Goal: Information Seeking & Learning: Learn about a topic

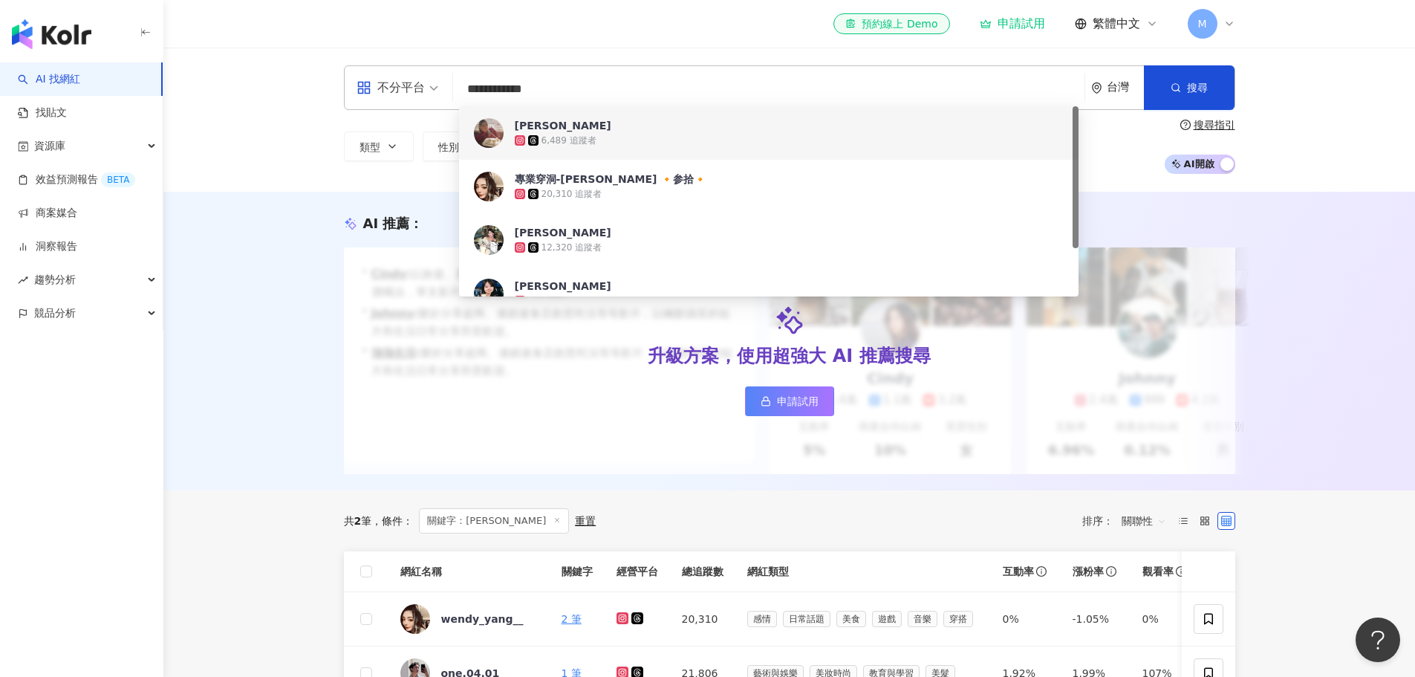
click at [609, 136] on div "6,489 追蹤者" at bounding box center [789, 140] width 549 height 15
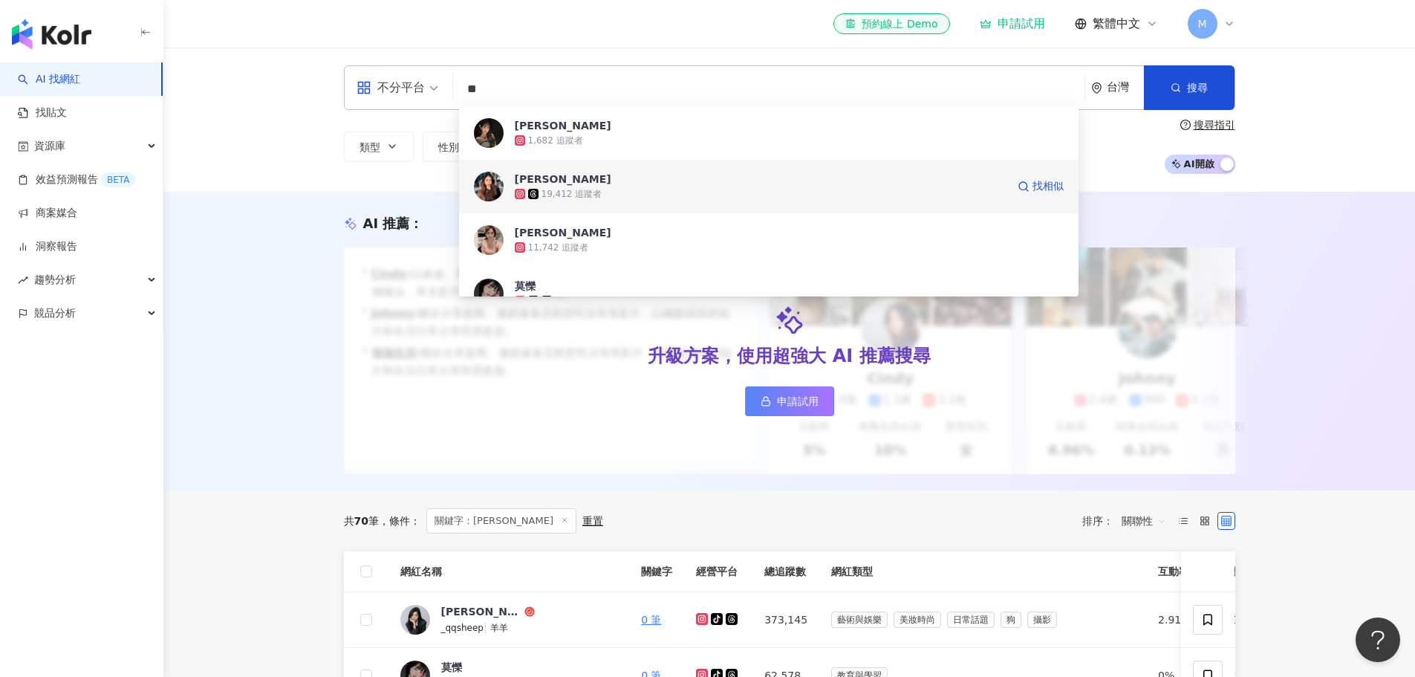
click at [587, 188] on div "19,412 追蹤者" at bounding box center [572, 194] width 61 height 13
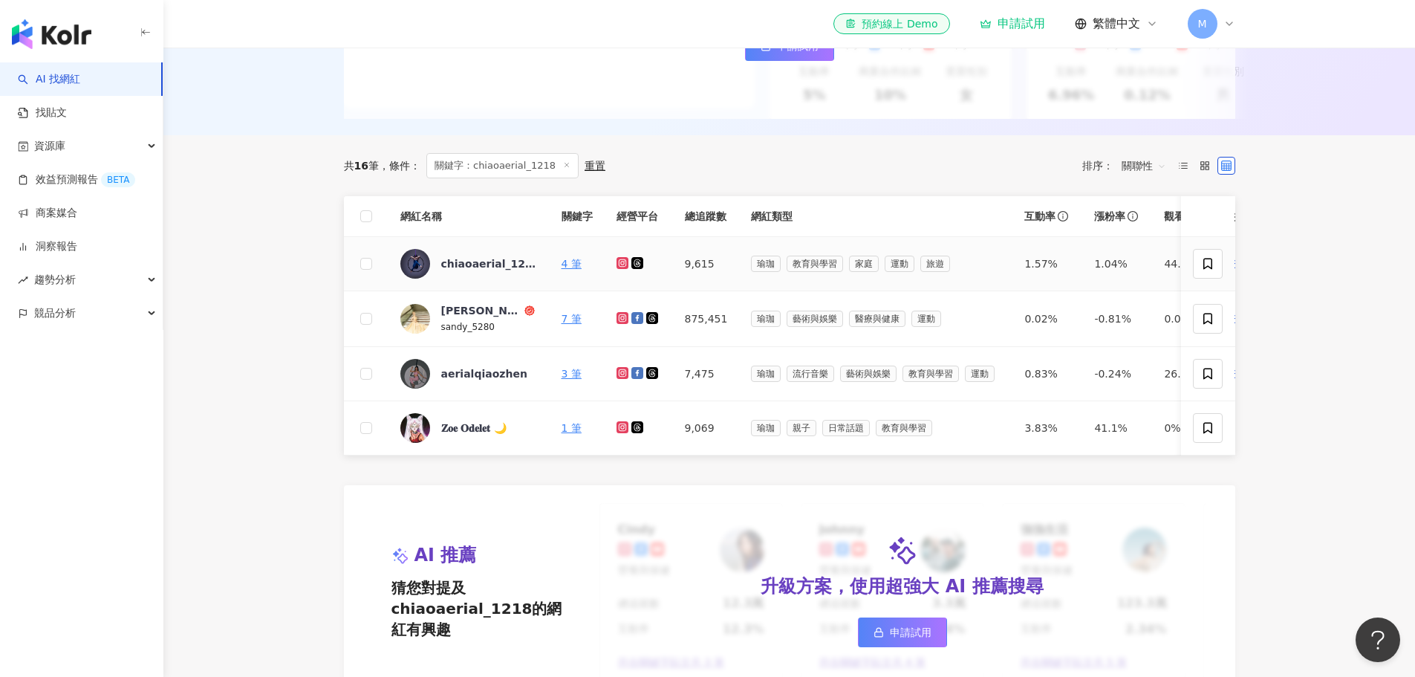
scroll to position [371, 0]
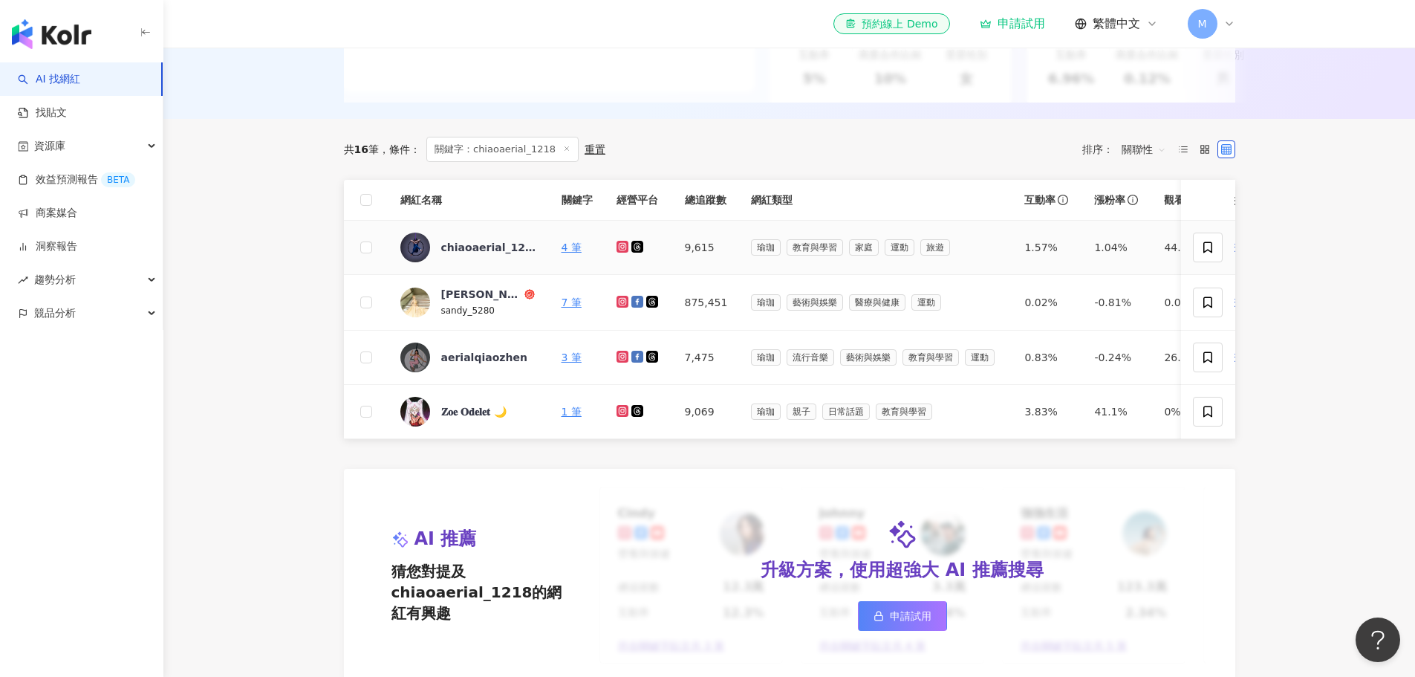
click at [623, 250] on icon at bounding box center [622, 247] width 6 height 6
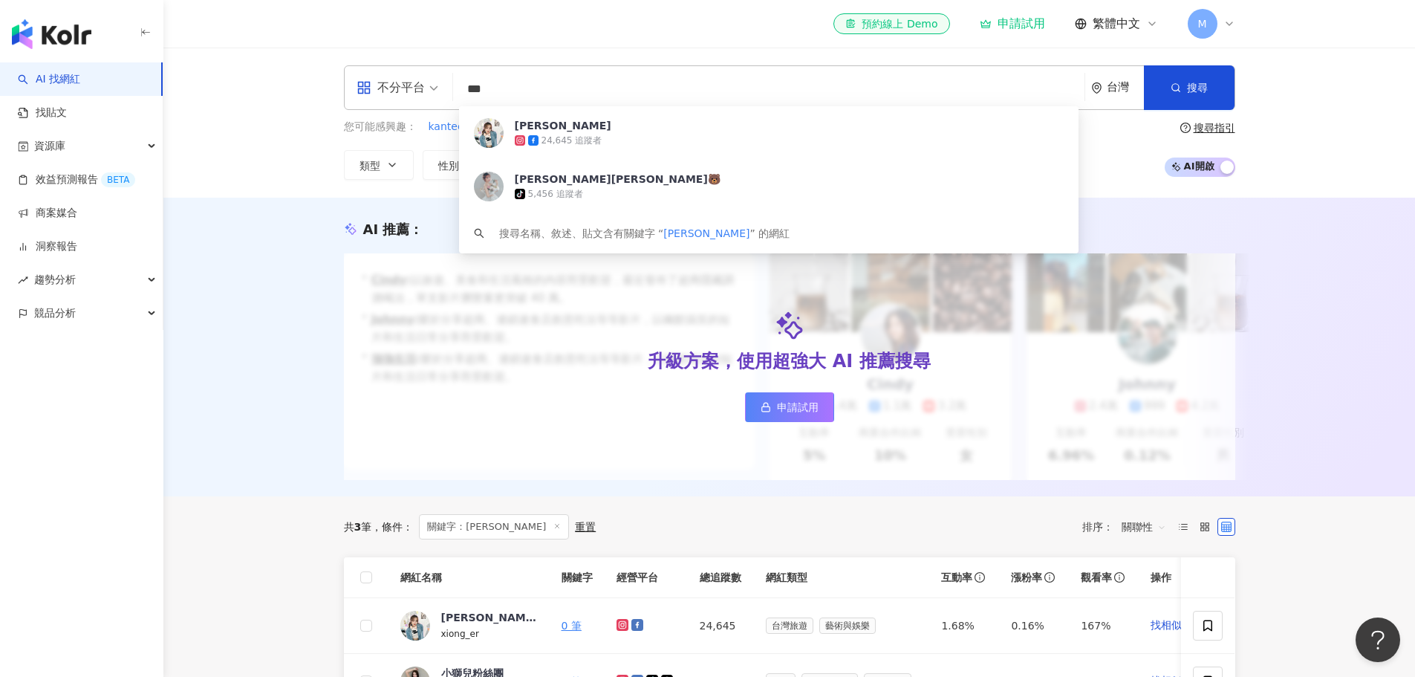
scroll to position [446, 0]
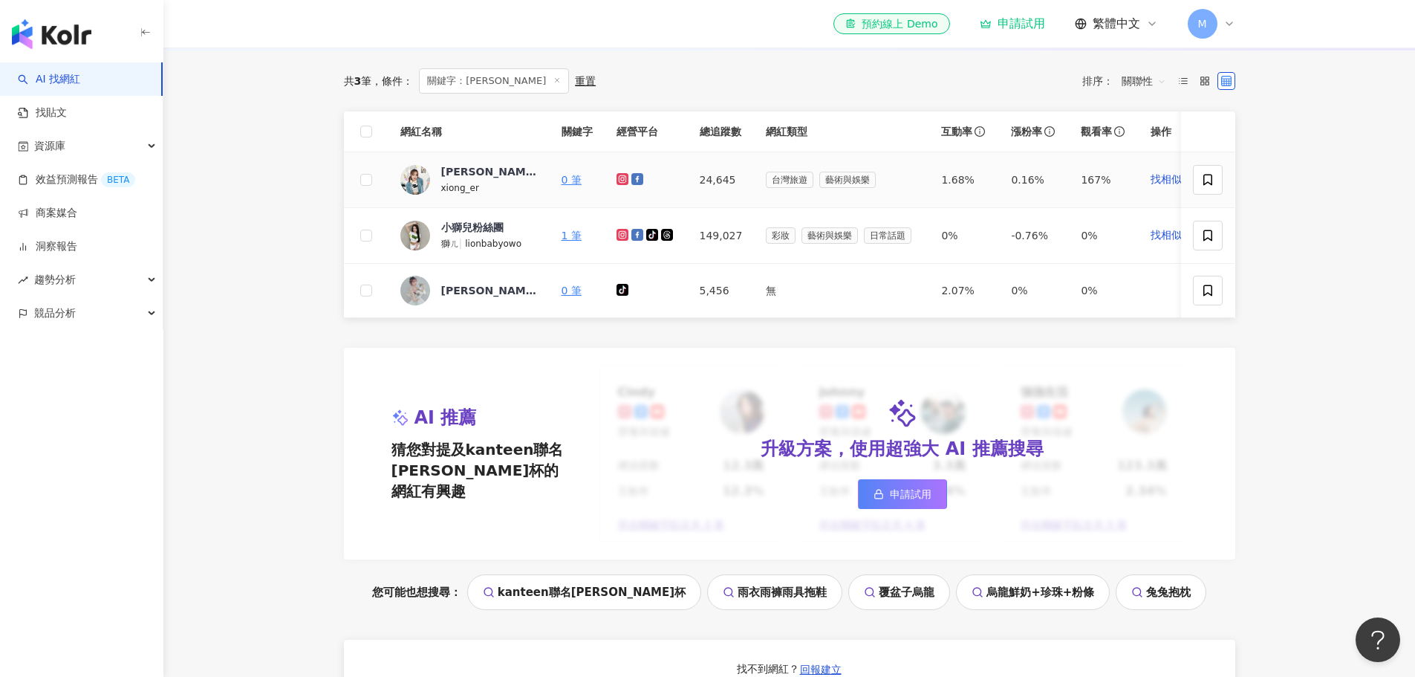
click at [623, 184] on icon at bounding box center [623, 179] width 10 height 9
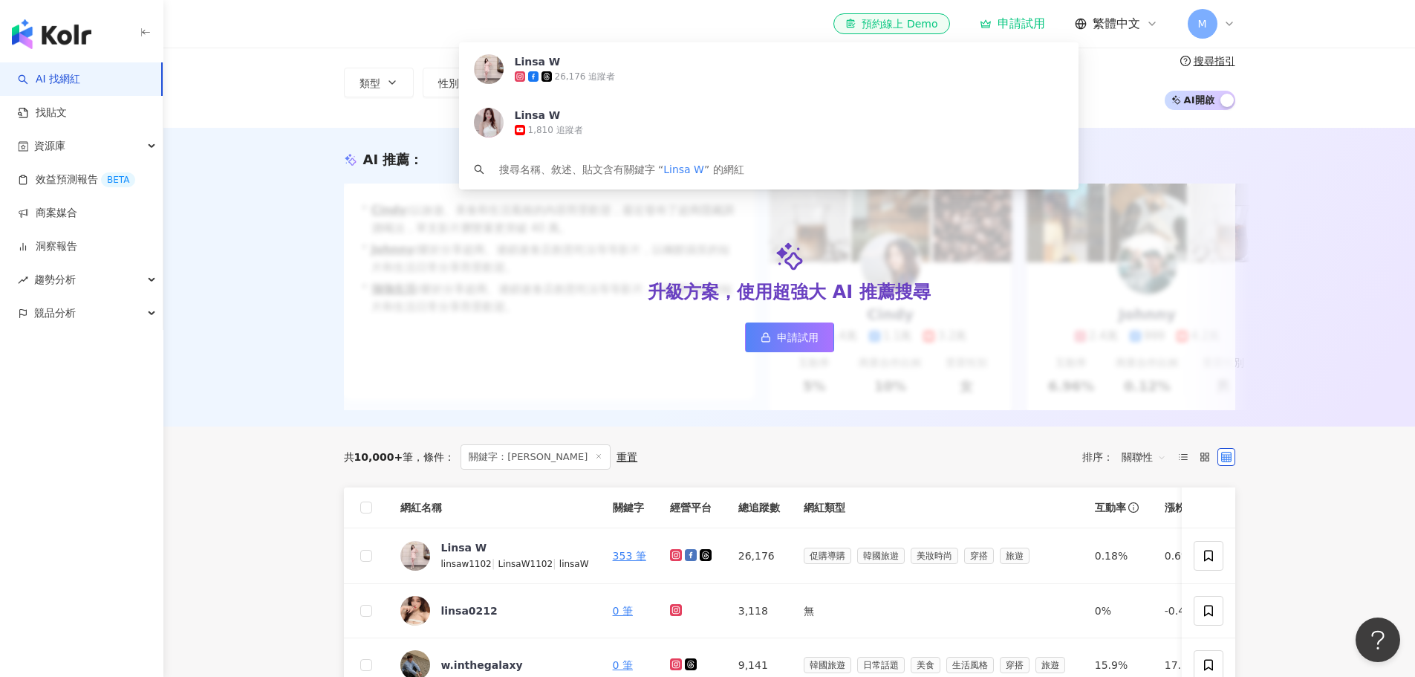
scroll to position [297, 0]
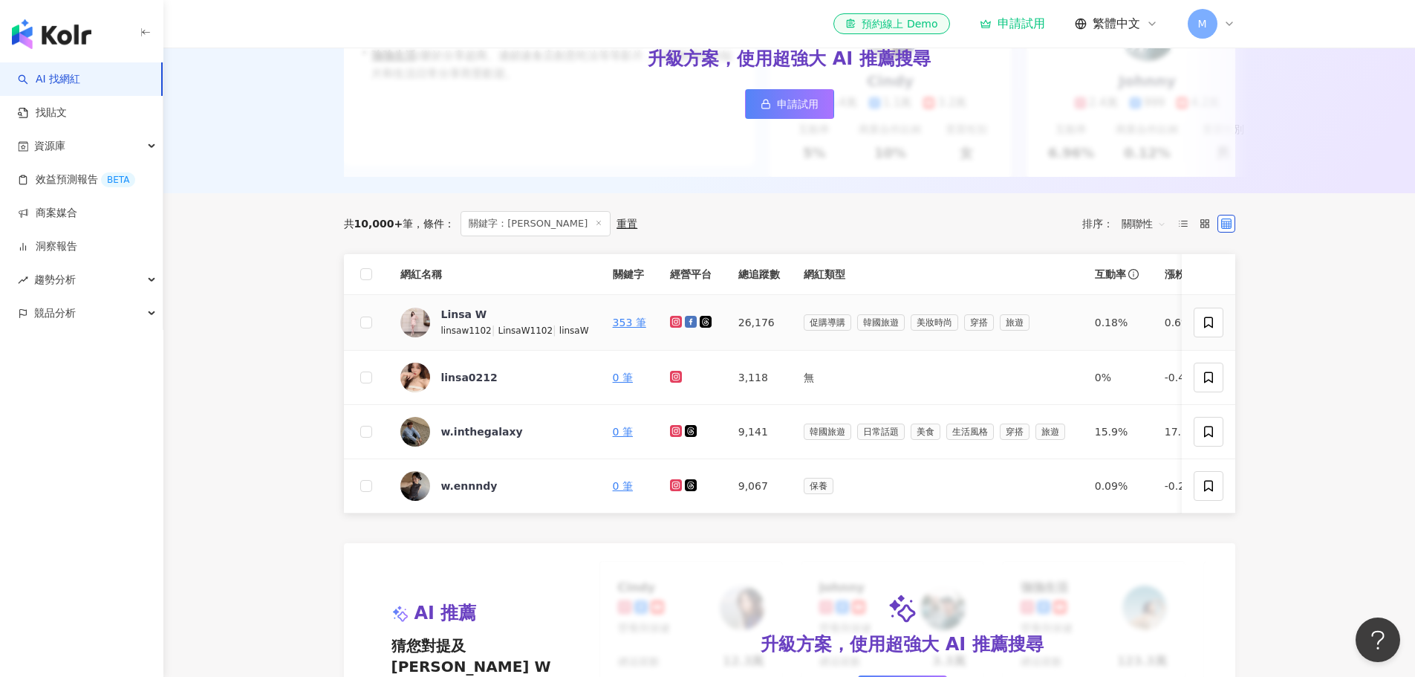
click at [670, 328] on g at bounding box center [676, 322] width 12 height 12
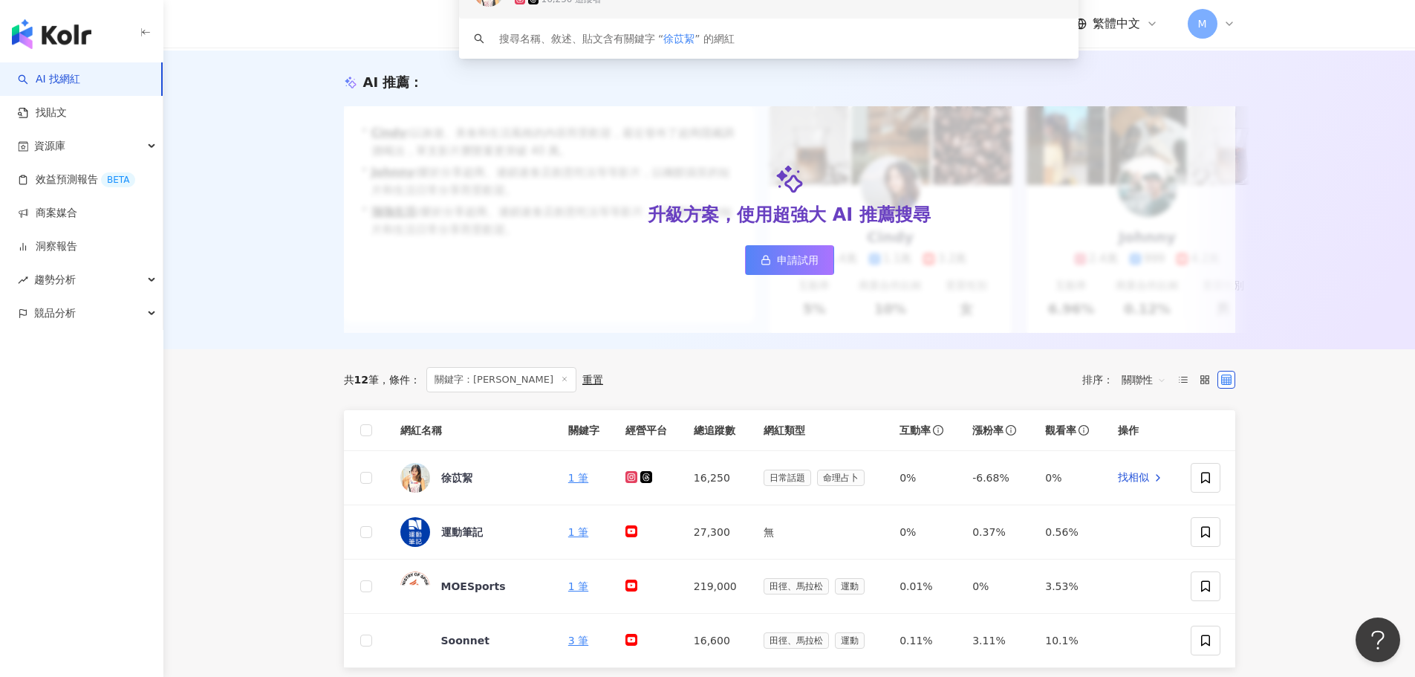
scroll to position [297, 0]
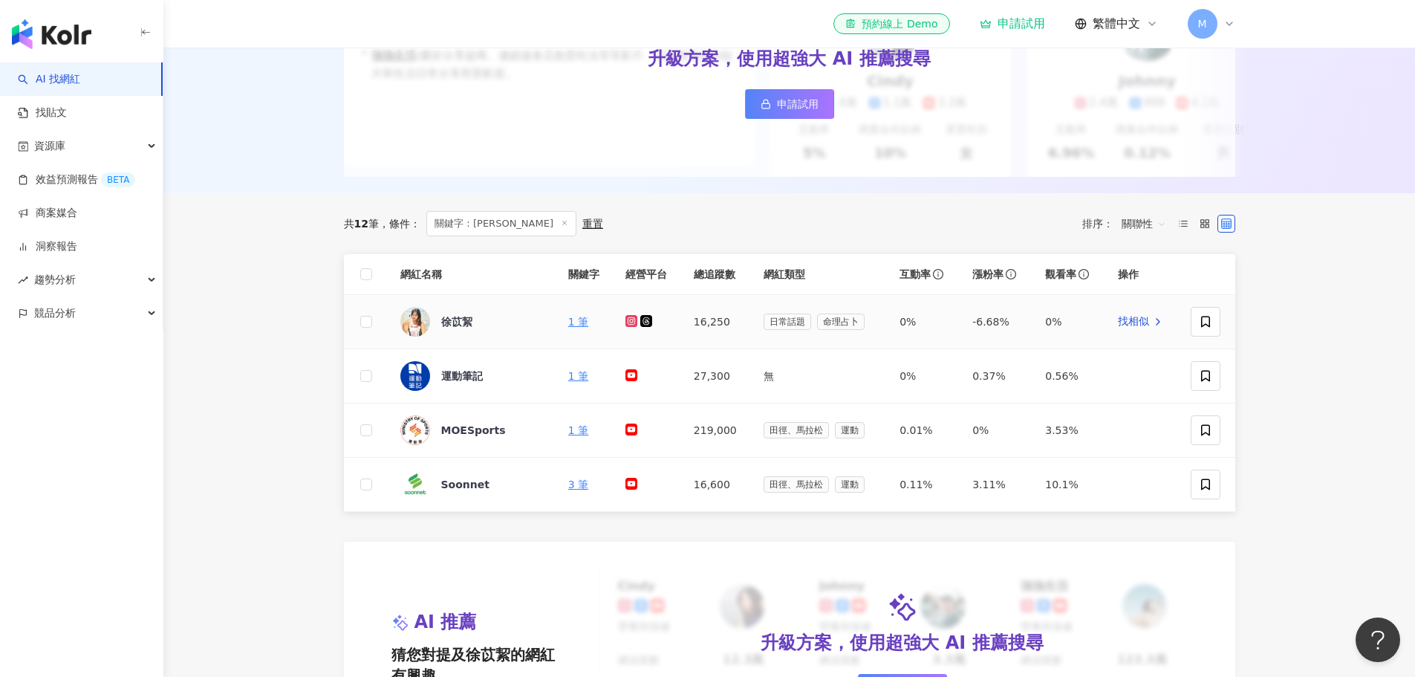
click at [629, 325] on icon at bounding box center [632, 320] width 10 height 9
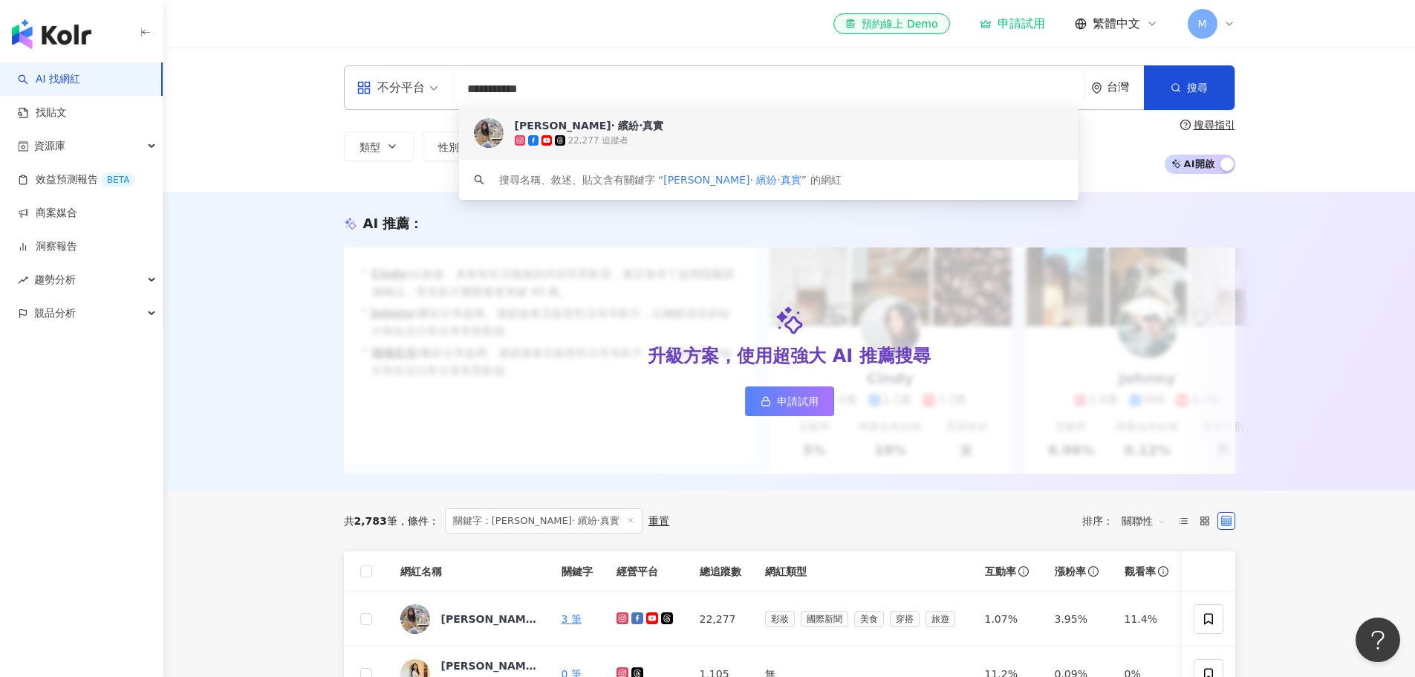
scroll to position [149, 0]
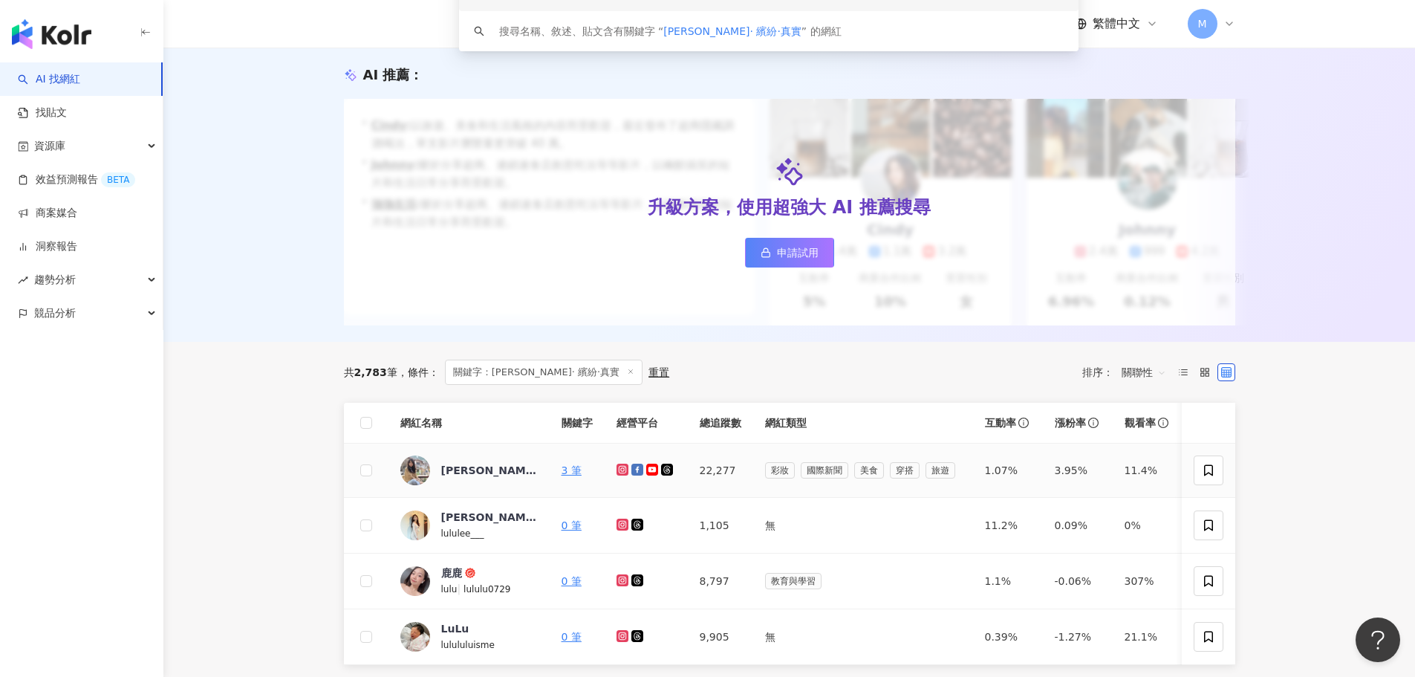
click at [623, 473] on icon at bounding box center [622, 470] width 6 height 6
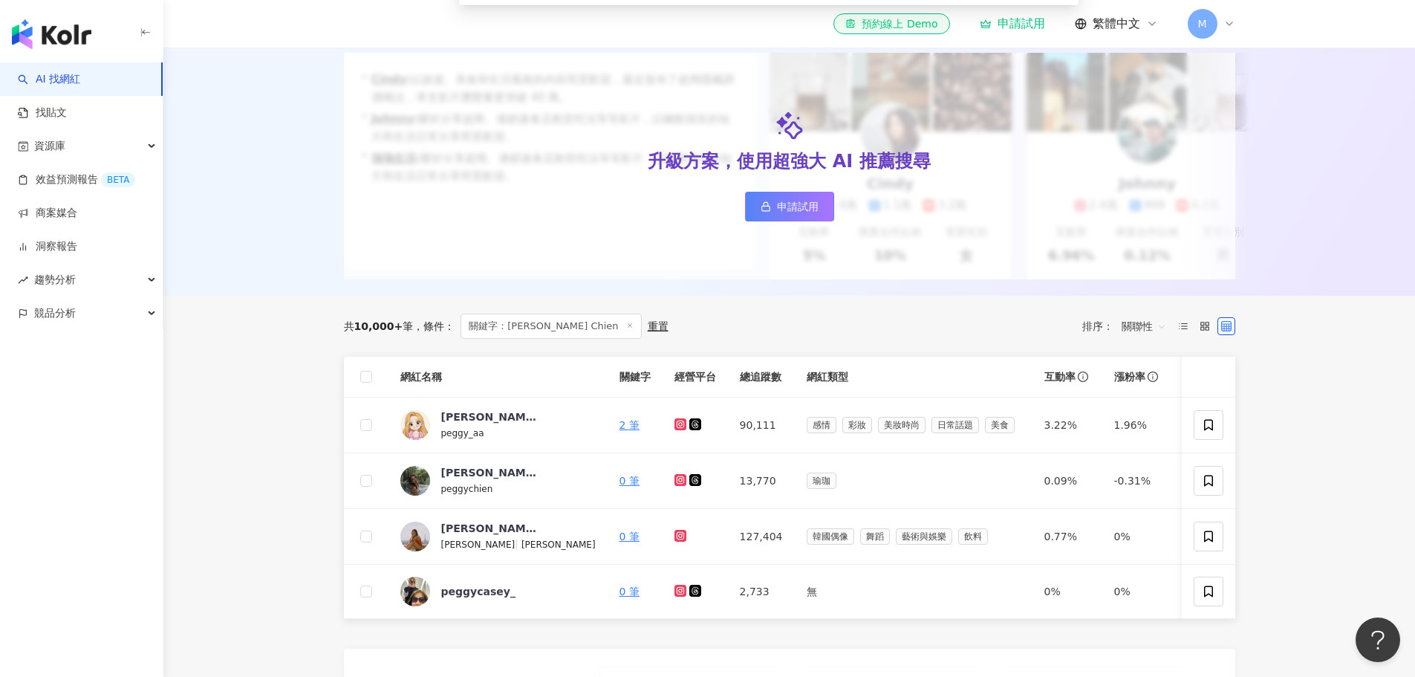
scroll to position [297, 0]
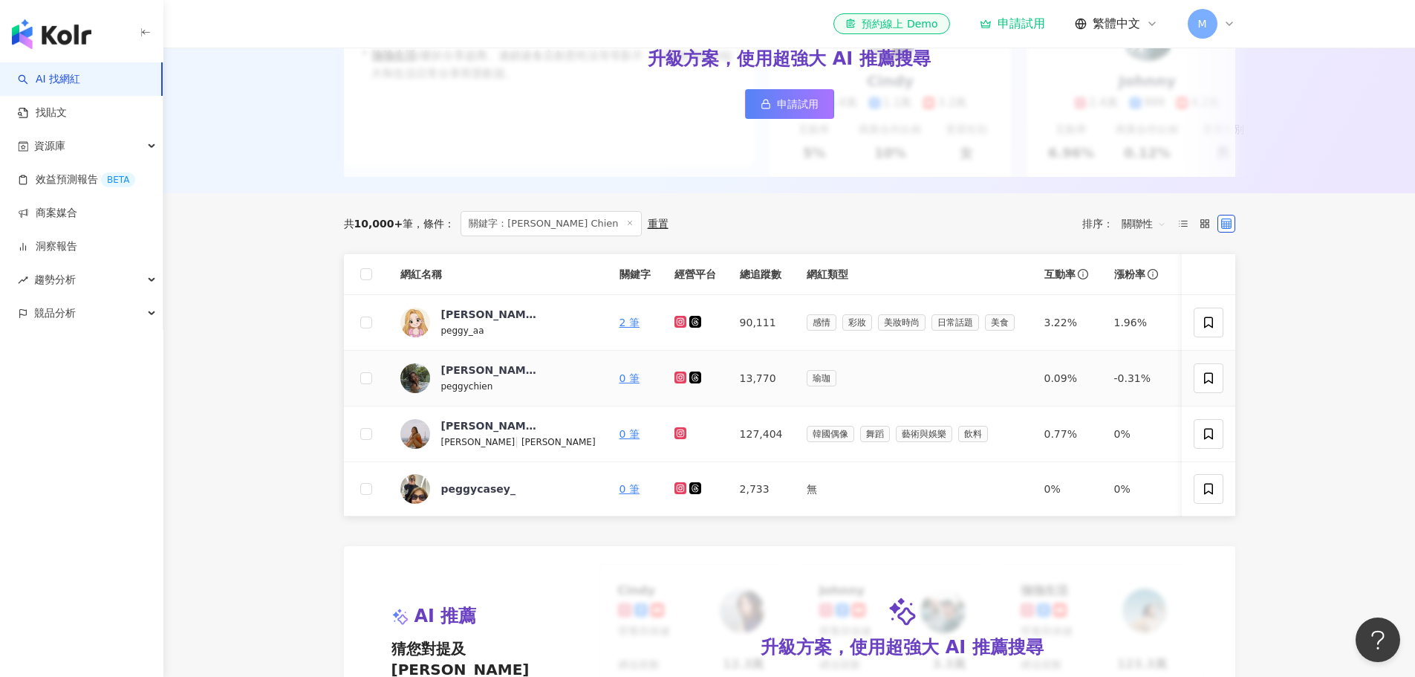
click at [677, 380] on icon at bounding box center [680, 377] width 6 height 6
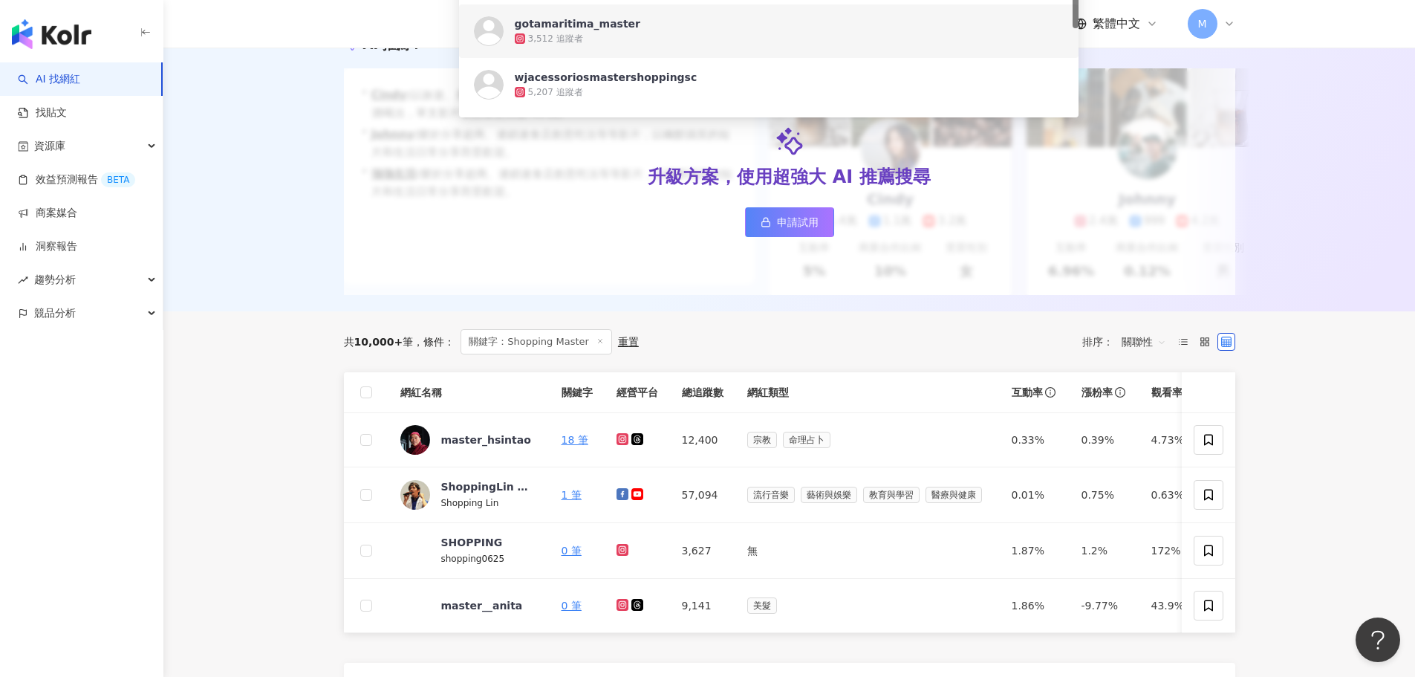
scroll to position [371, 0]
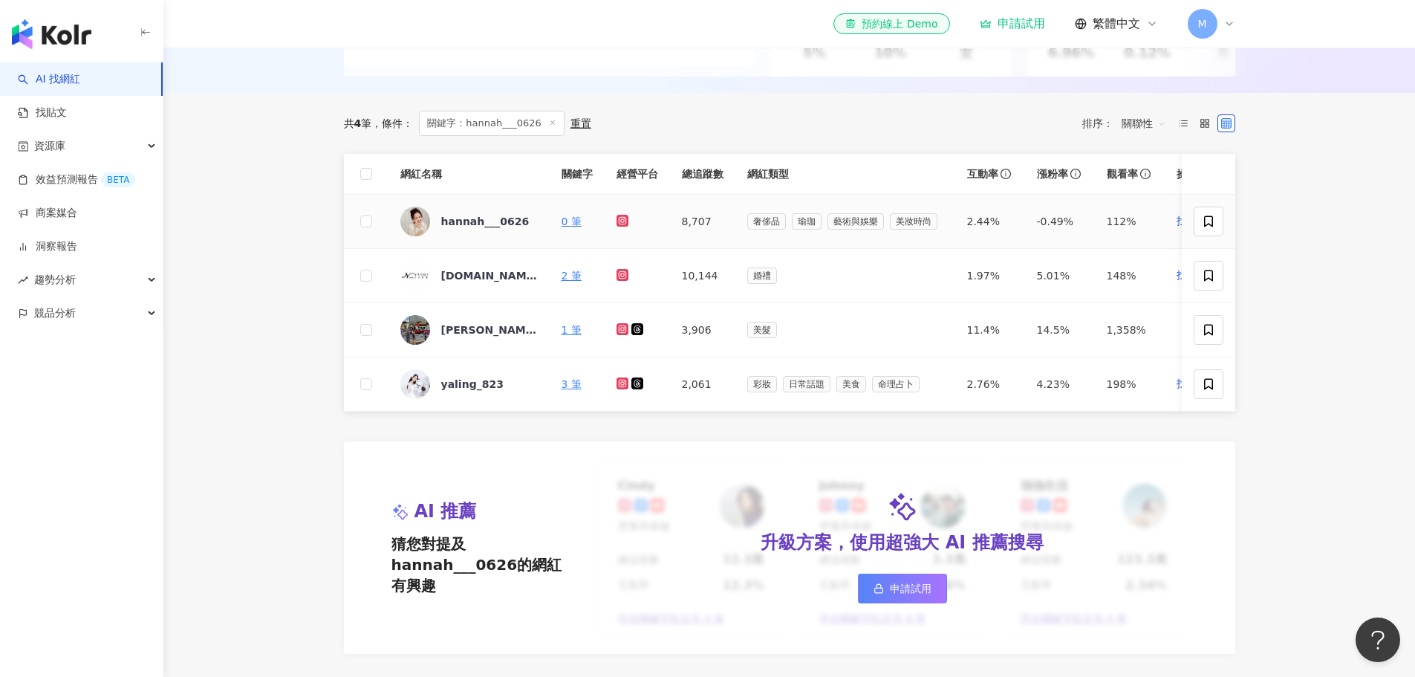
scroll to position [371, 0]
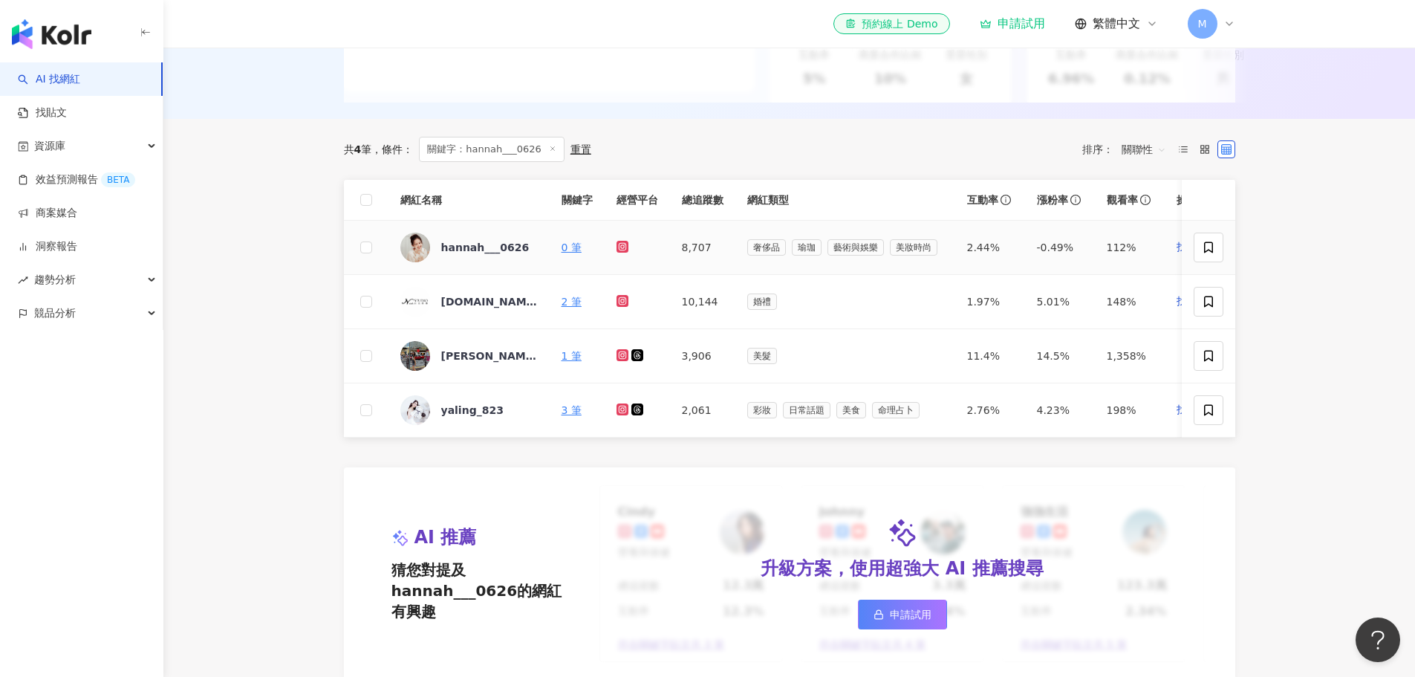
click at [622, 250] on icon at bounding box center [622, 247] width 6 height 6
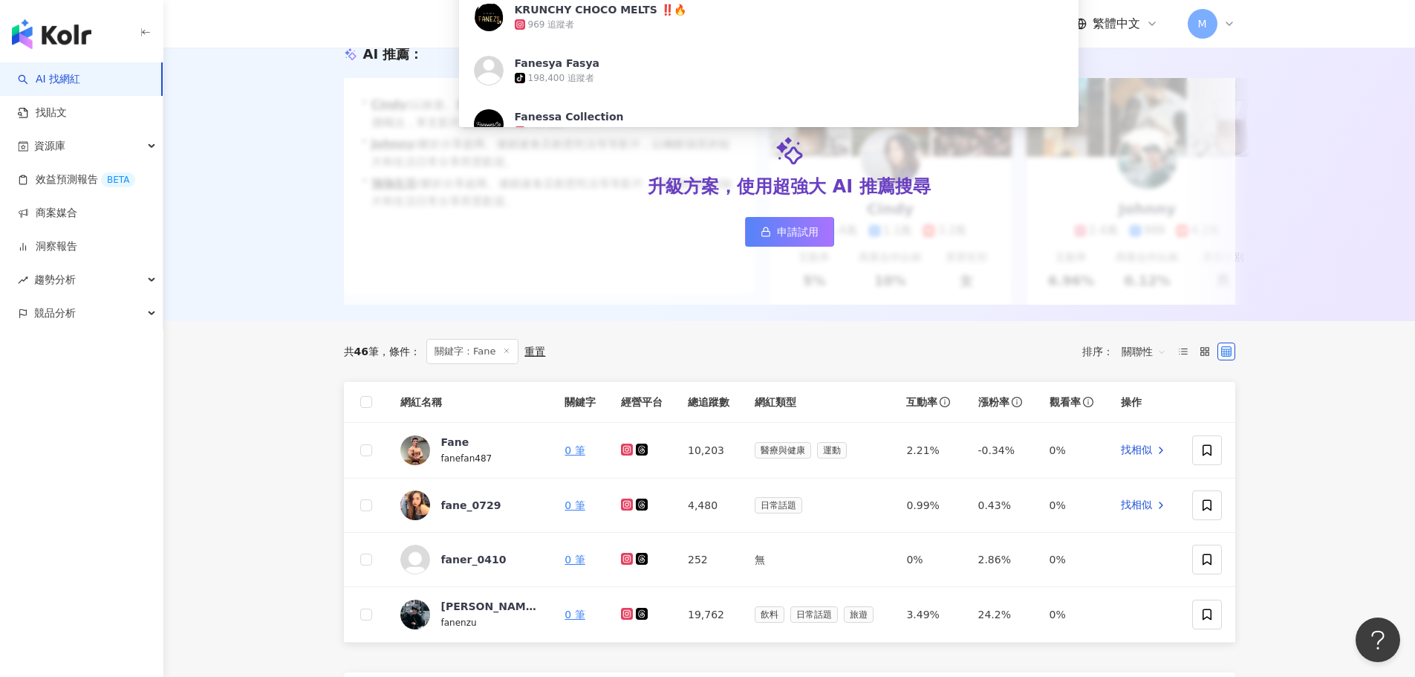
scroll to position [297, 0]
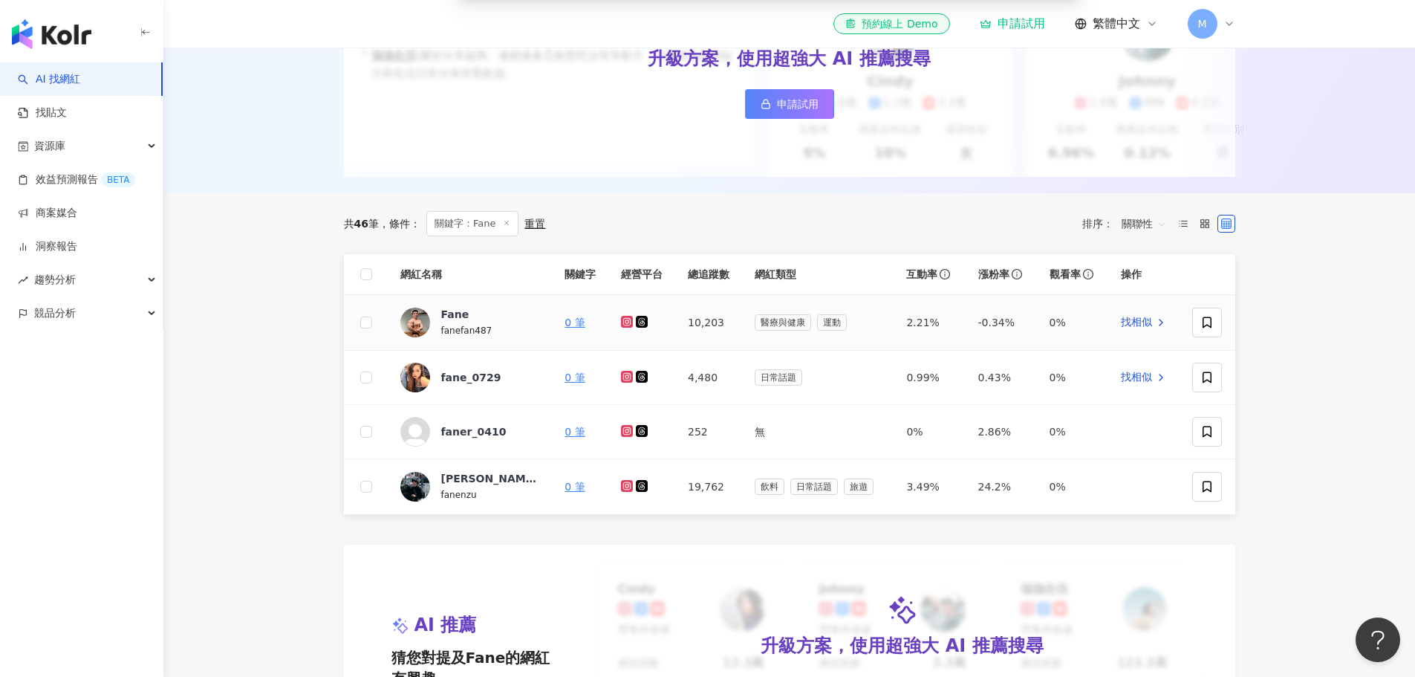
click at [629, 326] on icon at bounding box center [628, 321] width 10 height 9
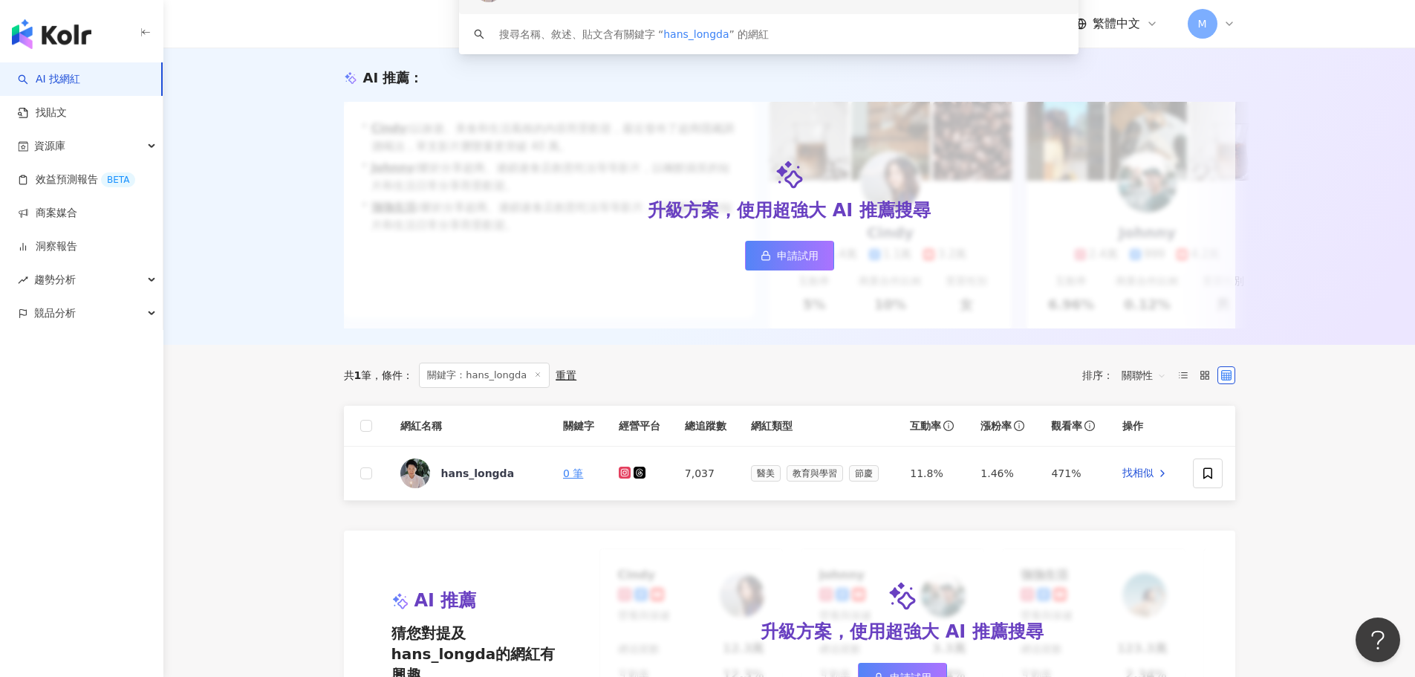
scroll to position [297, 0]
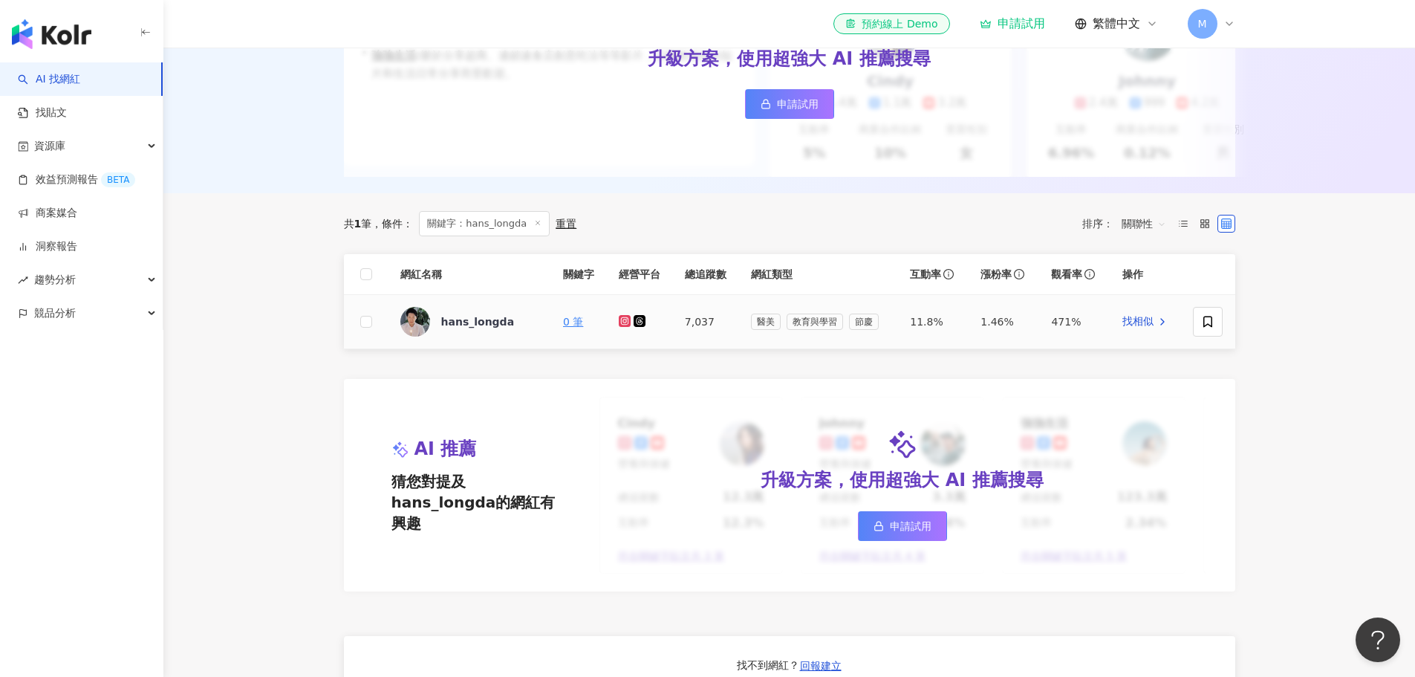
click at [619, 327] on icon at bounding box center [625, 321] width 12 height 12
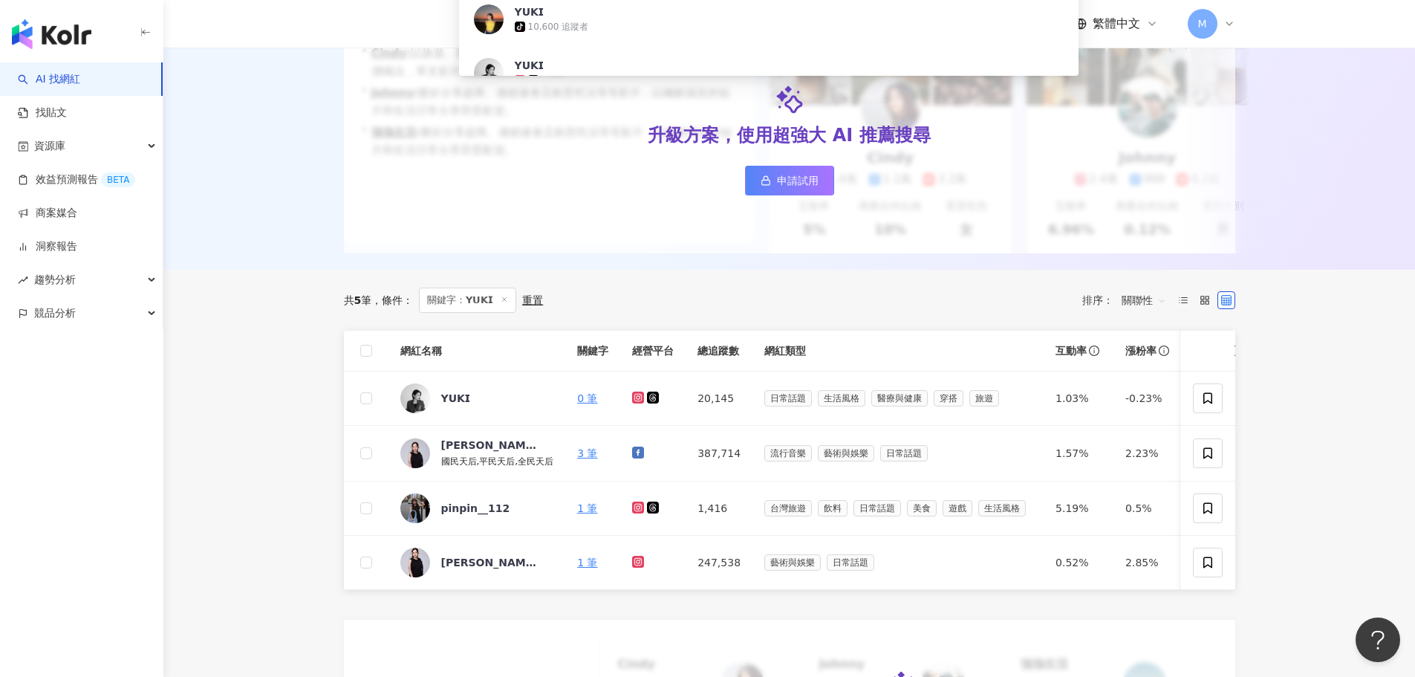
scroll to position [223, 0]
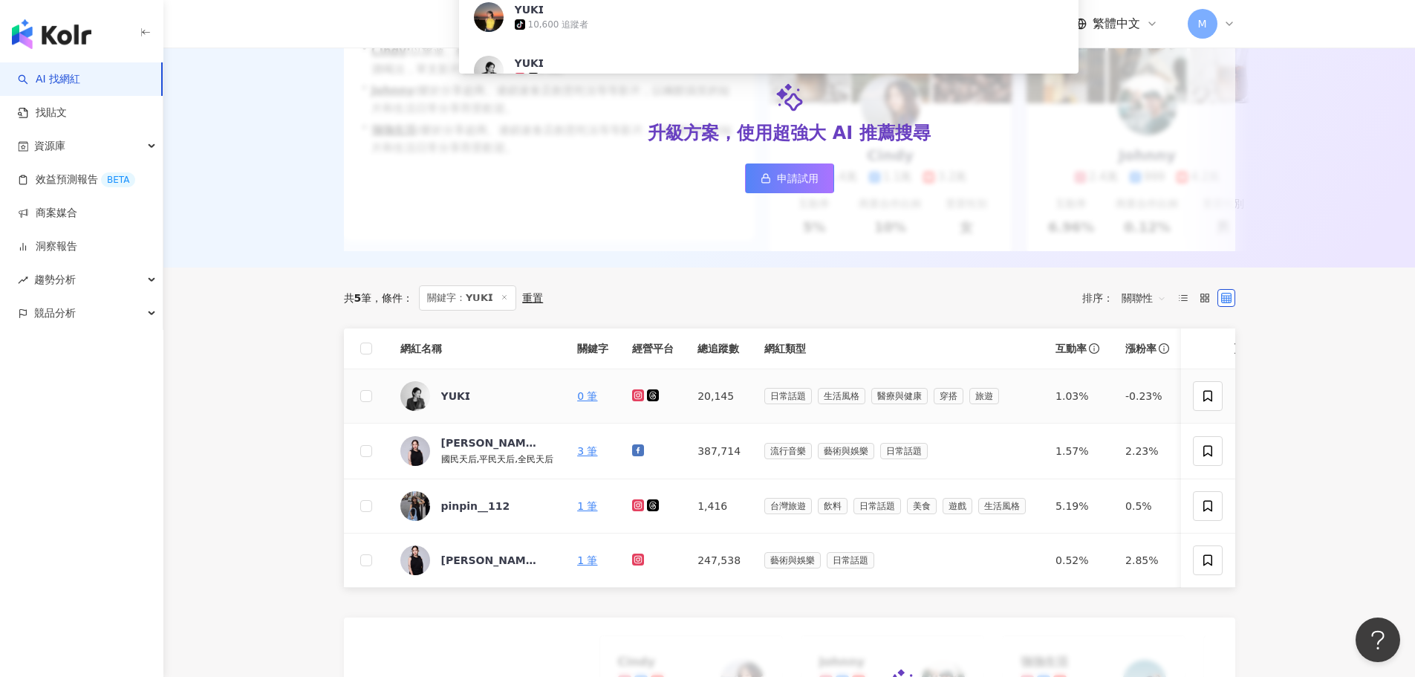
click at [637, 398] on icon at bounding box center [638, 395] width 6 height 6
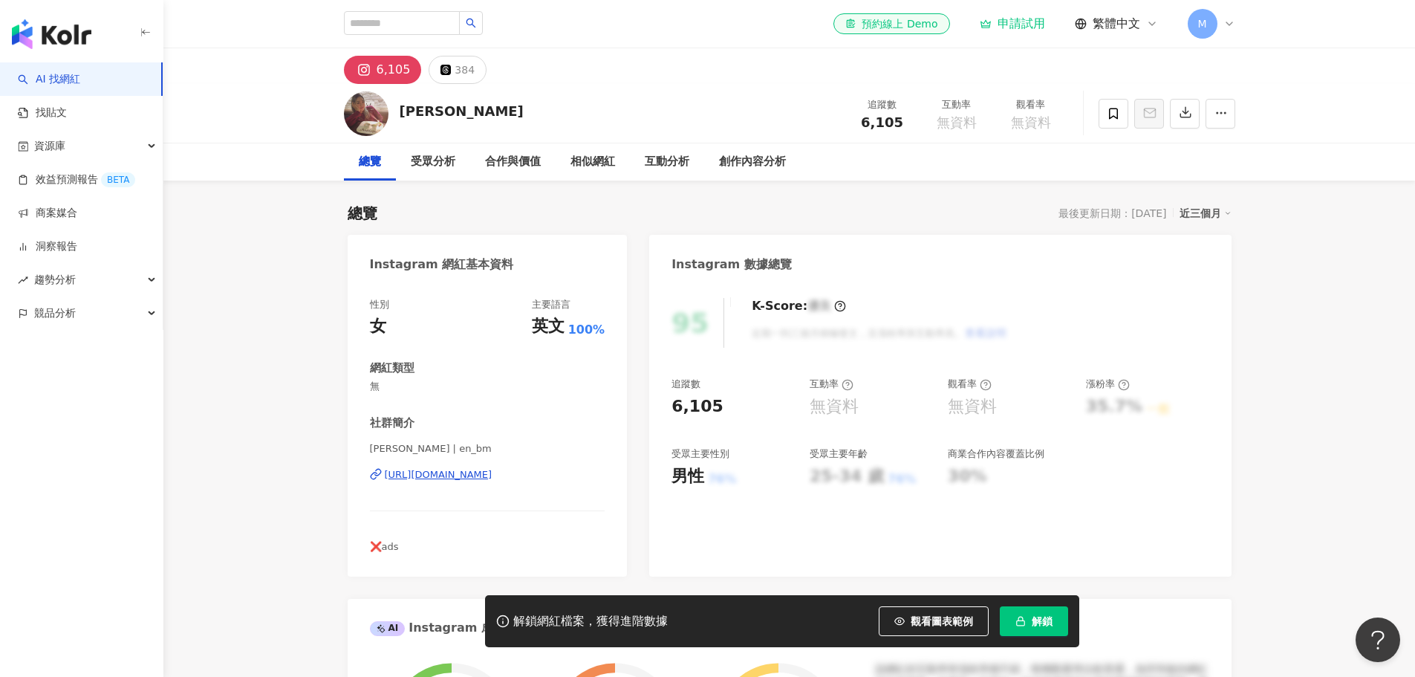
click at [493, 480] on div "https://www.instagram.com/en_bm/" at bounding box center [439, 474] width 108 height 13
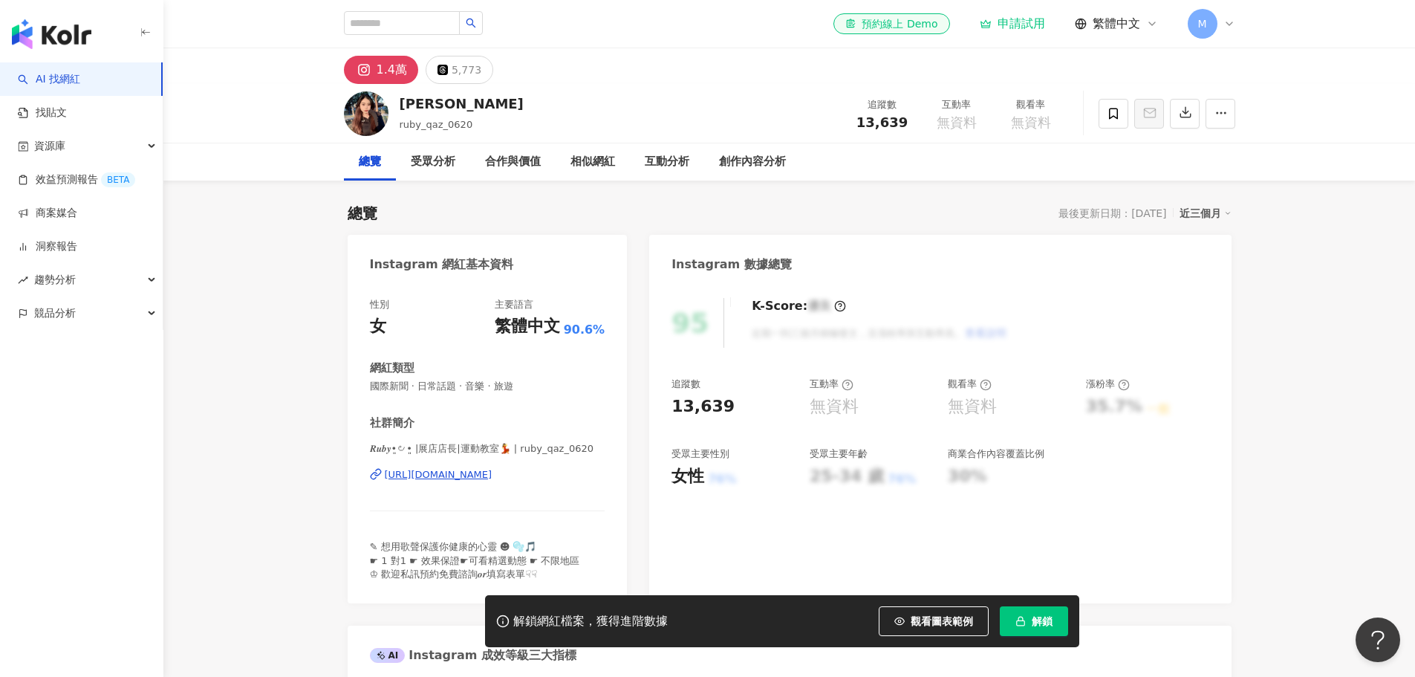
scroll to position [223, 0]
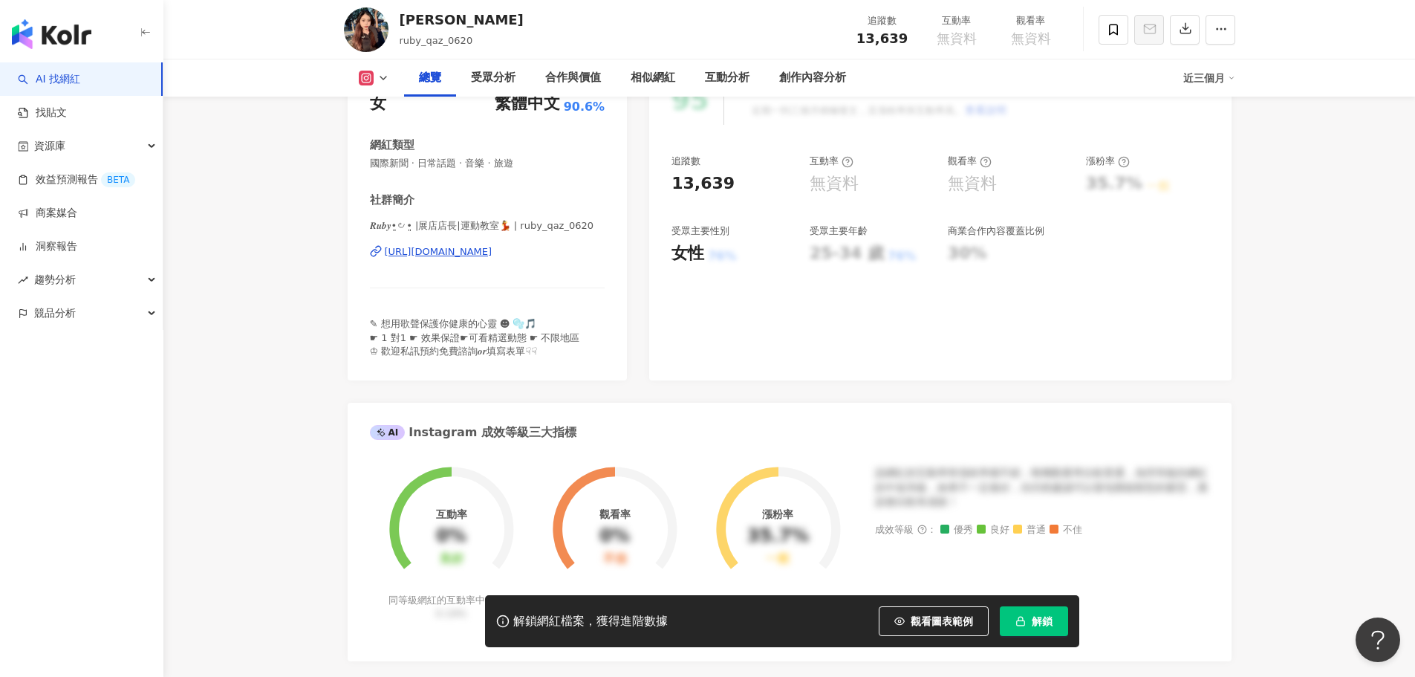
click at [493, 253] on div "https://www.instagram.com/ruby_qaz_0620/" at bounding box center [439, 251] width 108 height 13
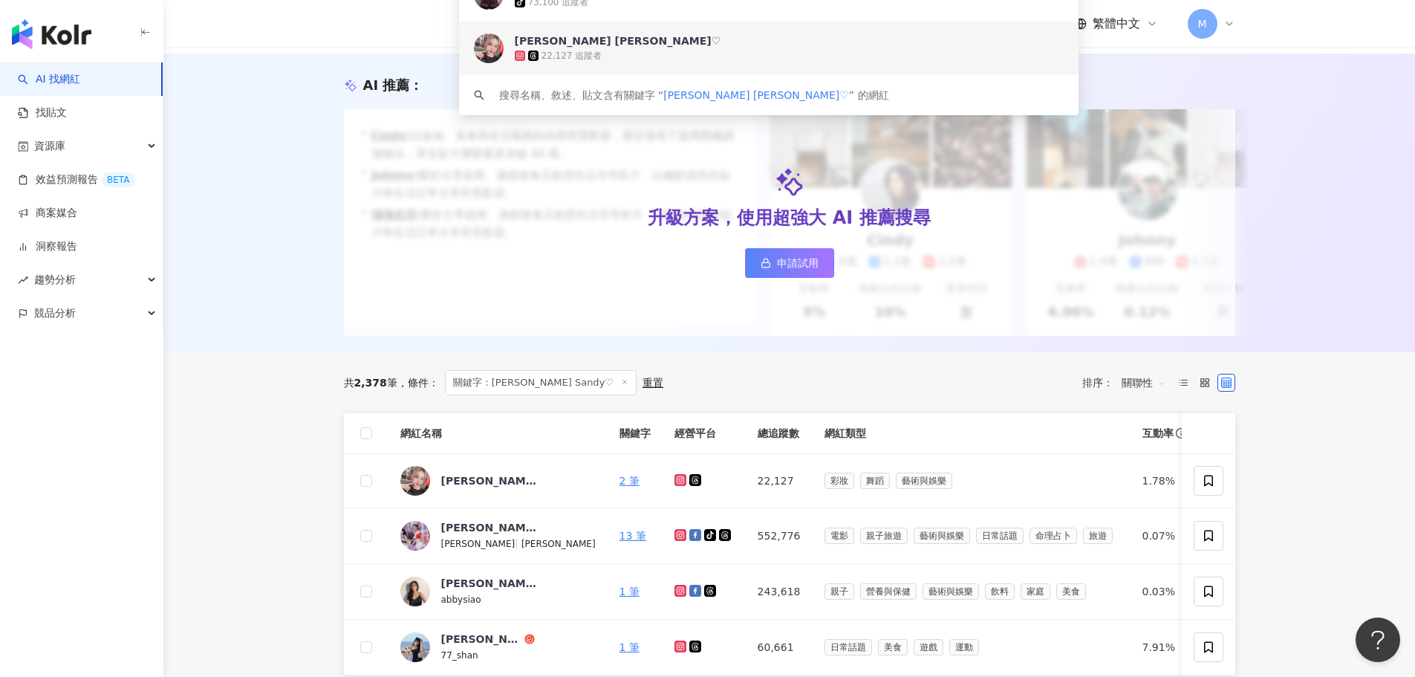
scroll to position [223, 0]
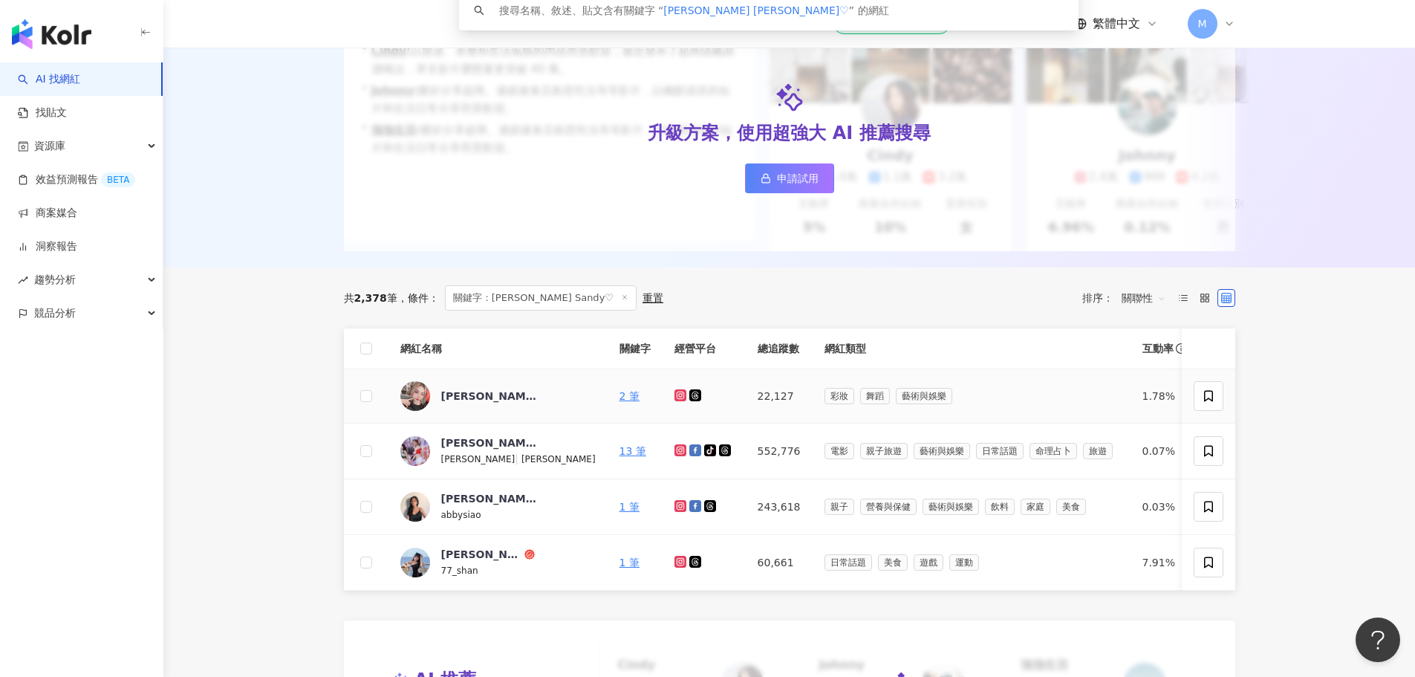
click at [677, 398] on icon at bounding box center [680, 395] width 6 height 6
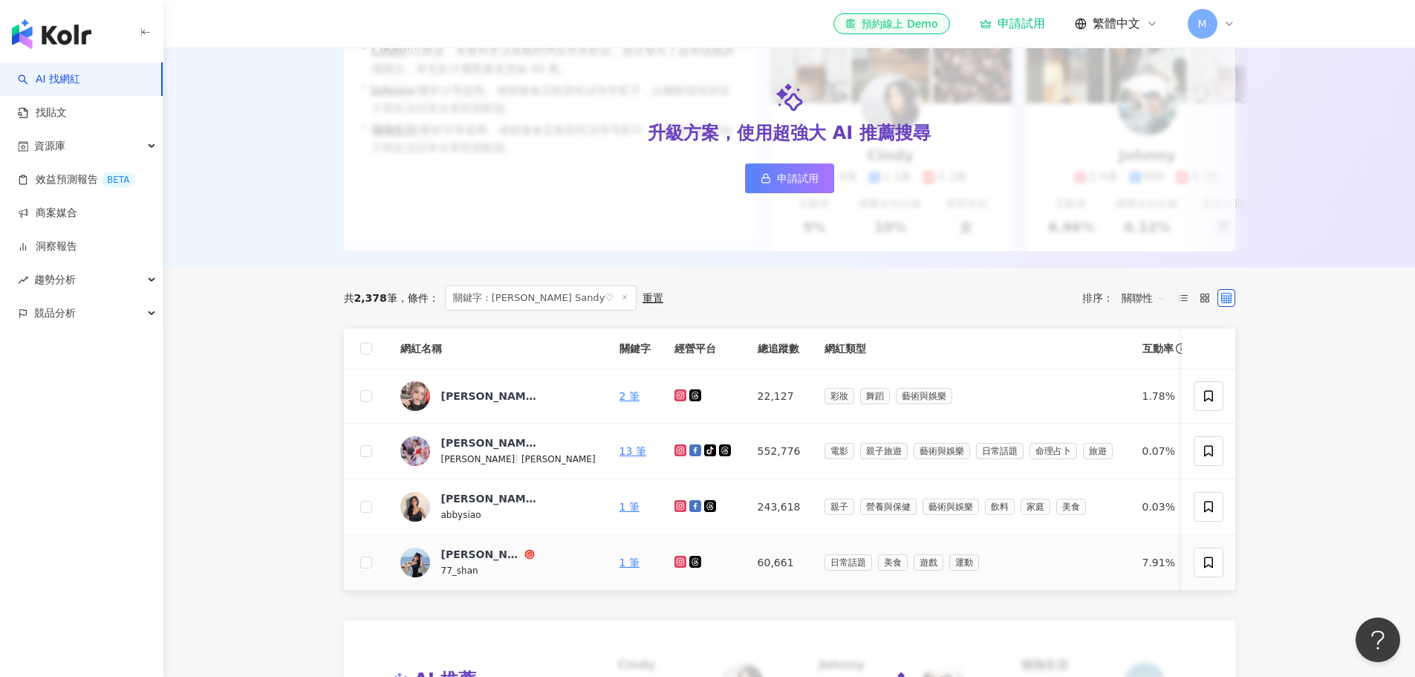
click at [677, 565] on icon at bounding box center [680, 562] width 6 height 6
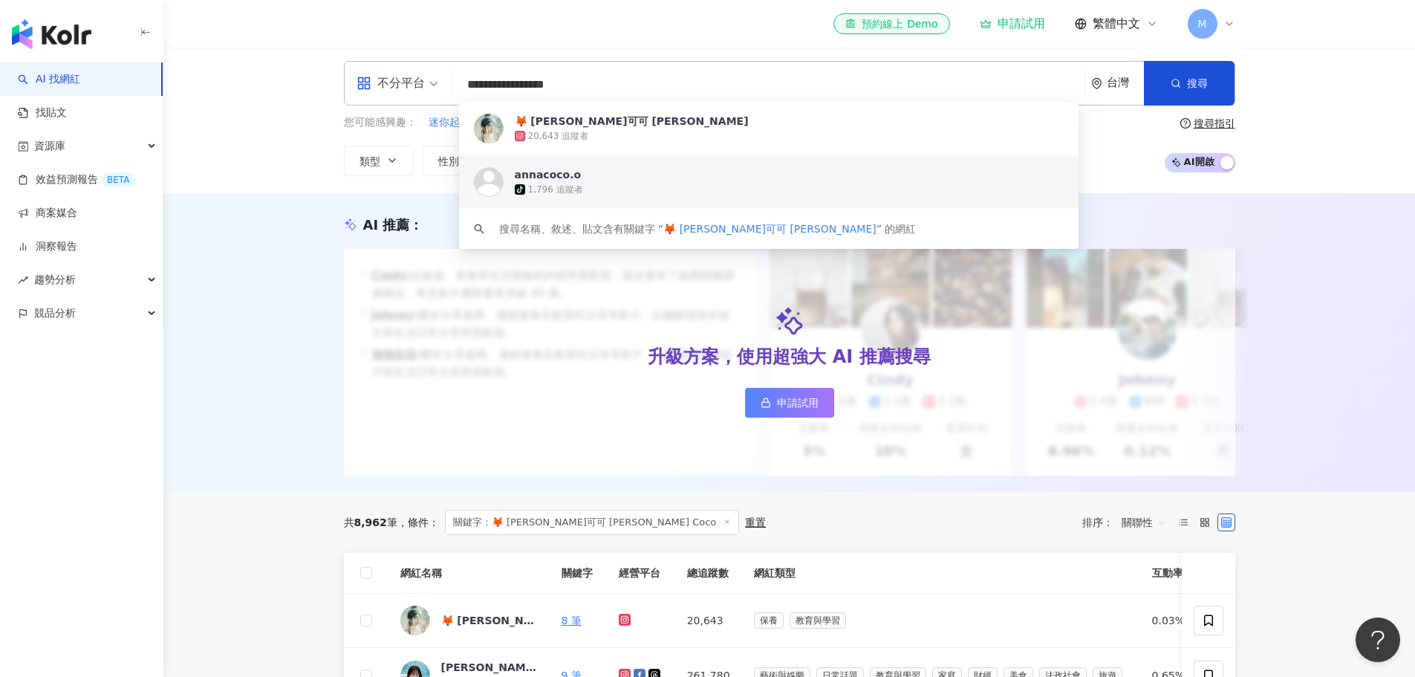
scroll to position [223, 0]
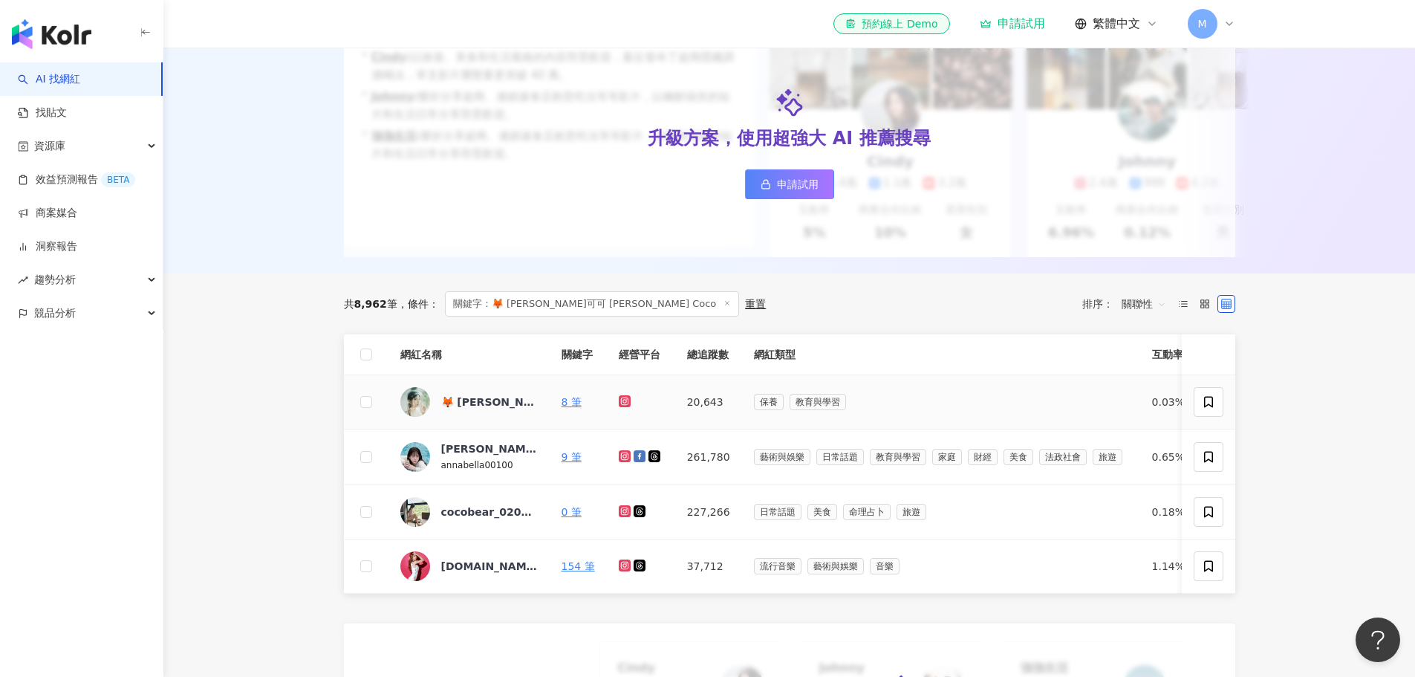
click at [620, 406] on icon at bounding box center [625, 401] width 10 height 9
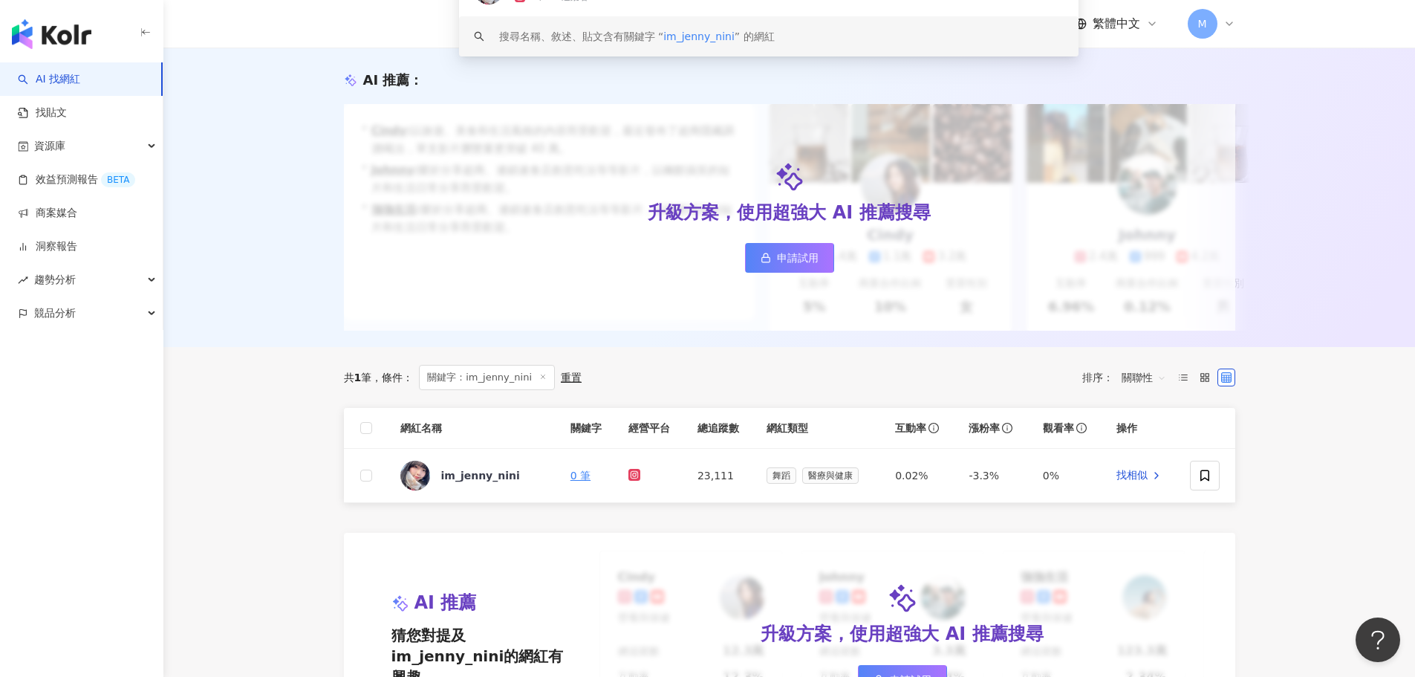
scroll to position [297, 0]
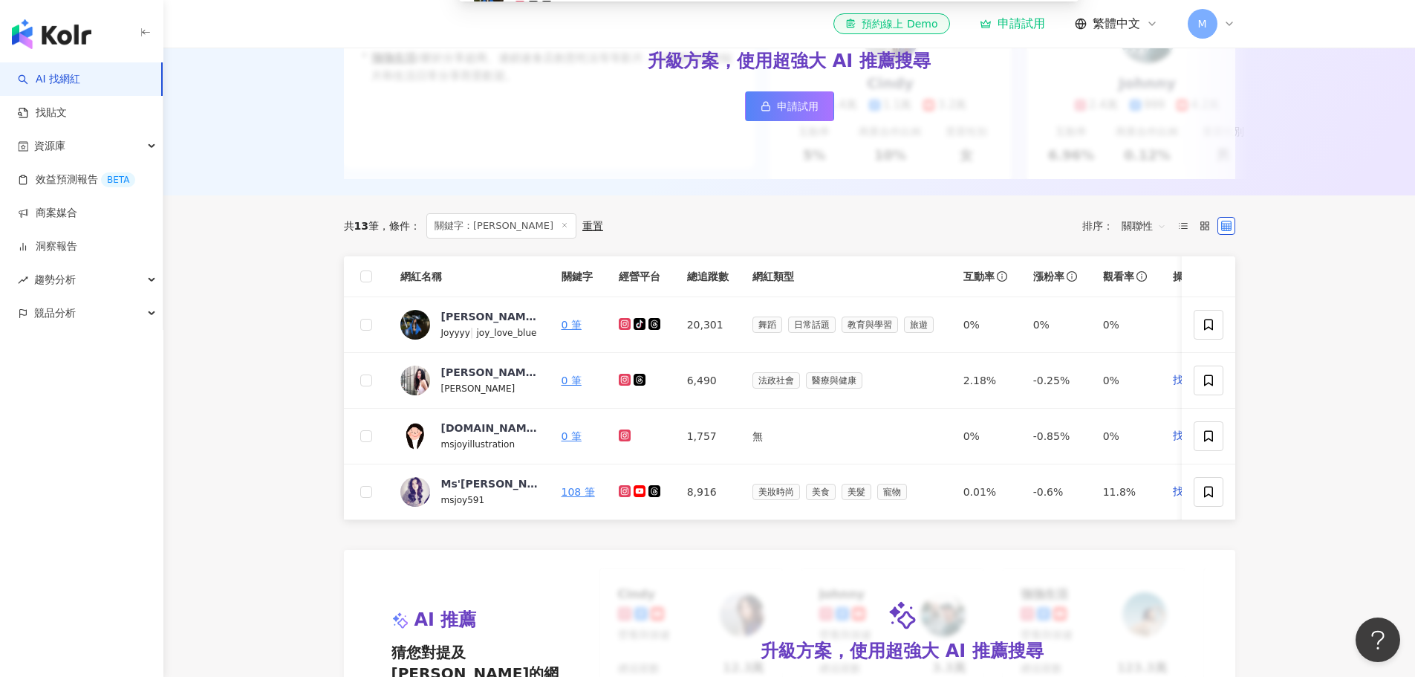
scroll to position [297, 0]
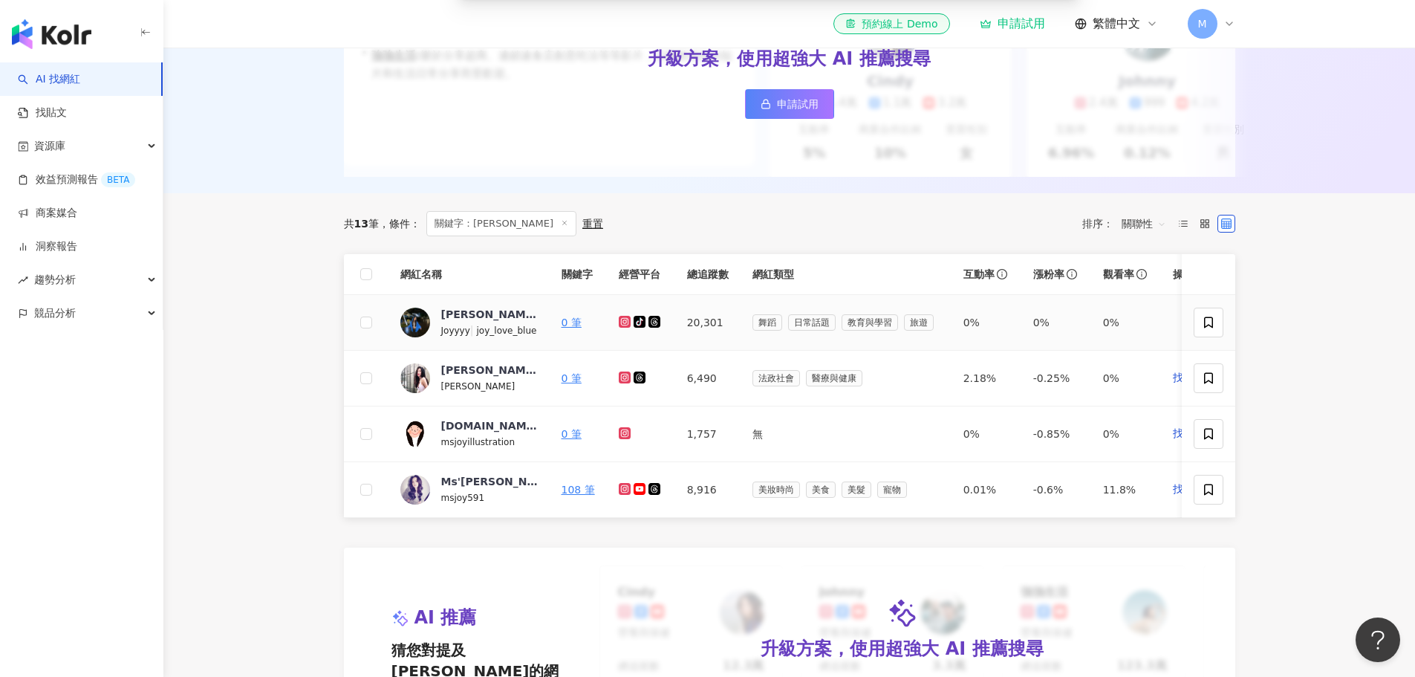
click at [621, 325] on icon at bounding box center [624, 322] width 6 height 6
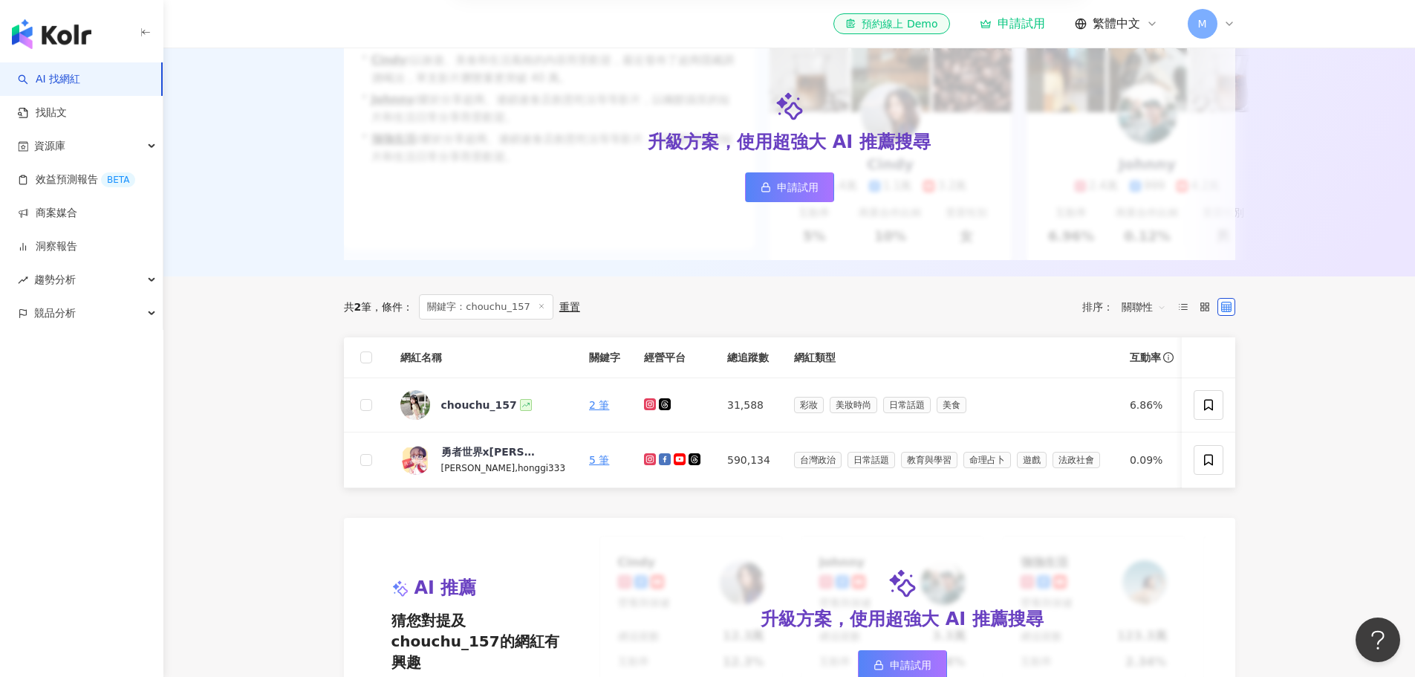
scroll to position [223, 0]
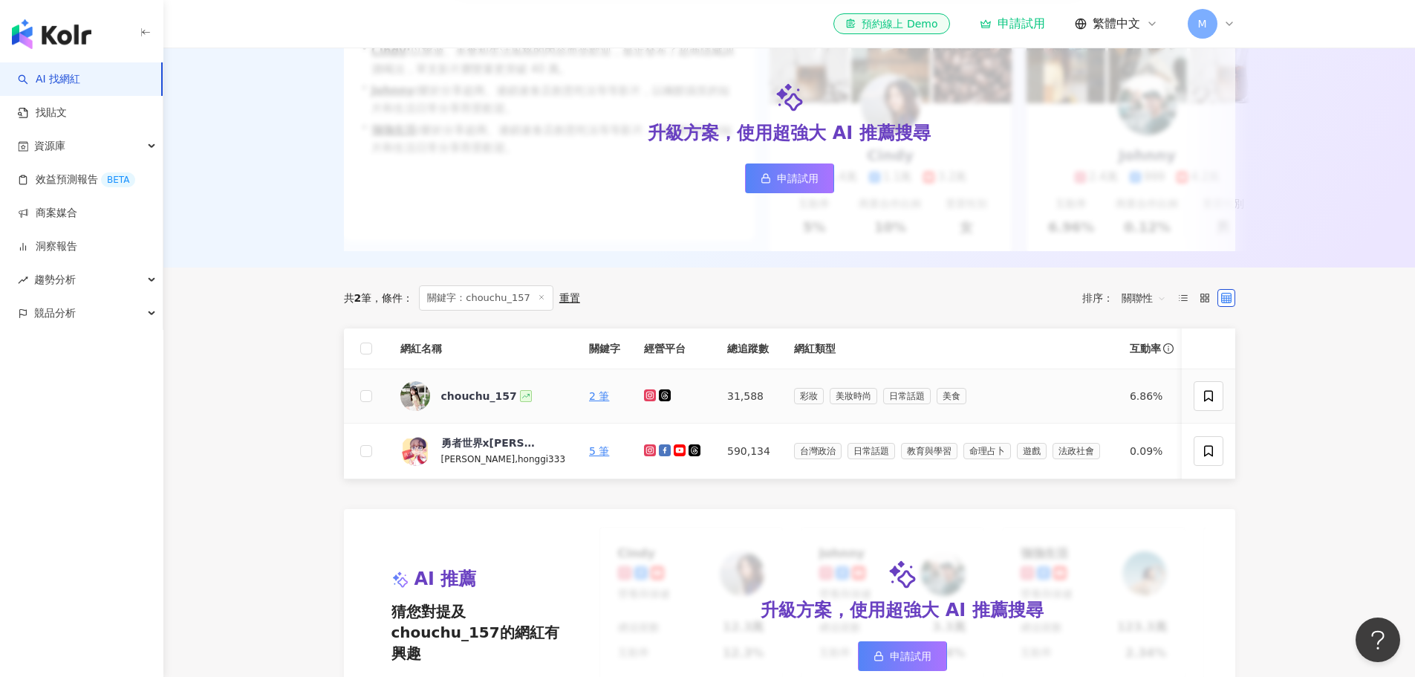
click at [649, 396] on icon at bounding box center [650, 395] width 2 height 2
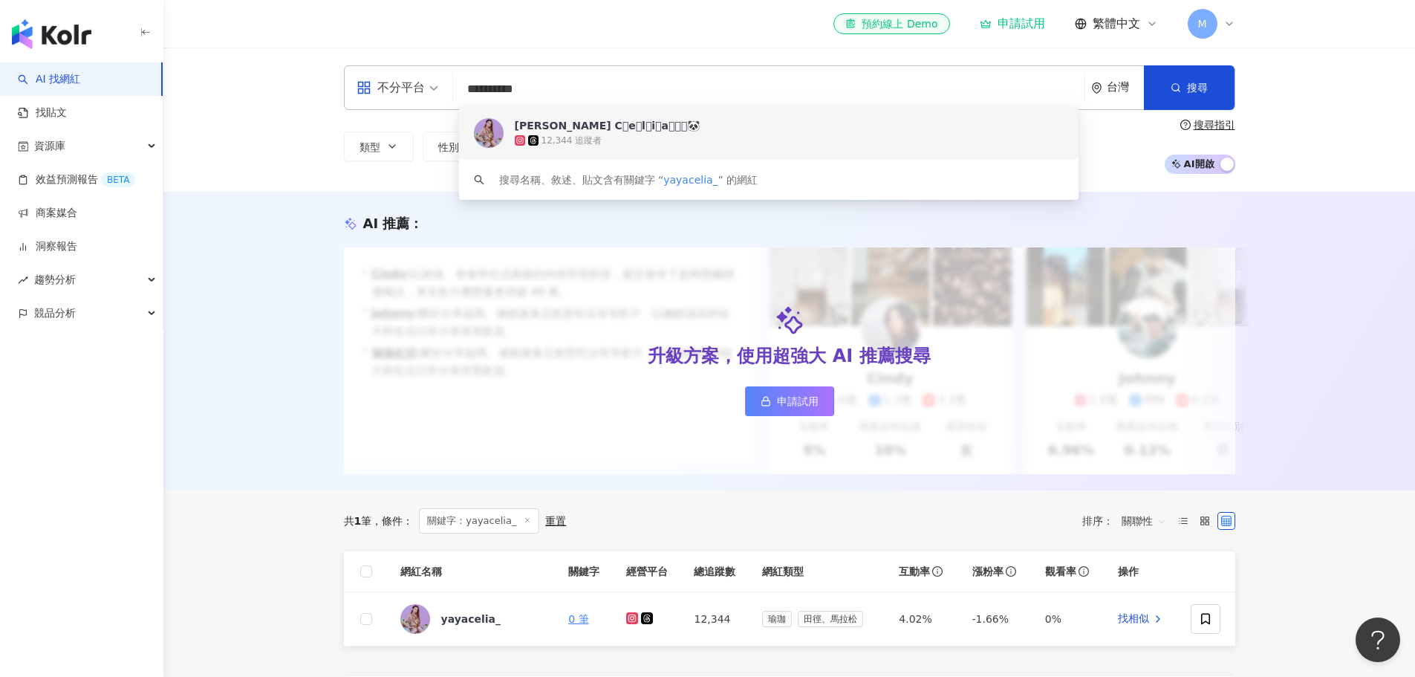
scroll to position [446, 0]
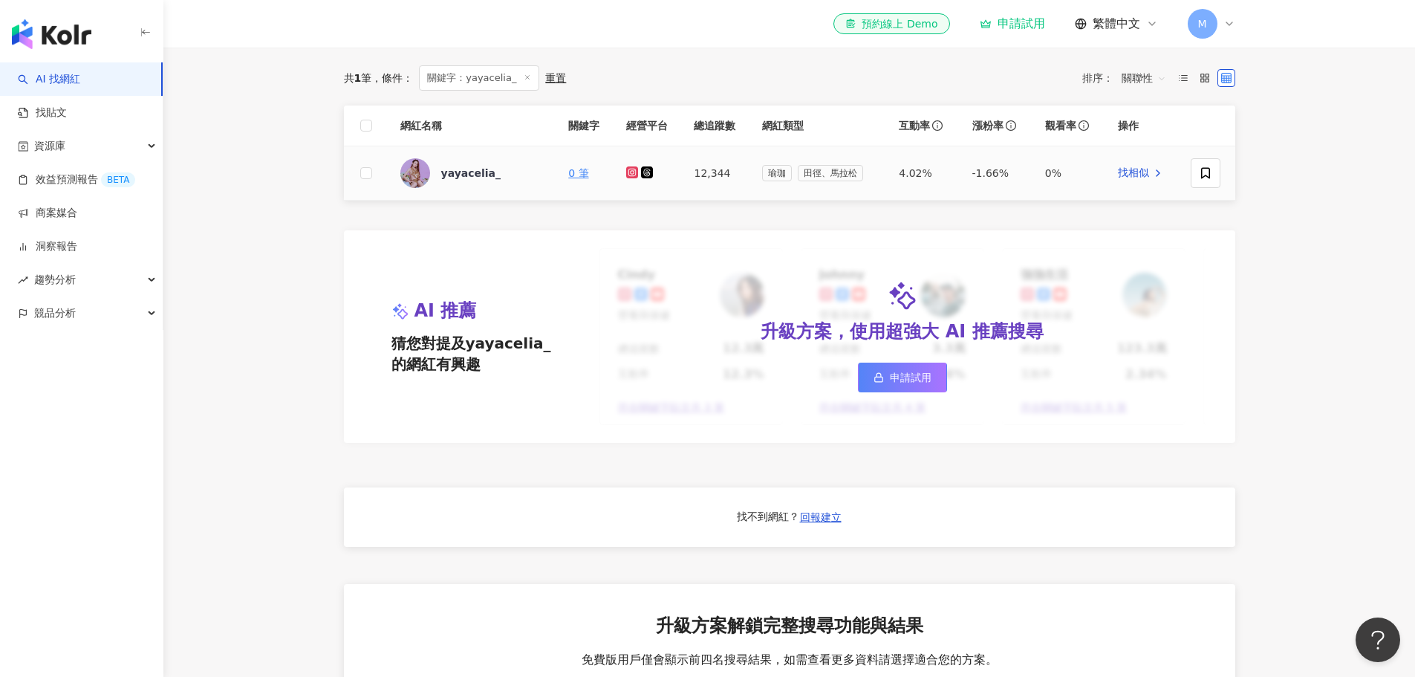
click at [629, 177] on icon at bounding box center [633, 172] width 10 height 9
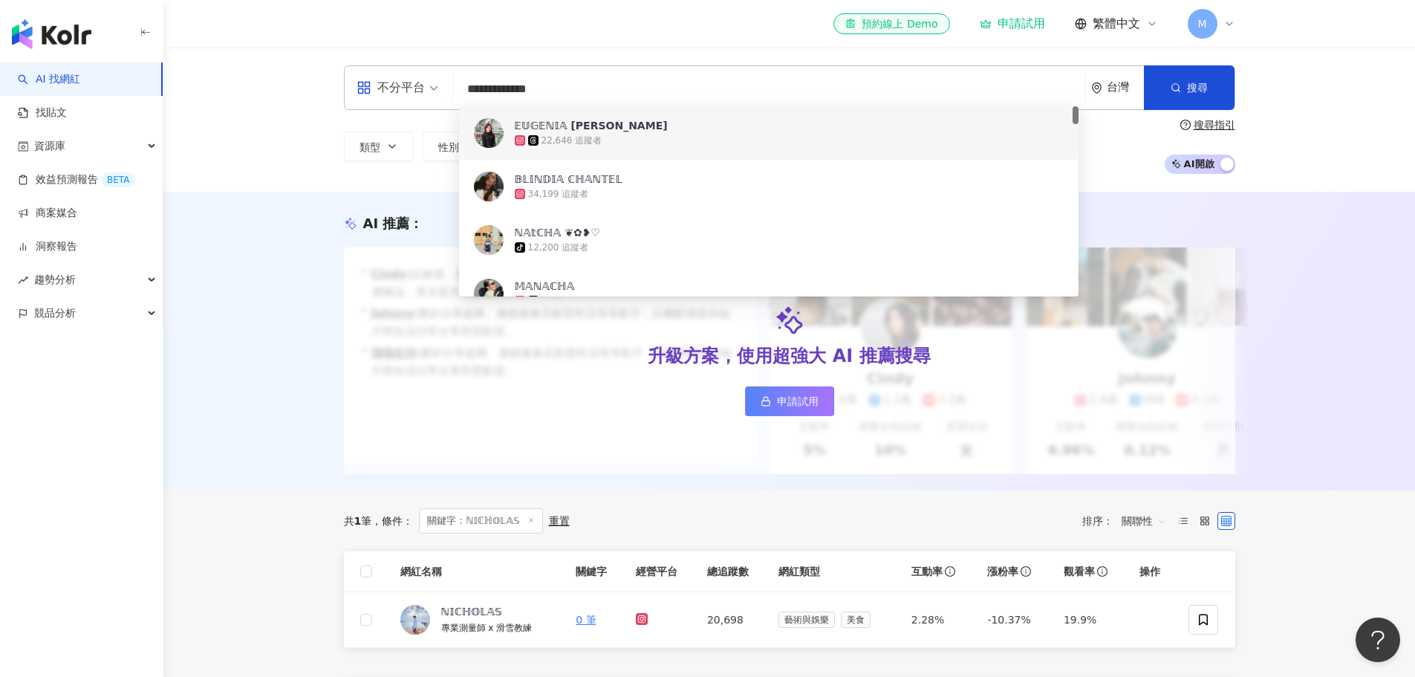
click at [577, 138] on div "22,646 追蹤者" at bounding box center [572, 140] width 61 height 13
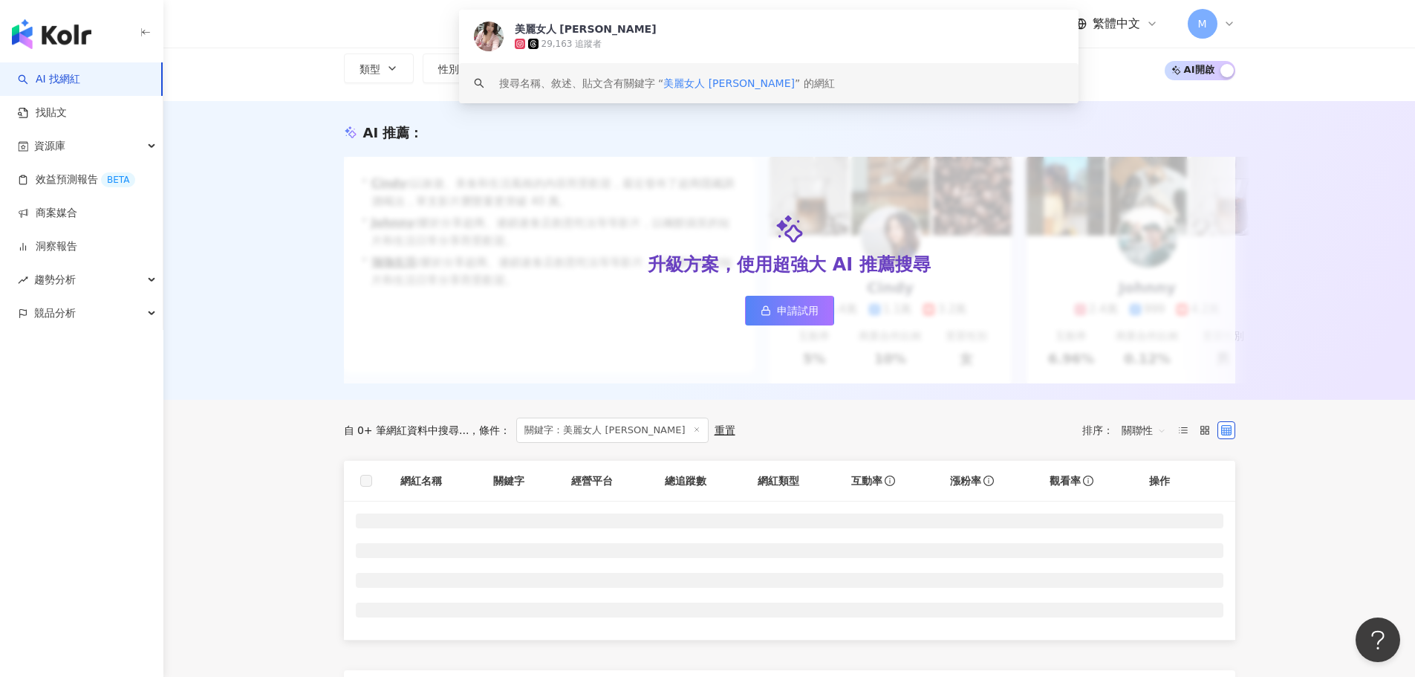
scroll to position [223, 0]
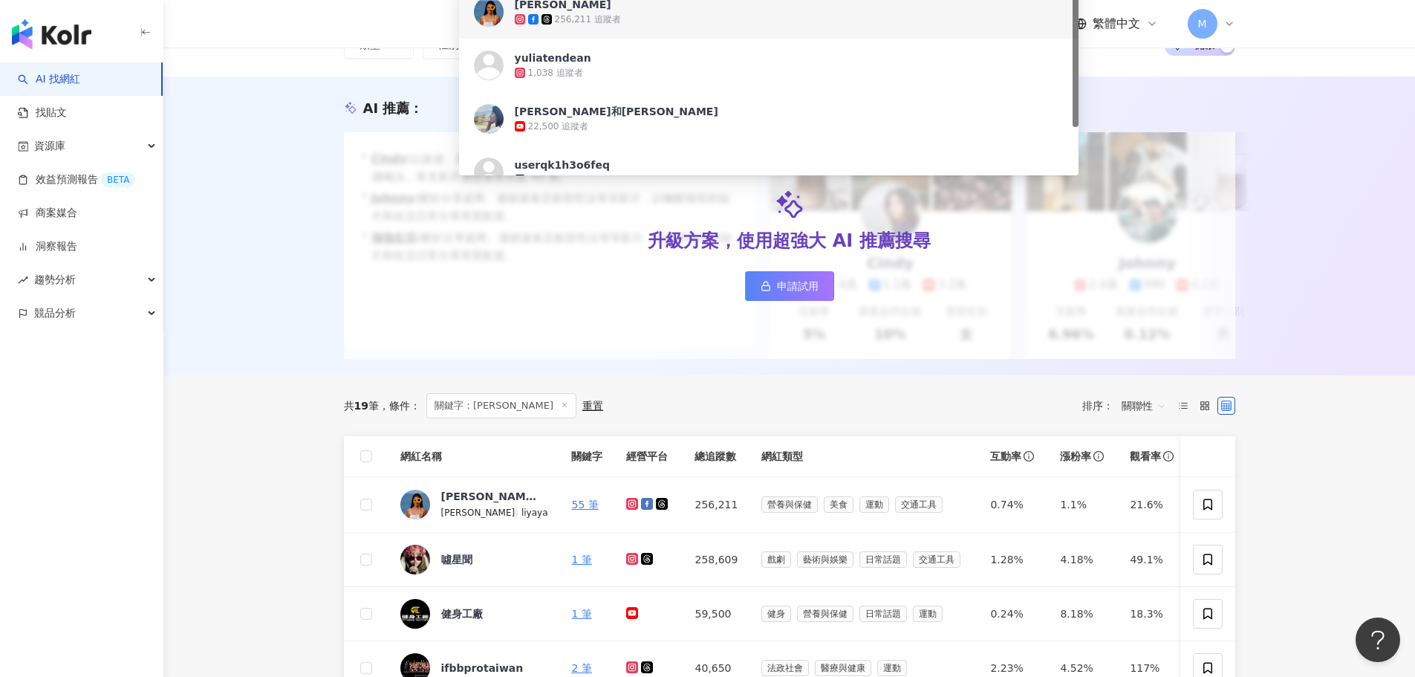
scroll to position [297, 0]
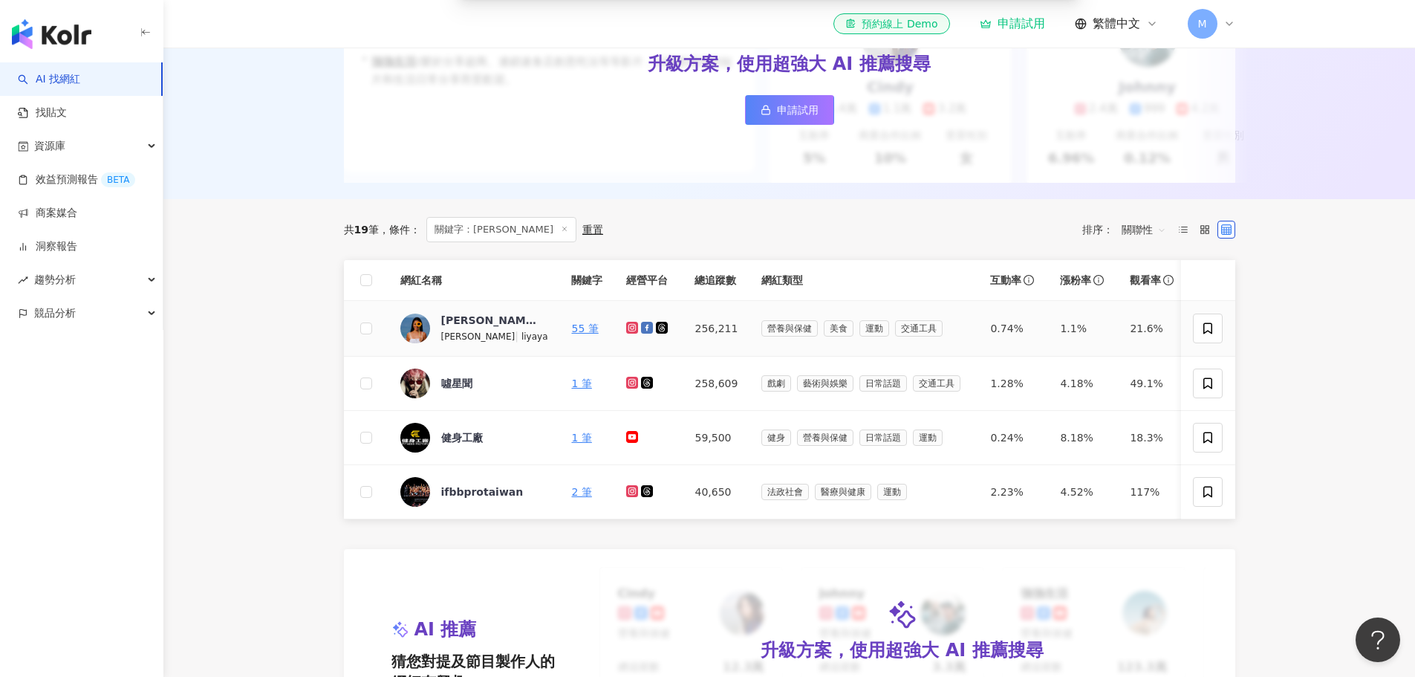
click at [628, 332] on icon at bounding box center [633, 327] width 10 height 9
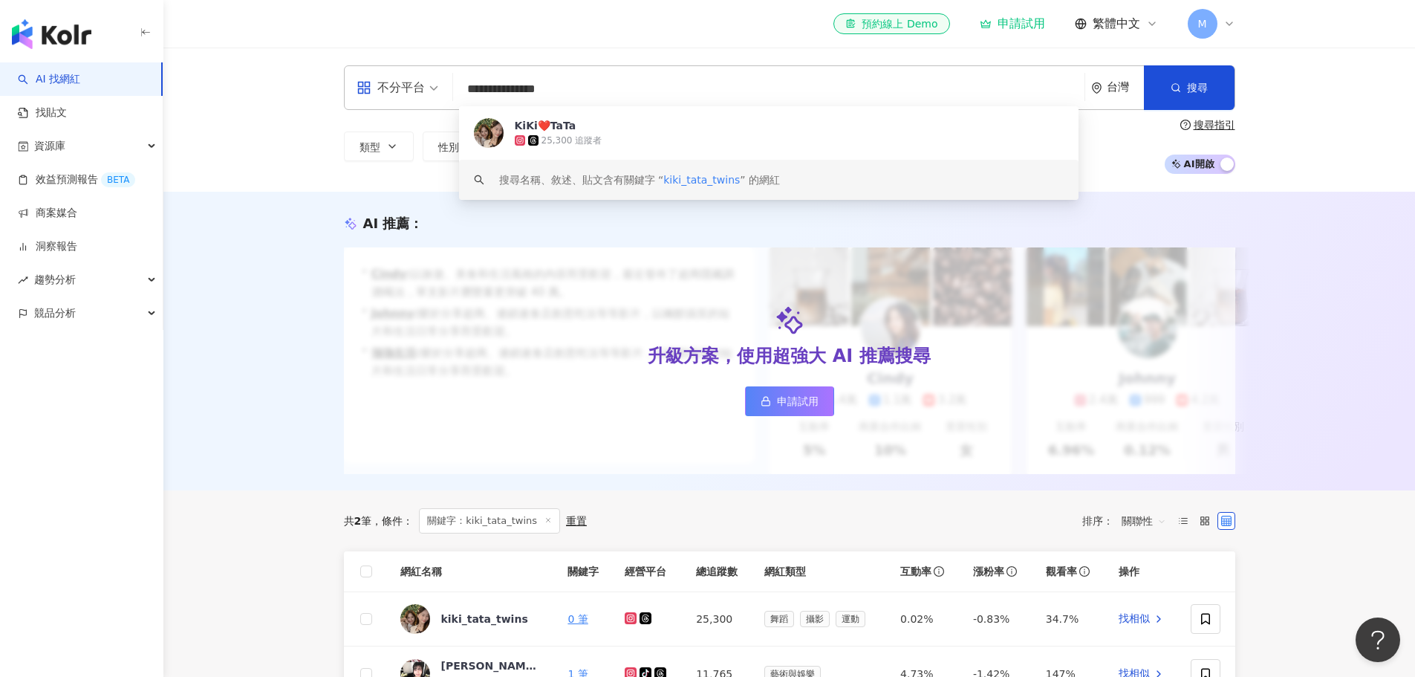
scroll to position [297, 0]
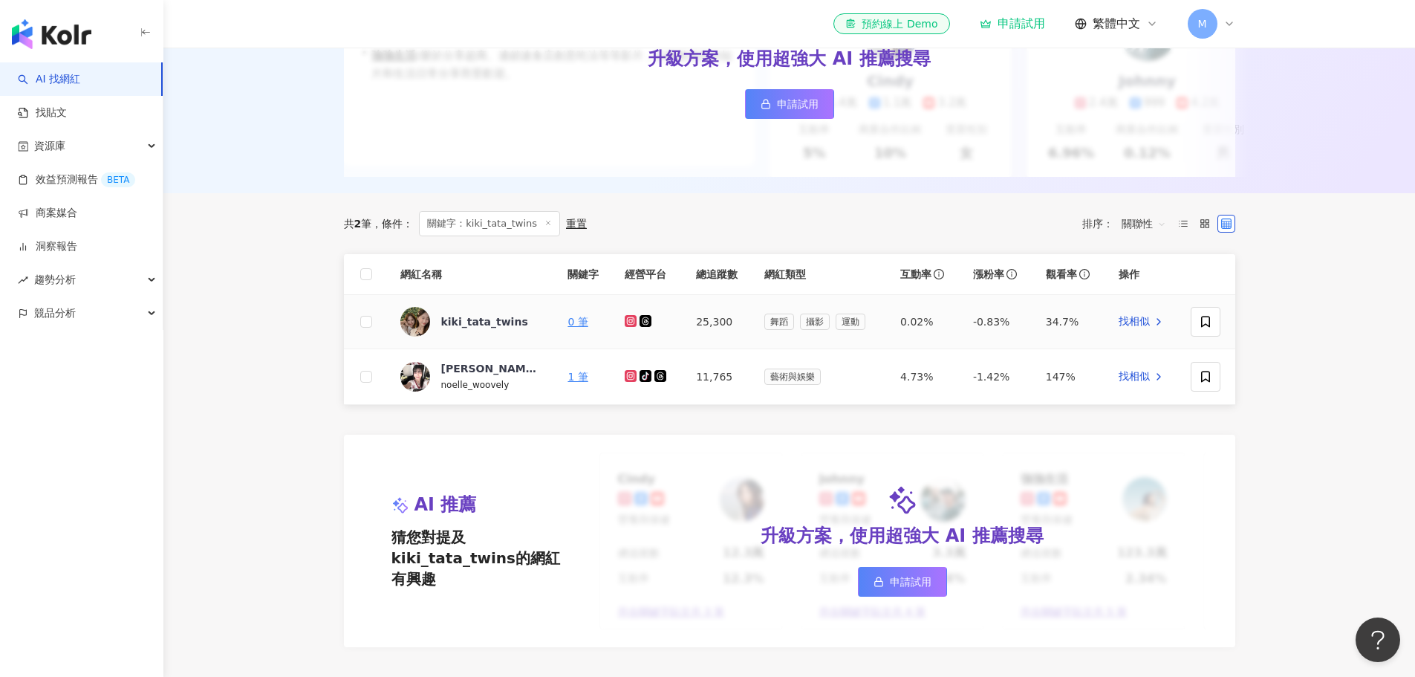
click at [629, 324] on icon at bounding box center [631, 321] width 6 height 6
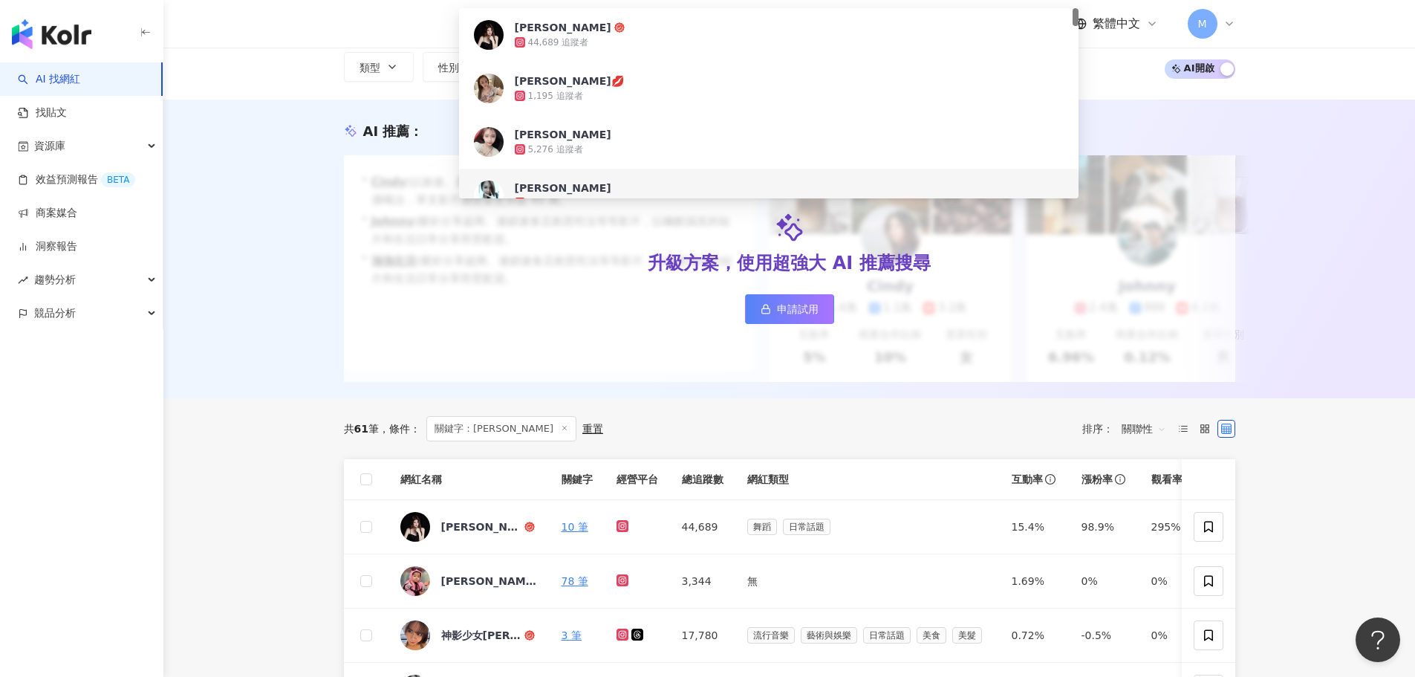
scroll to position [223, 0]
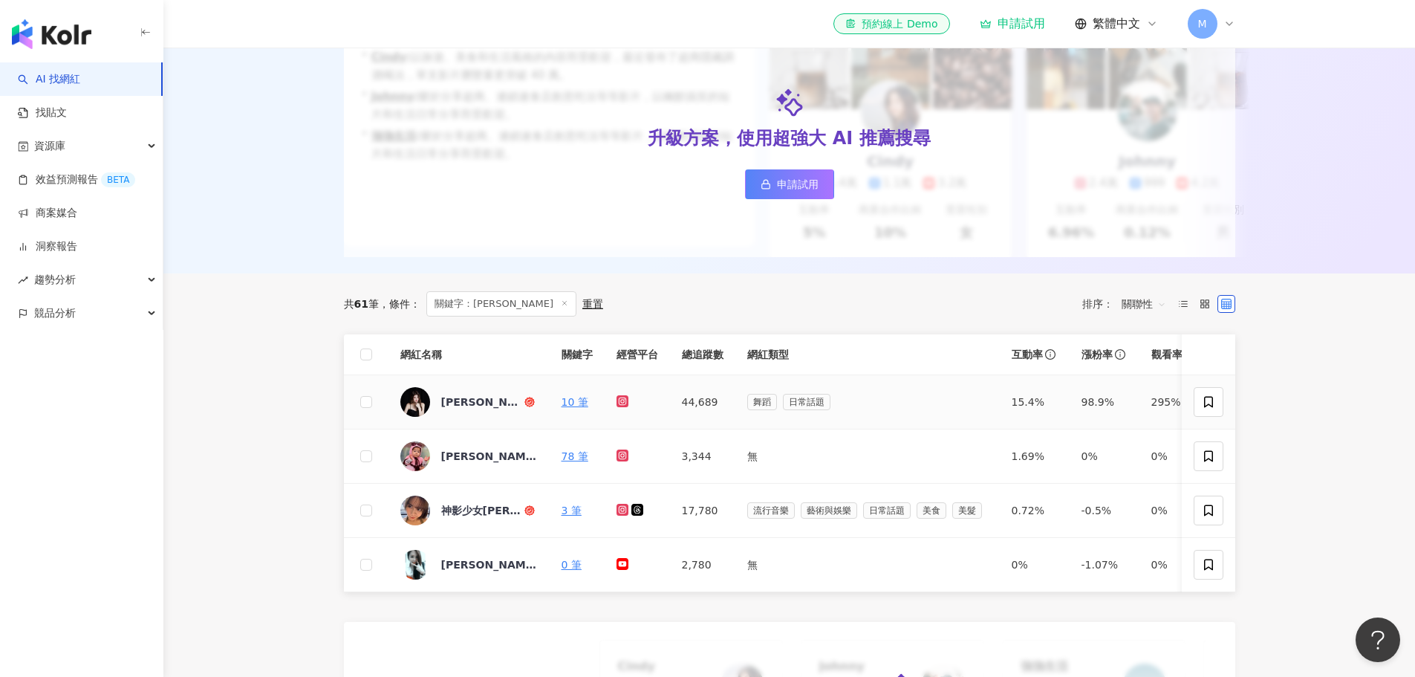
click at [624, 407] on icon at bounding box center [623, 401] width 12 height 12
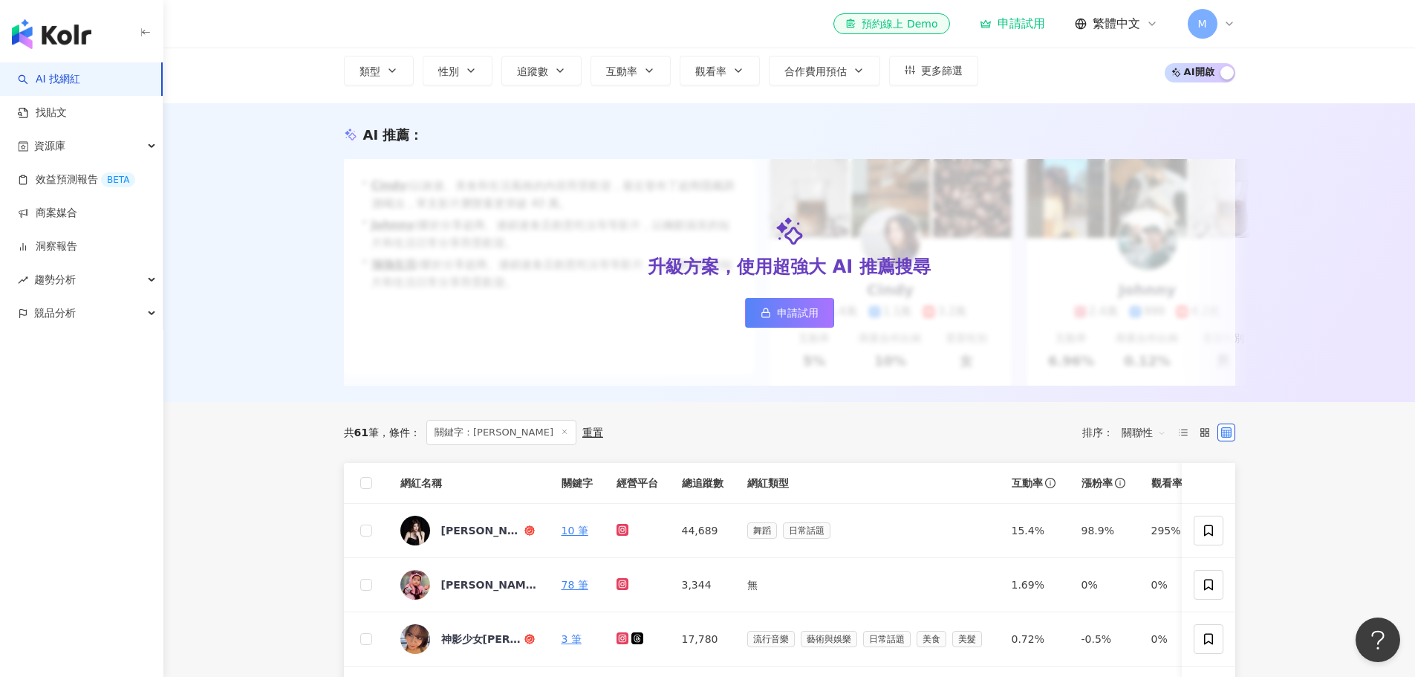
scroll to position [0, 0]
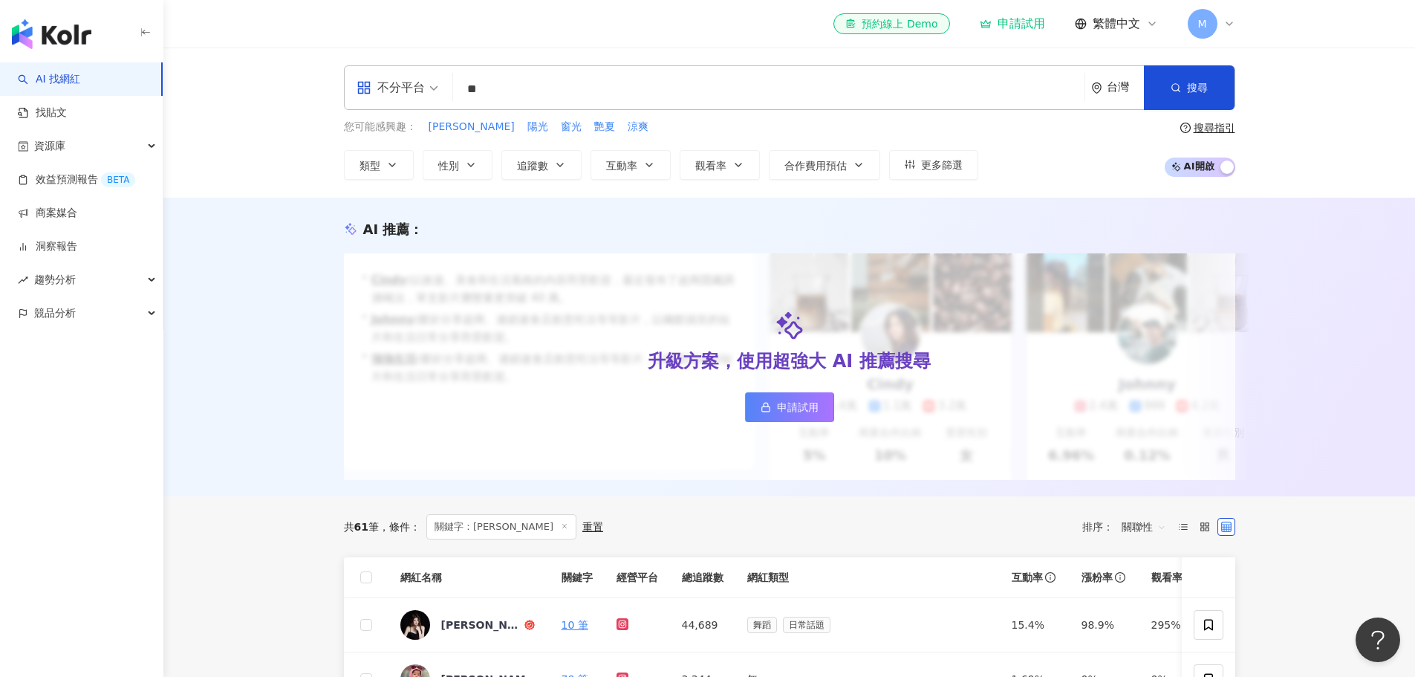
click at [608, 94] on input "**" at bounding box center [769, 89] width 620 height 28
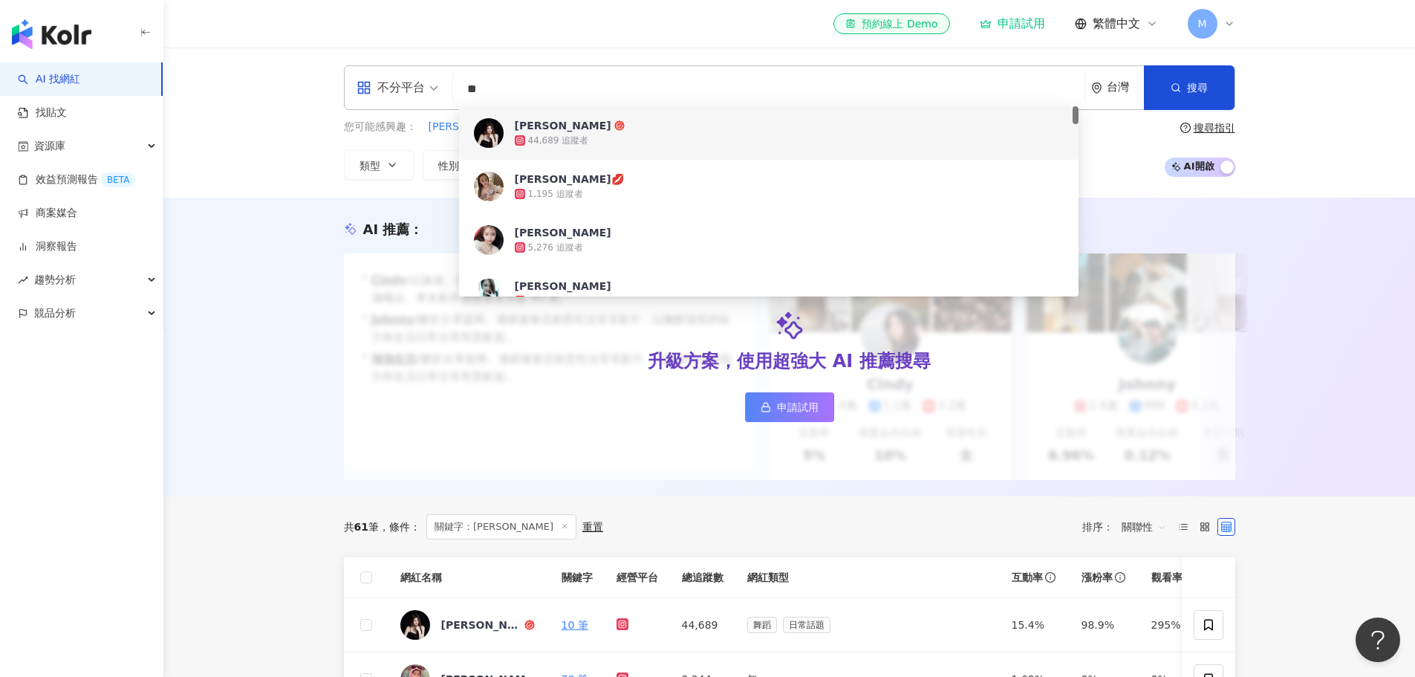
drag, startPoint x: 590, startPoint y: 91, endPoint x: 371, endPoint y: 88, distance: 219.2
click at [371, 88] on div "不分平台 ** 台灣 搜尋 b3f500de-15e2-44db-8100-f4d397cb250d a995fa97-78e4-445e-9ac6-040a…" at bounding box center [790, 87] width 892 height 45
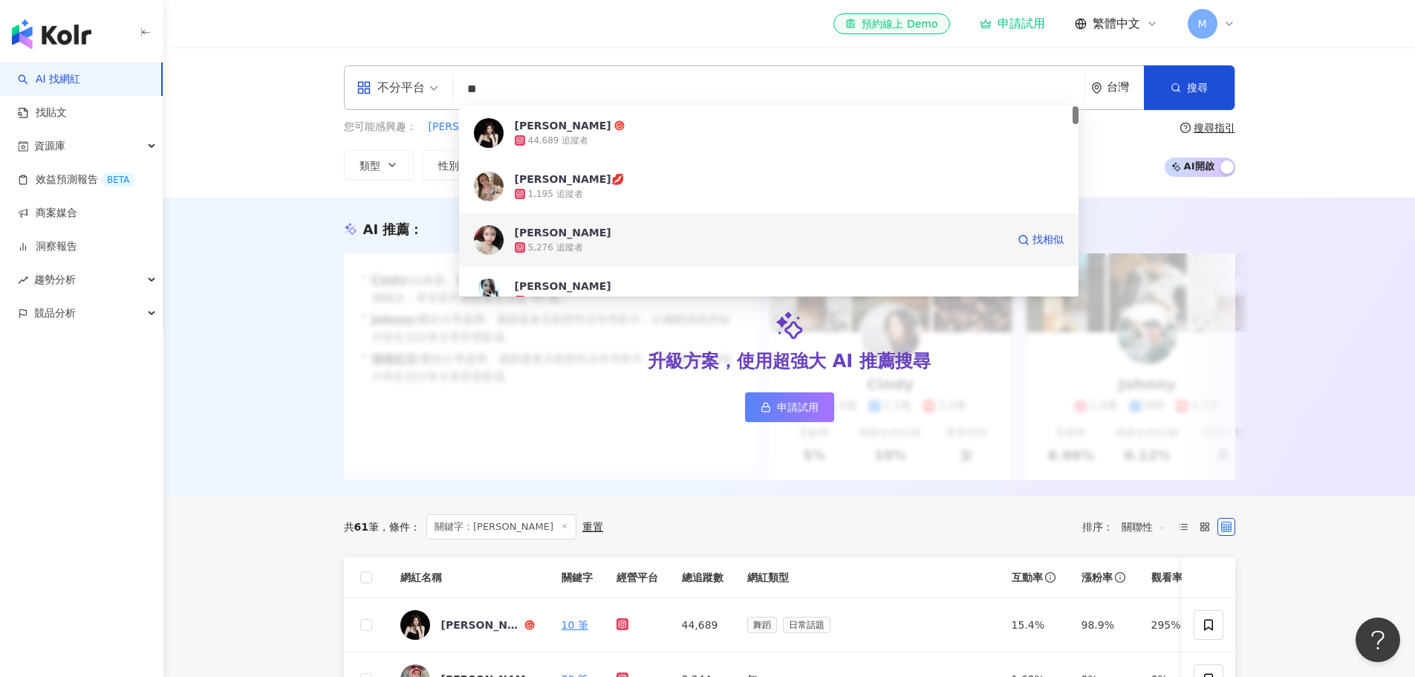
paste input "**"
type input "****"
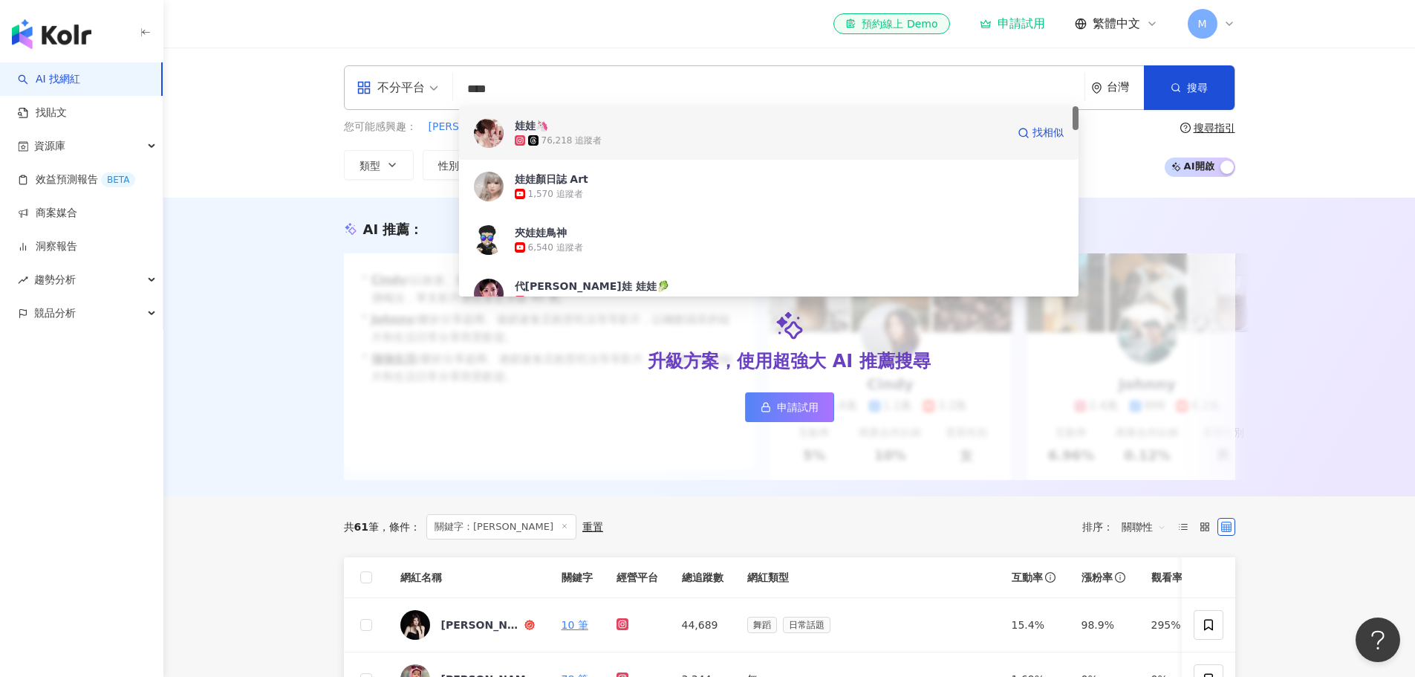
click at [727, 143] on div "76,218 追蹤者" at bounding box center [761, 140] width 492 height 15
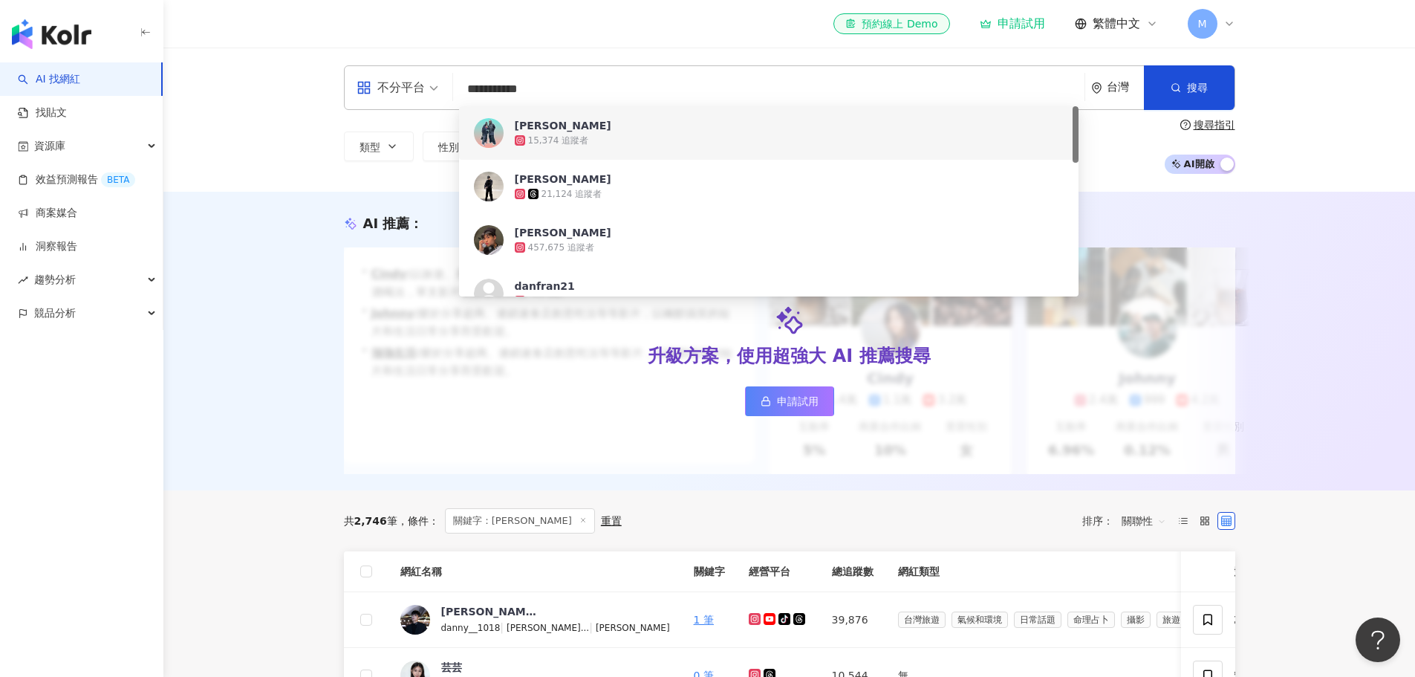
click at [580, 124] on div "[PERSON_NAME]" at bounding box center [563, 125] width 97 height 15
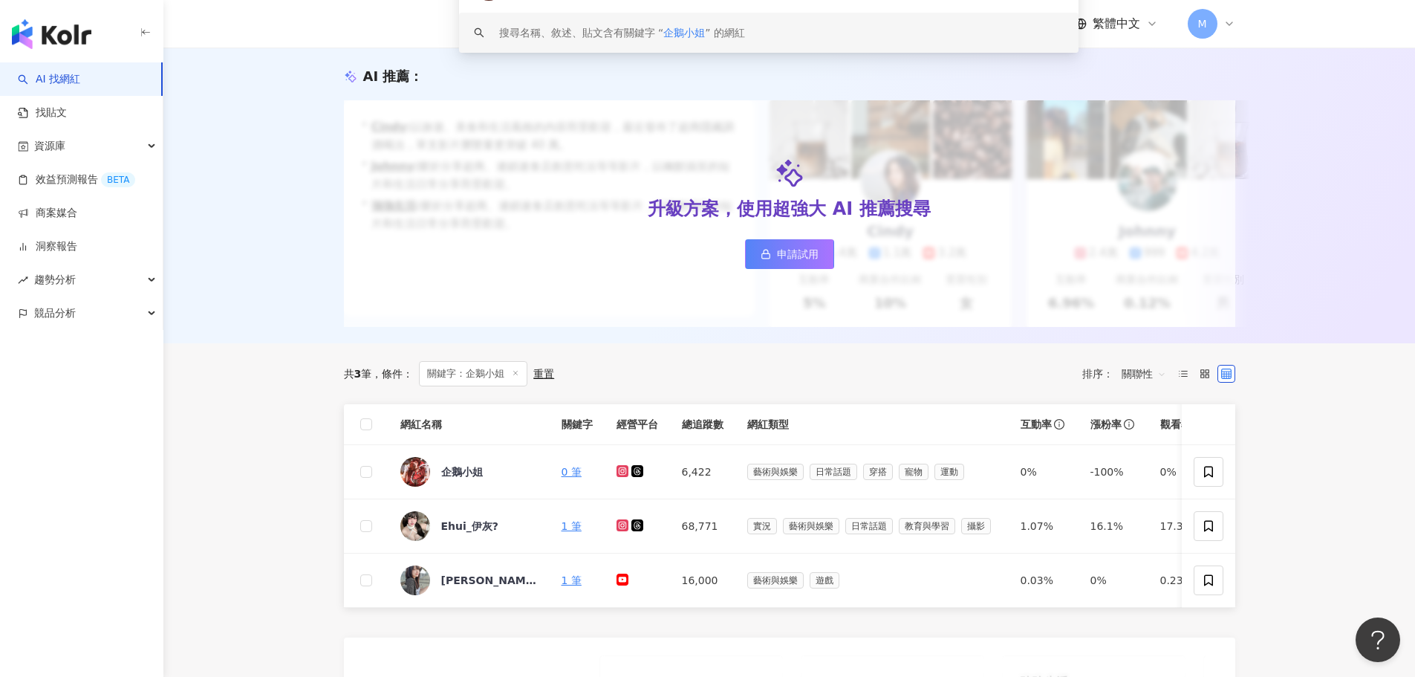
scroll to position [149, 0]
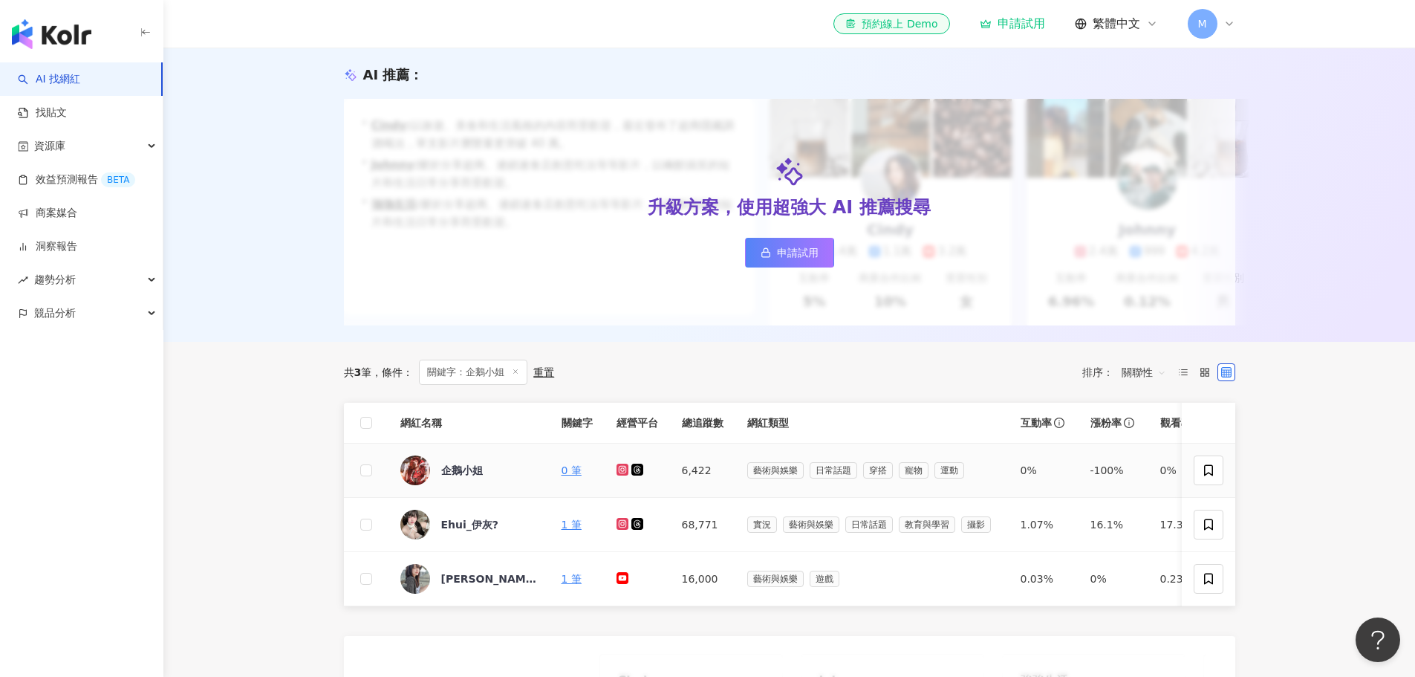
click at [617, 475] on icon at bounding box center [623, 470] width 12 height 12
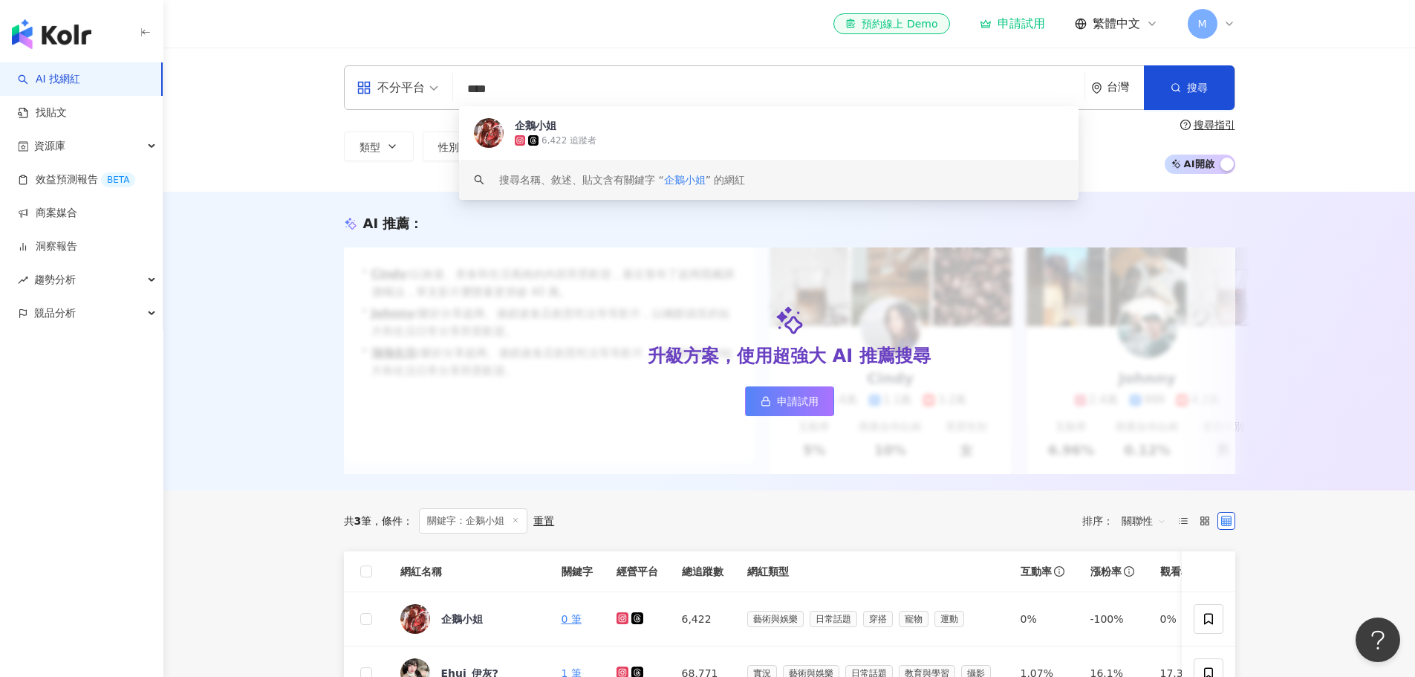
scroll to position [1, 0]
drag, startPoint x: 582, startPoint y: 92, endPoint x: 435, endPoint y: 97, distance: 147.2
click at [435, 97] on div "不分平台 **** 台灣 搜尋 9ac82b87-444f-46c1-a025-d6a92ba0812a keyword 企鵝小姐 6,422 追蹤者 搜尋名…" at bounding box center [790, 87] width 892 height 45
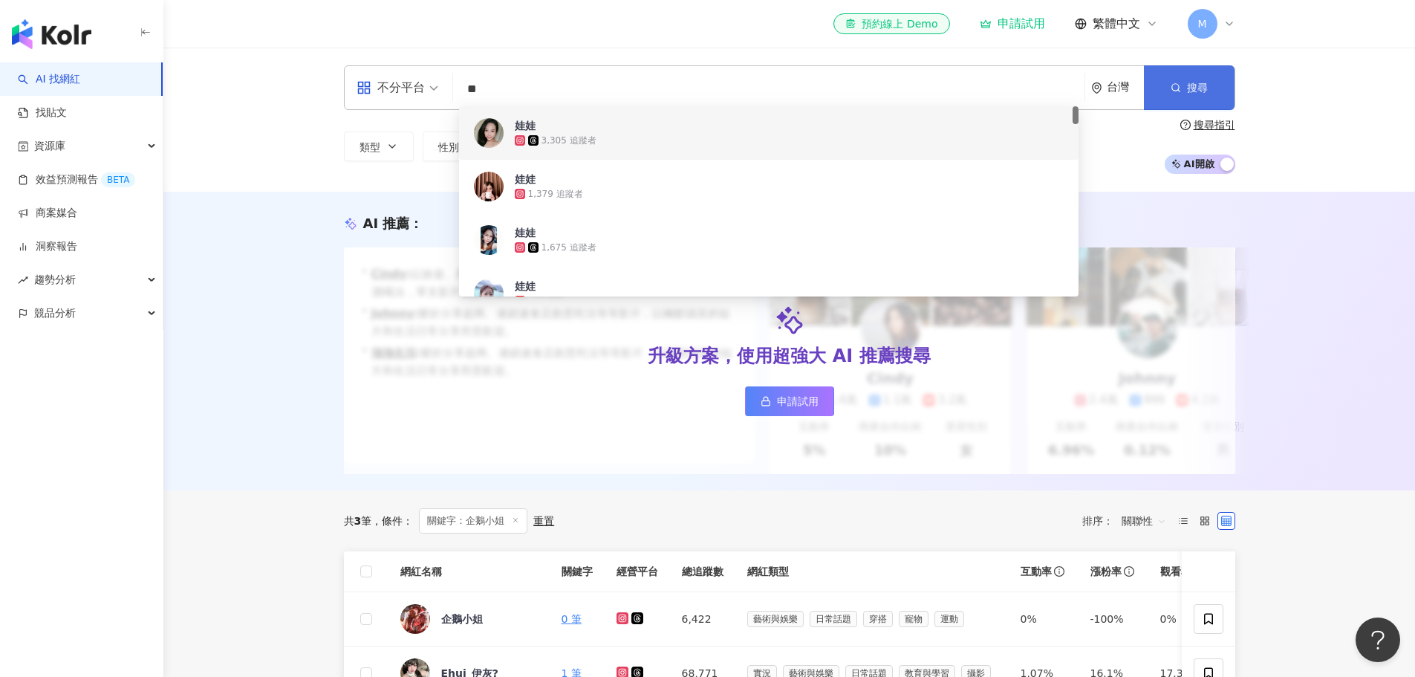
type input "**"
click at [1185, 83] on button "搜尋" at bounding box center [1189, 87] width 91 height 45
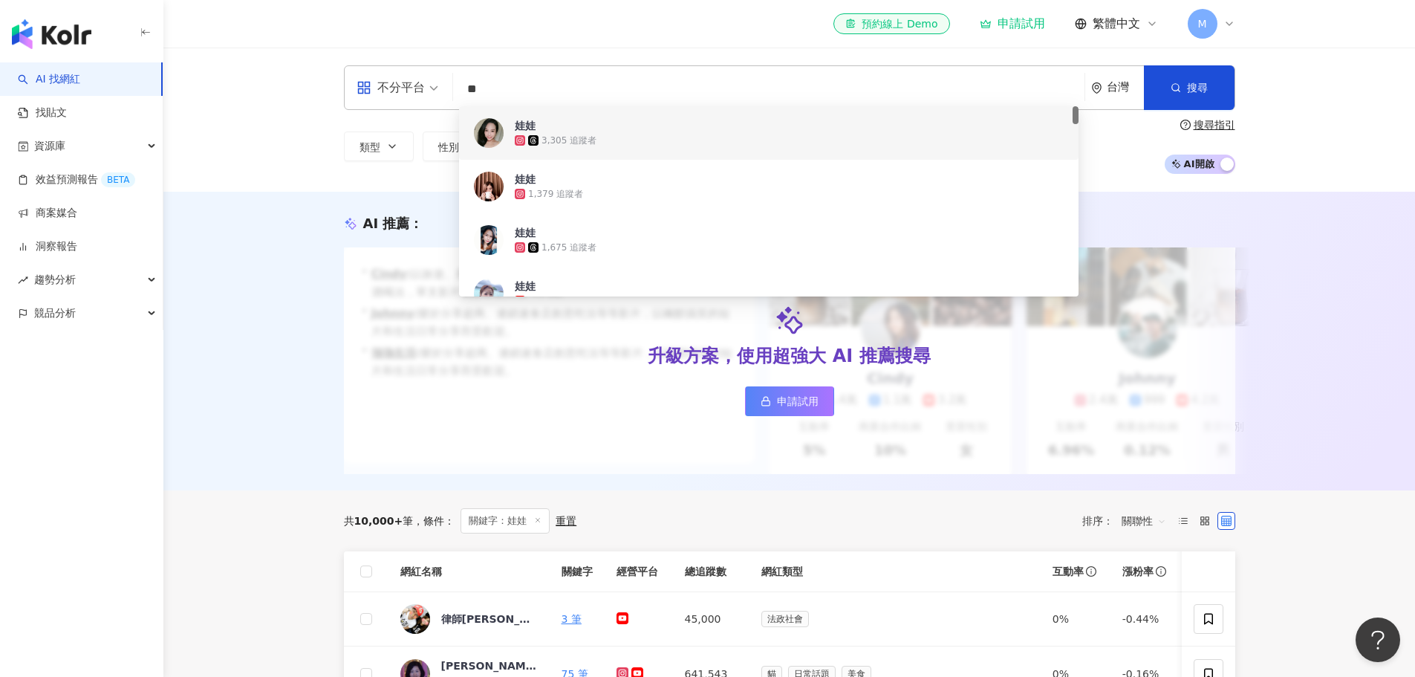
drag, startPoint x: 544, startPoint y: 94, endPoint x: 431, endPoint y: 96, distance: 112.9
click at [431, 96] on div "不分平台 ** 台灣 搜尋 459636ba-3e9f-40f3-8857-ab3b6ffcc96b 5069f991-a4da-400d-b984-828b…" at bounding box center [790, 87] width 892 height 45
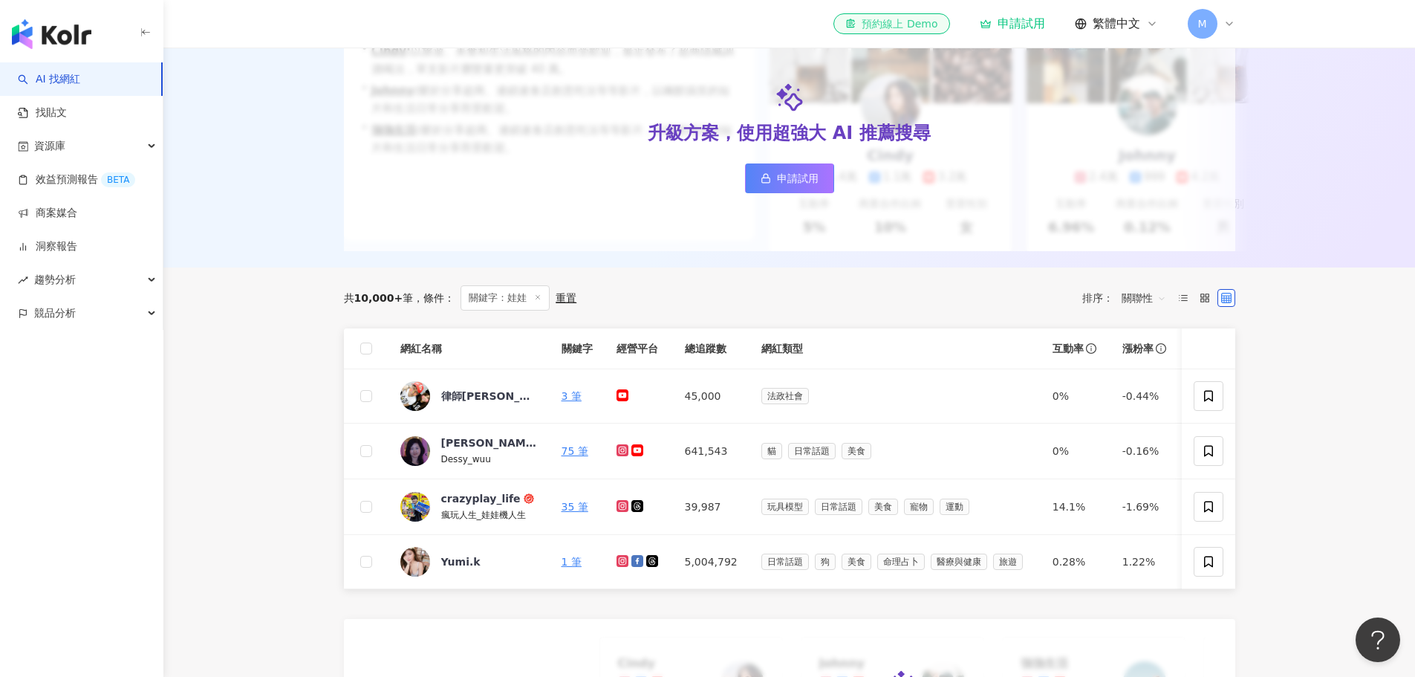
scroll to position [81, 0]
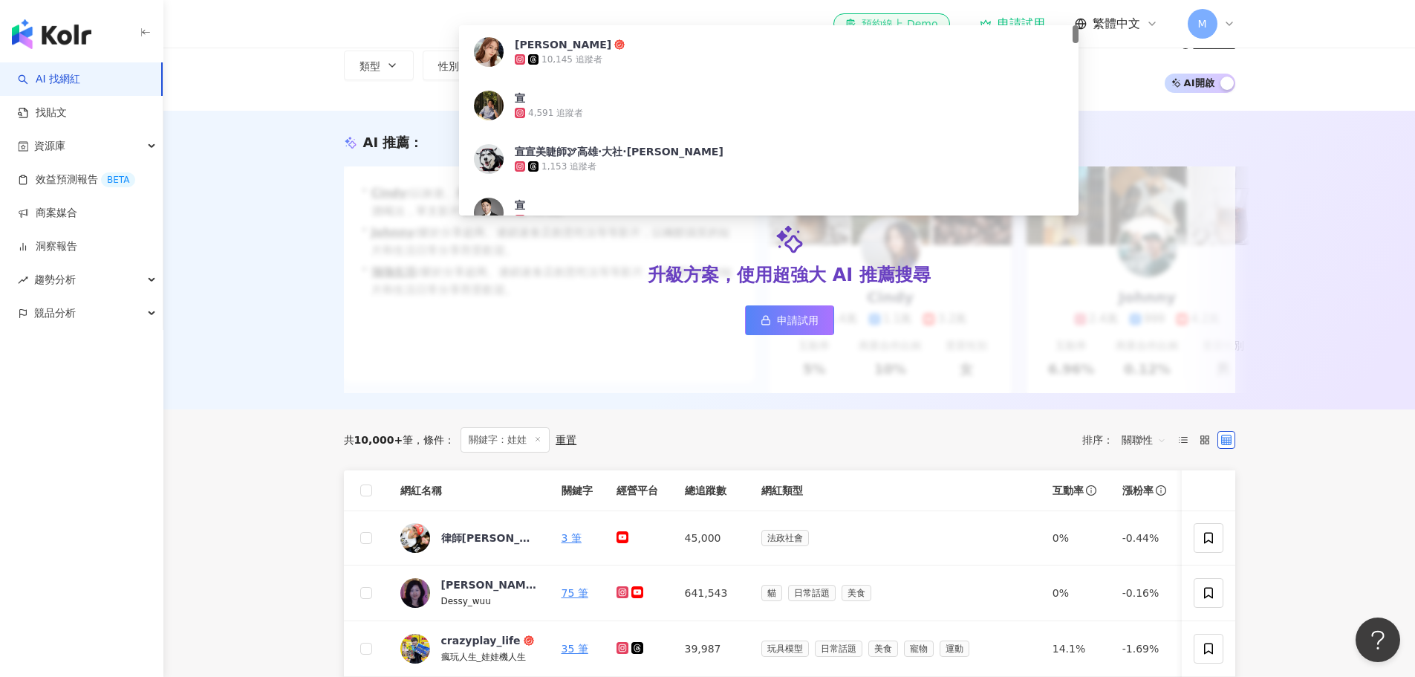
type input "*"
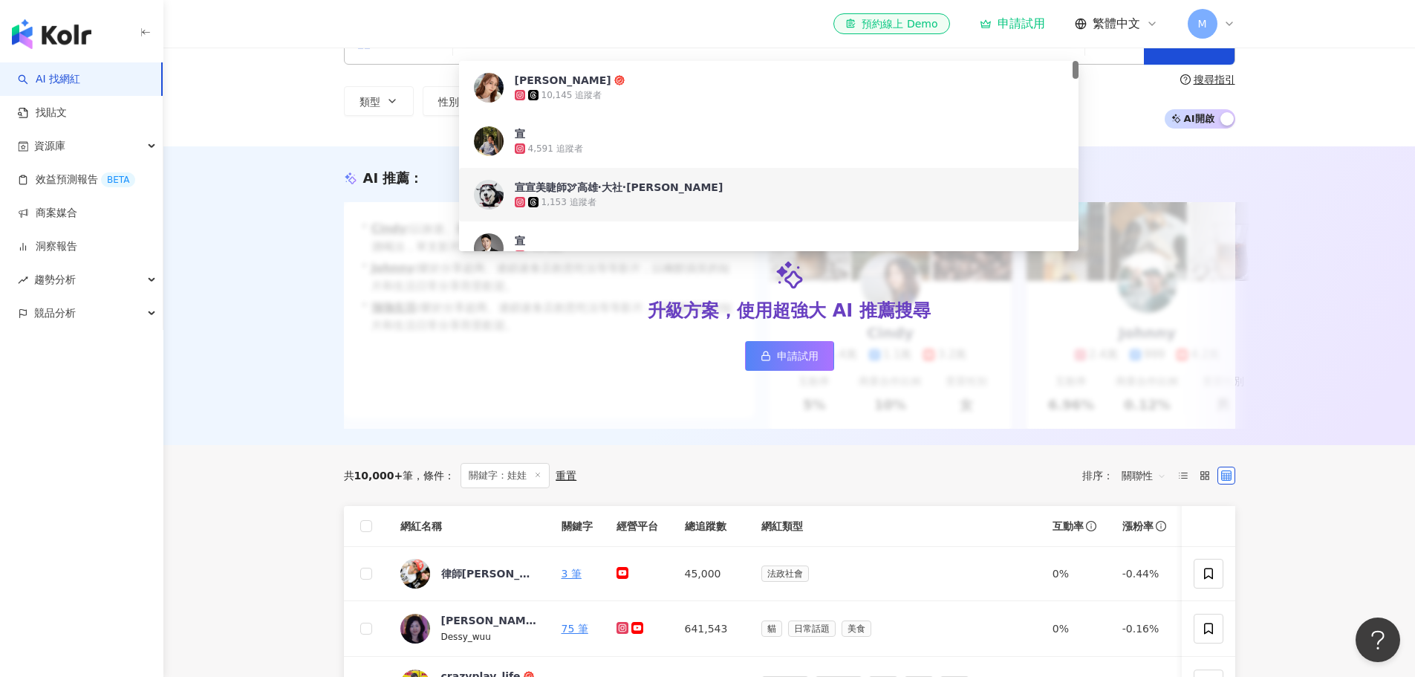
scroll to position [0, 0]
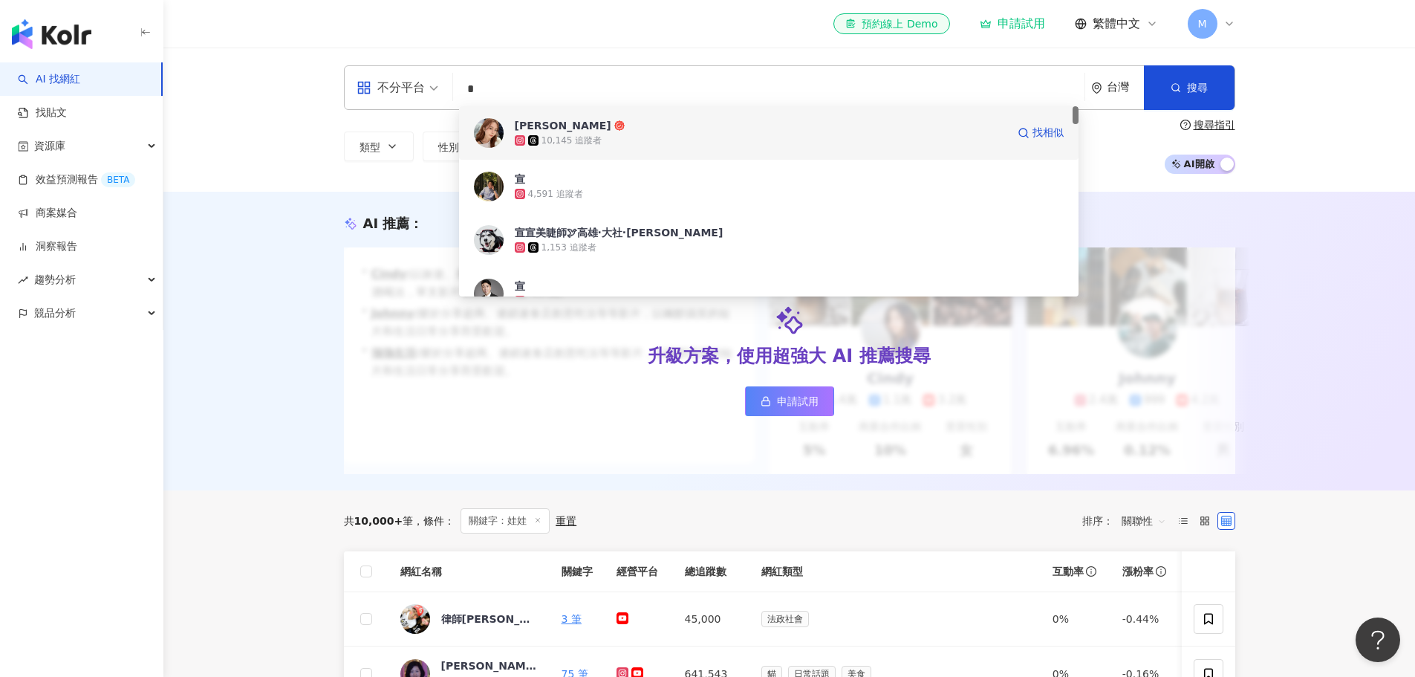
click at [580, 129] on span "李宣如" at bounding box center [761, 125] width 492 height 15
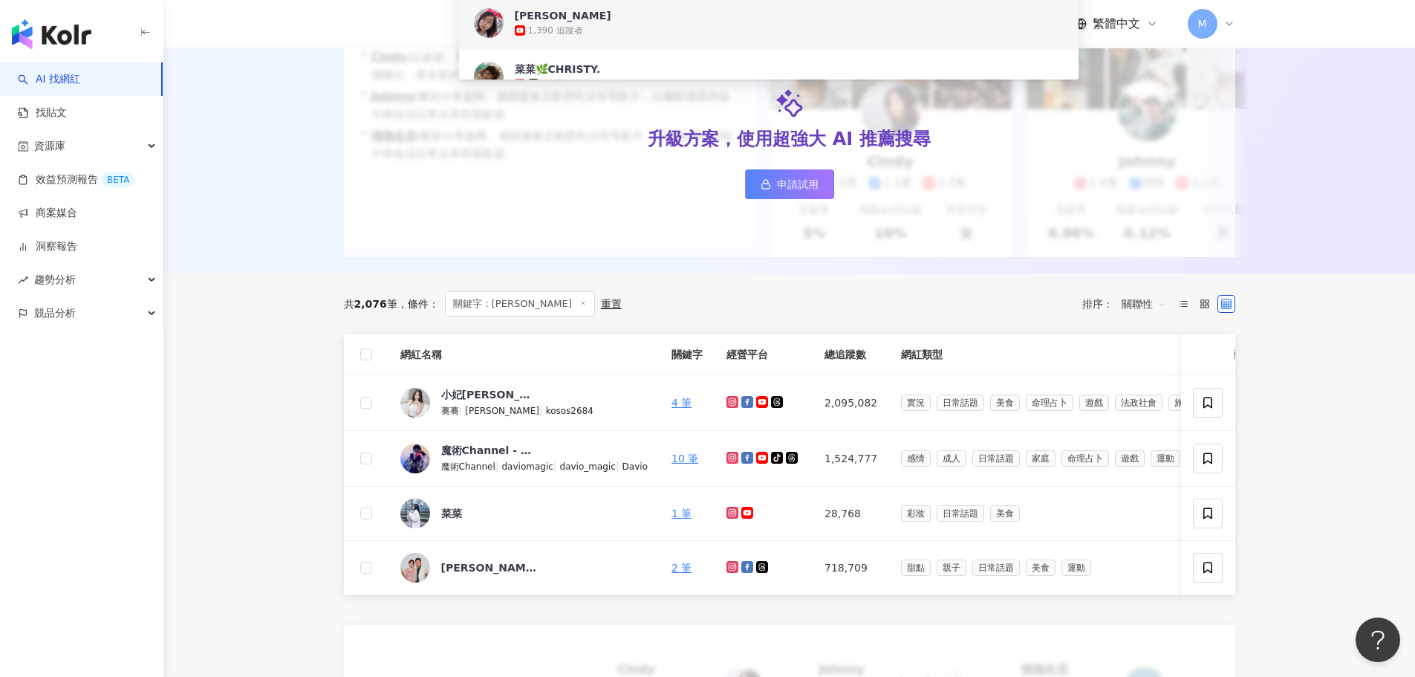
scroll to position [297, 0]
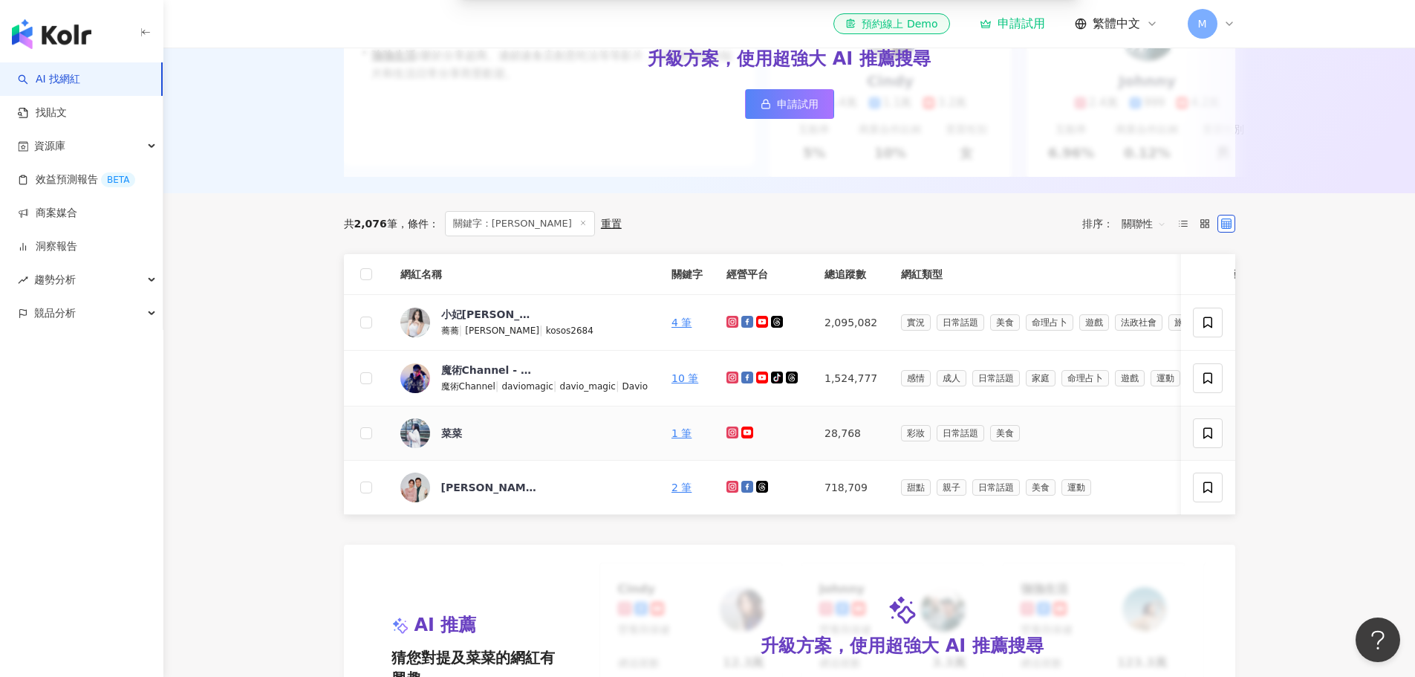
click at [730, 437] on icon at bounding box center [733, 432] width 10 height 9
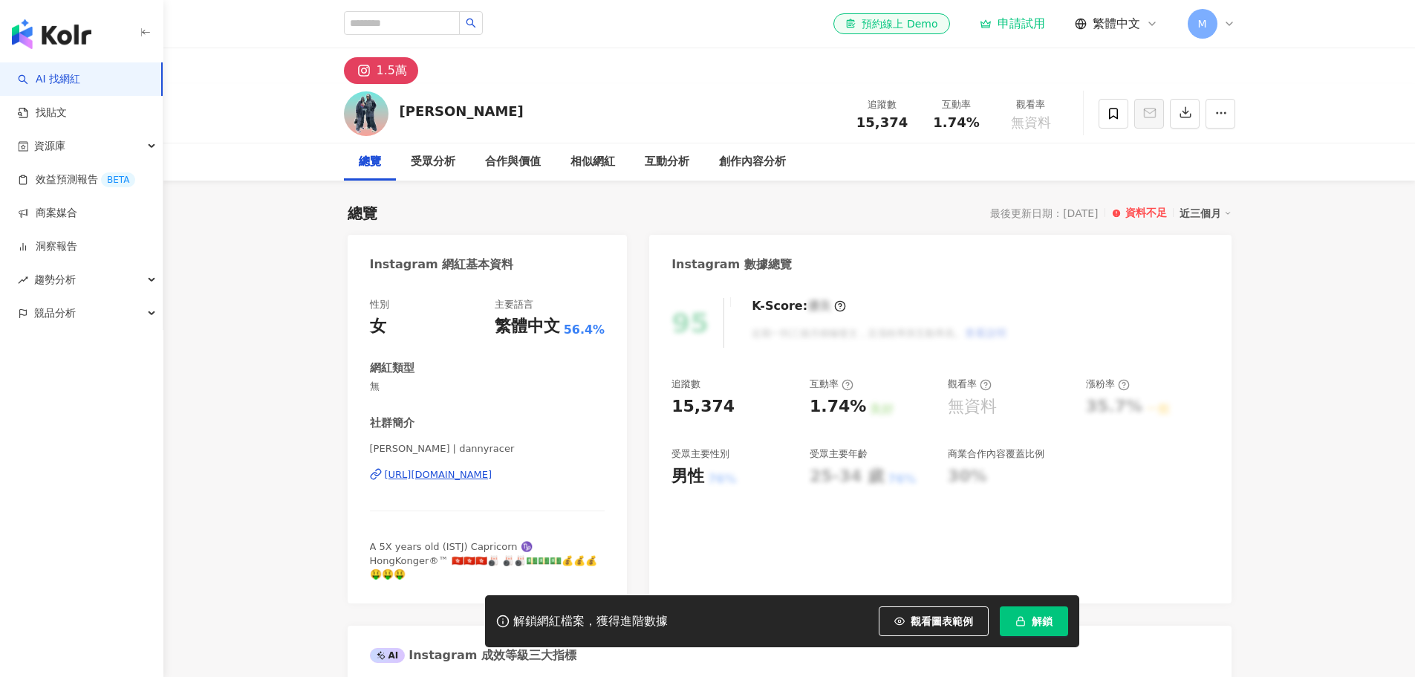
click at [461, 475] on div "https://www.instagram.com/dannyracer/" at bounding box center [439, 474] width 108 height 13
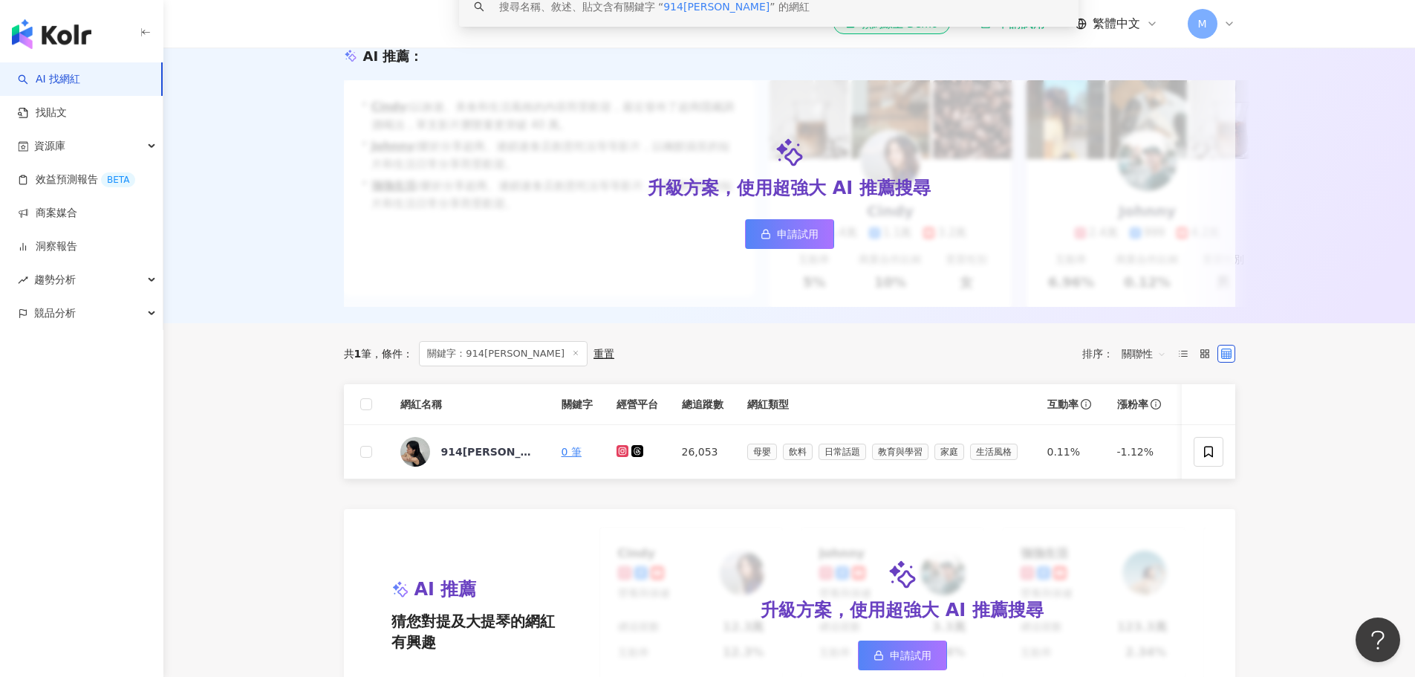
scroll to position [371, 0]
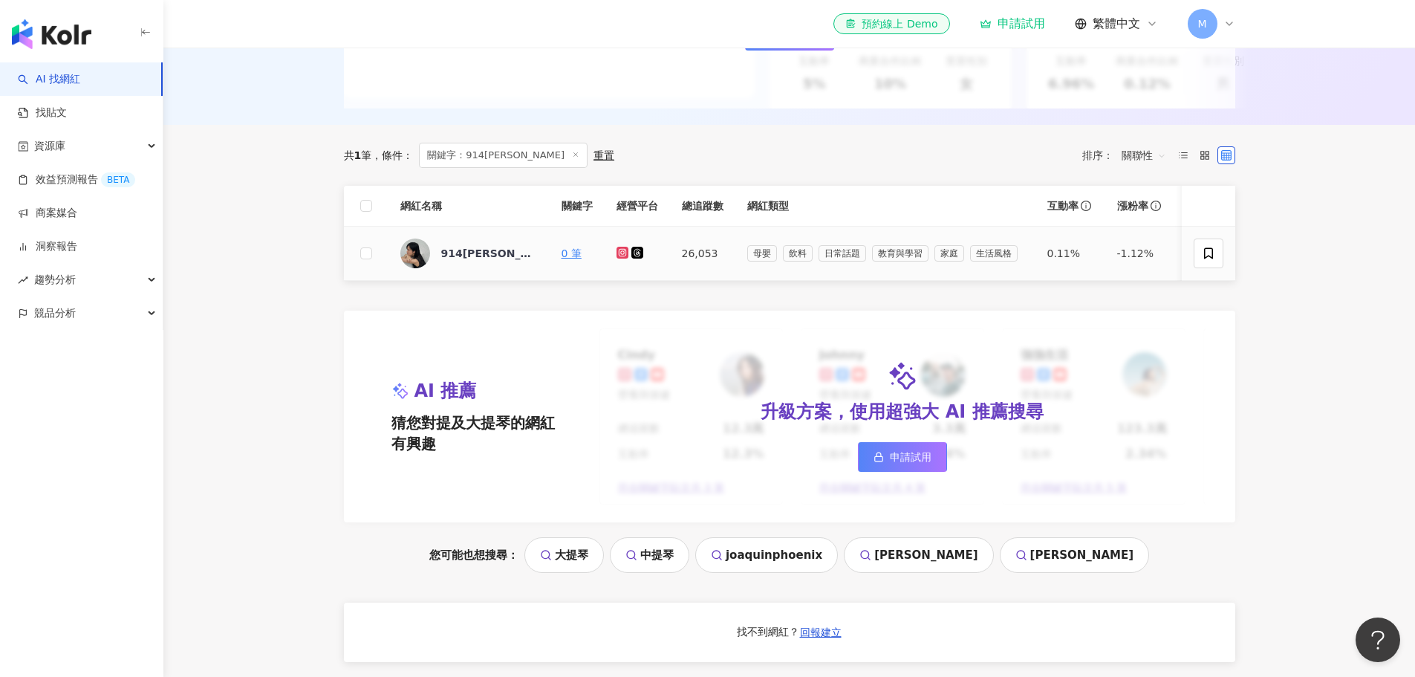
click at [621, 257] on icon at bounding box center [623, 252] width 10 height 9
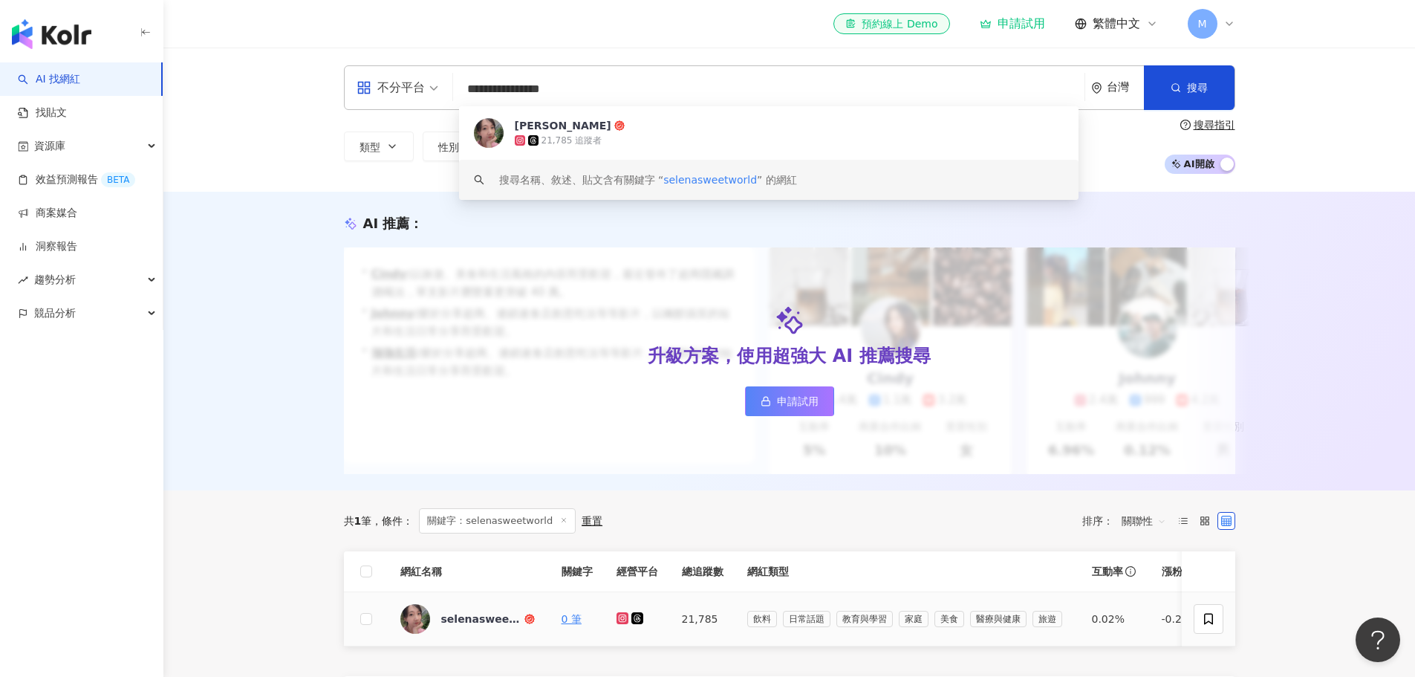
click at [626, 623] on icon at bounding box center [623, 618] width 10 height 9
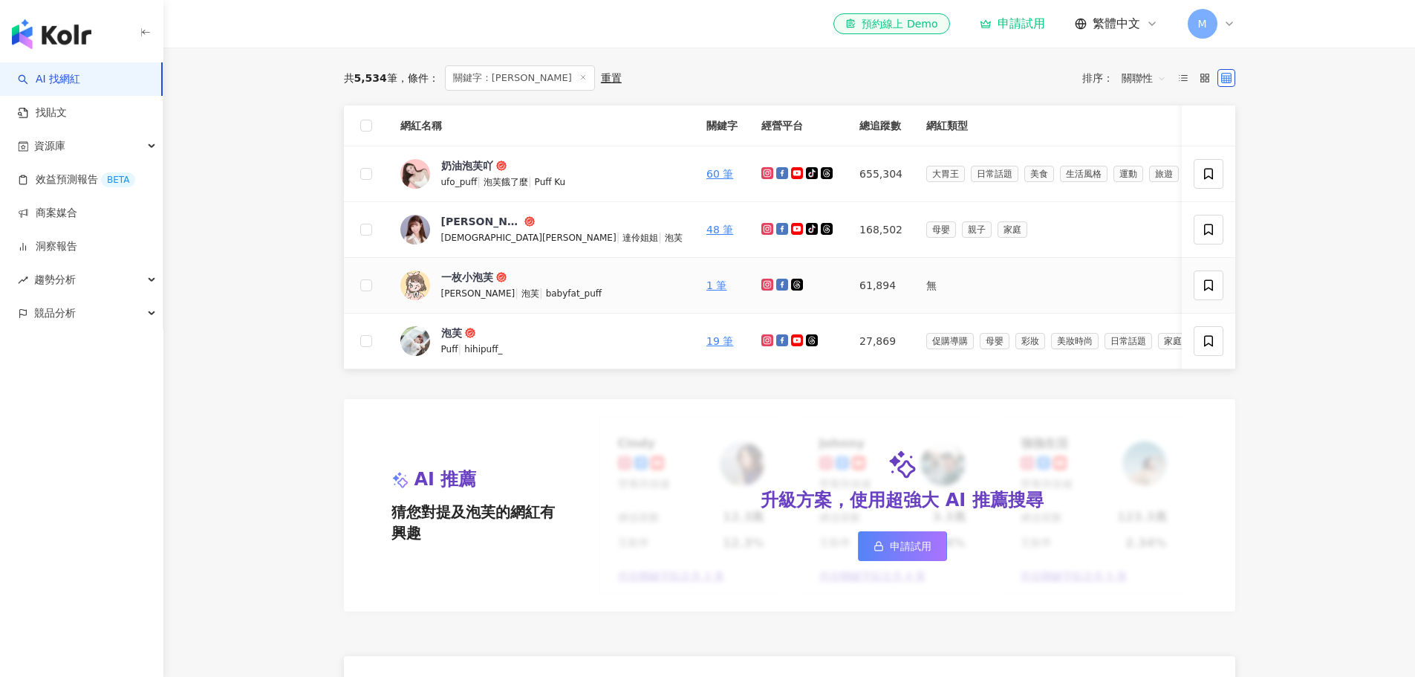
scroll to position [223, 0]
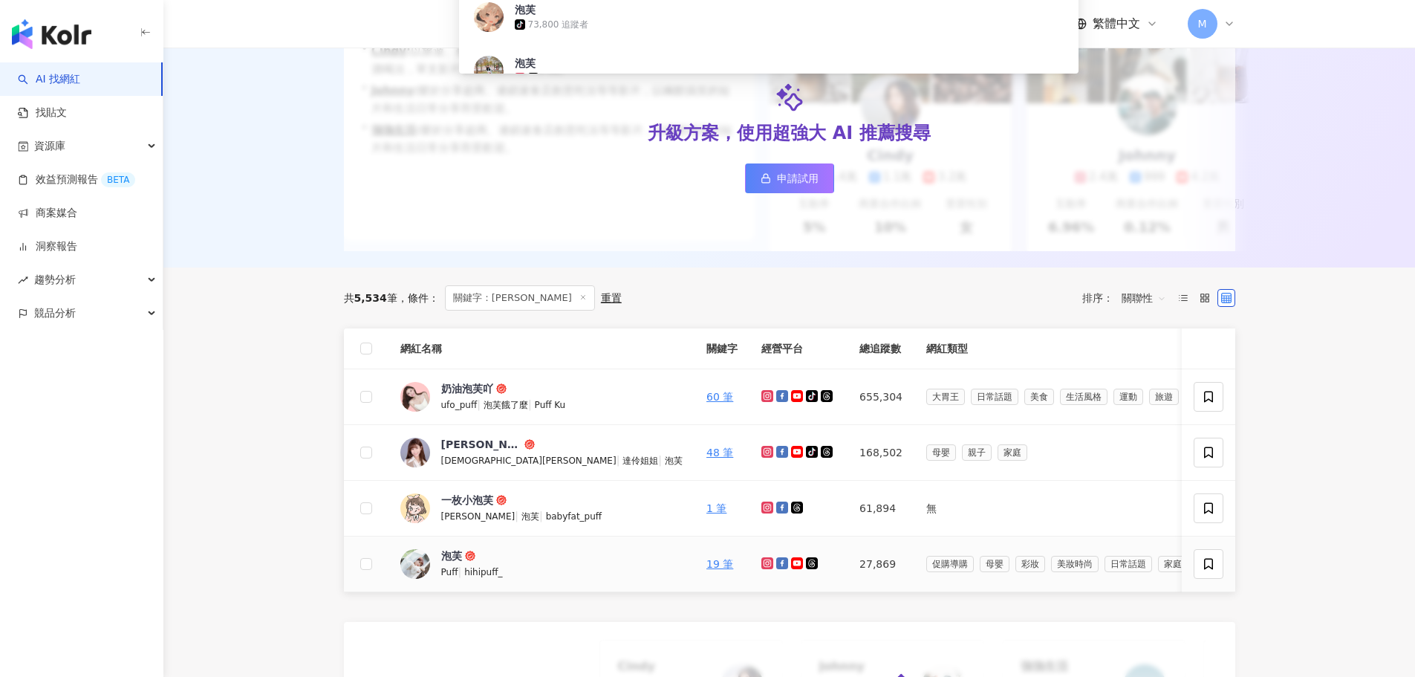
click at [764, 566] on icon at bounding box center [767, 563] width 6 height 6
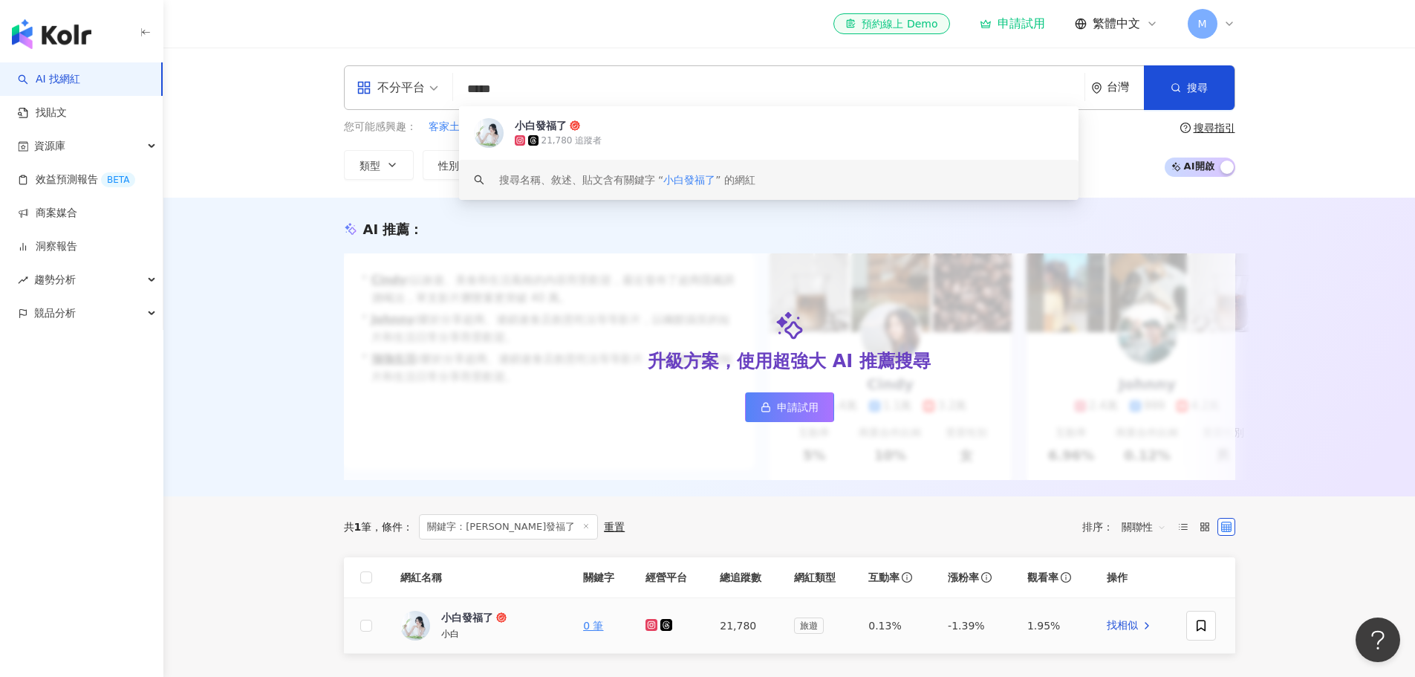
click at [652, 626] on icon at bounding box center [652, 624] width 2 height 2
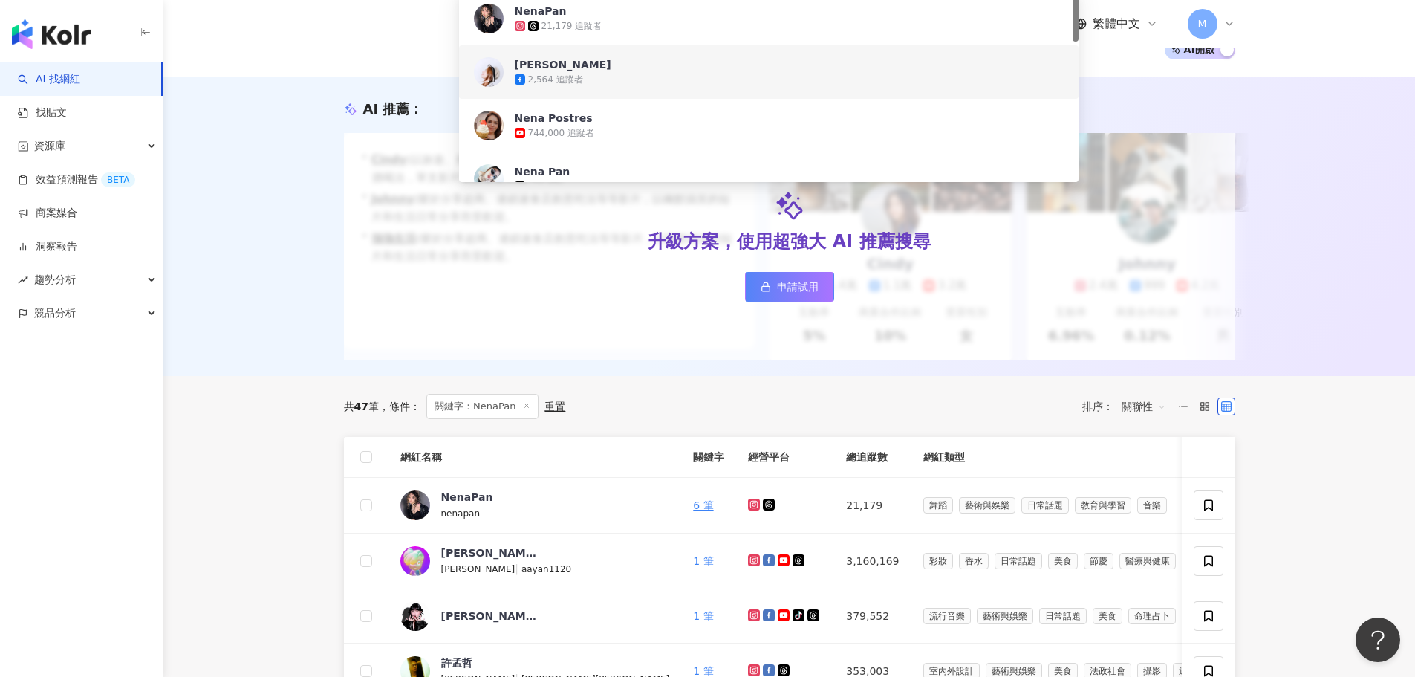
scroll to position [371, 0]
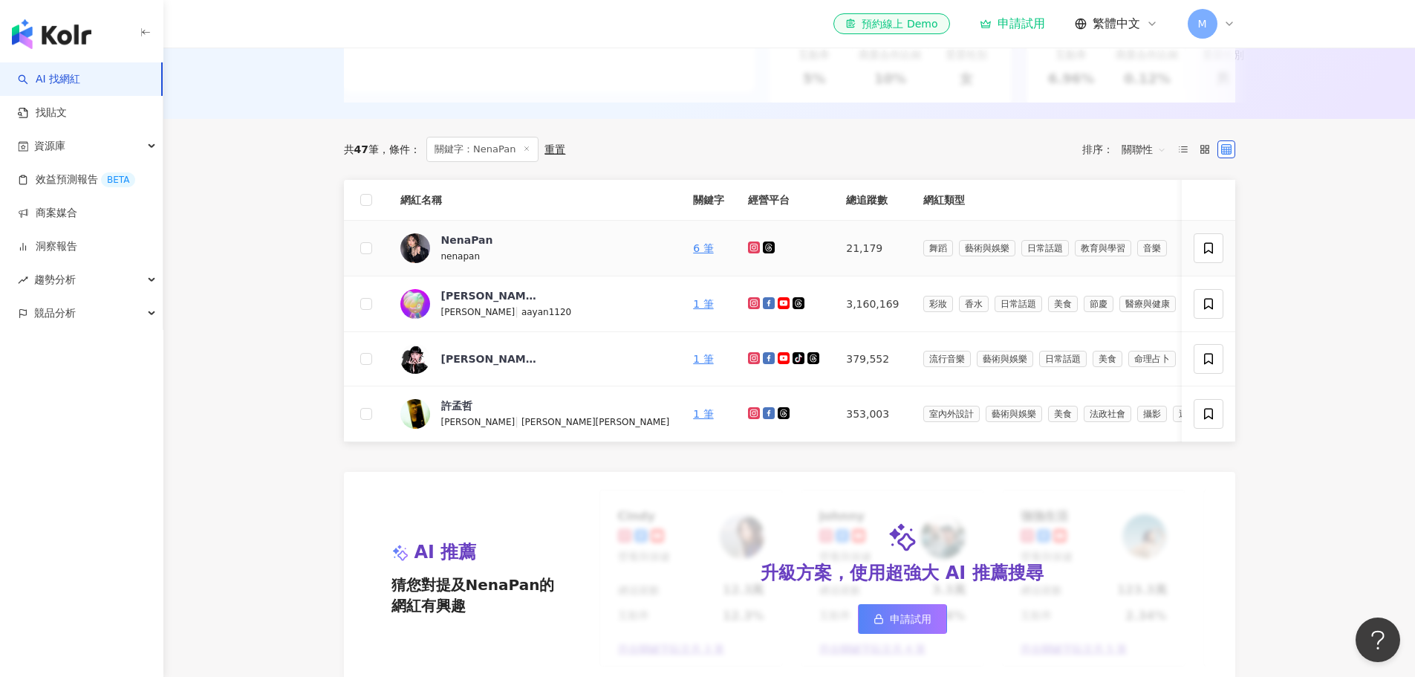
click at [750, 252] on icon at bounding box center [755, 247] width 10 height 9
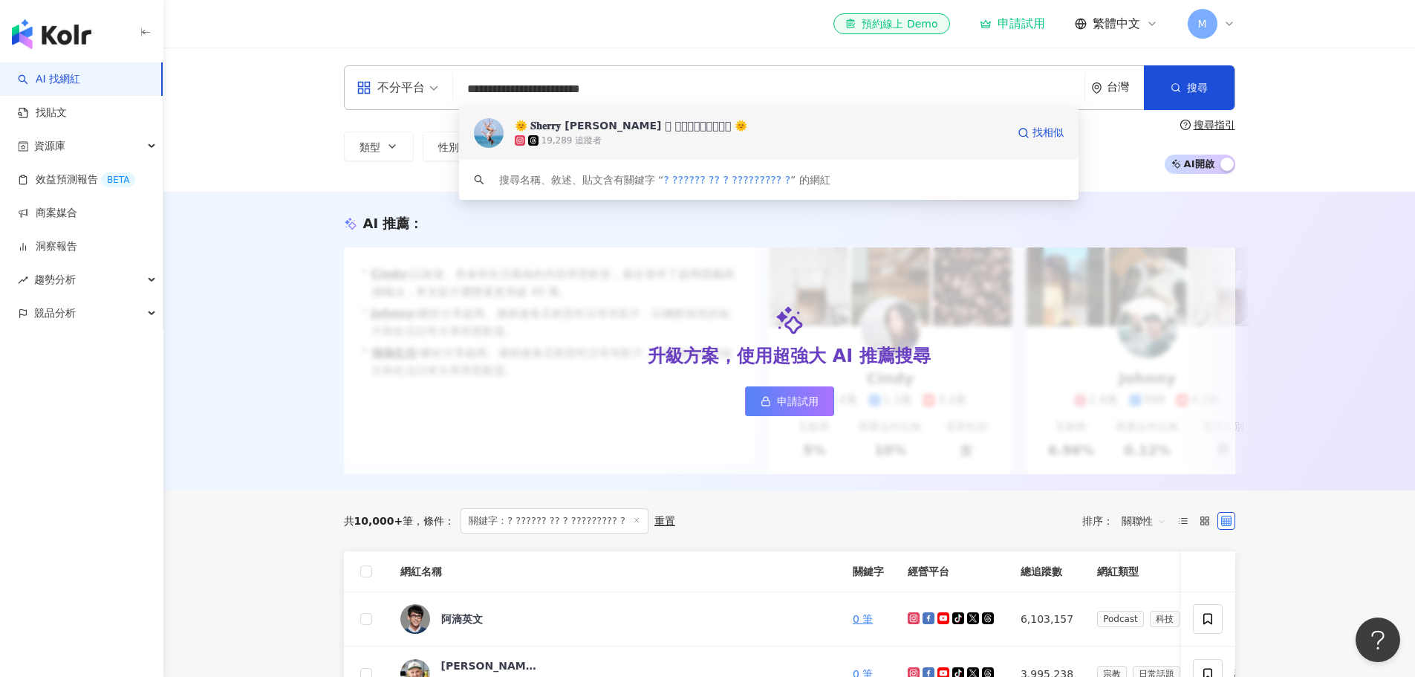
click at [701, 140] on div "19,289 追蹤者" at bounding box center [761, 140] width 492 height 15
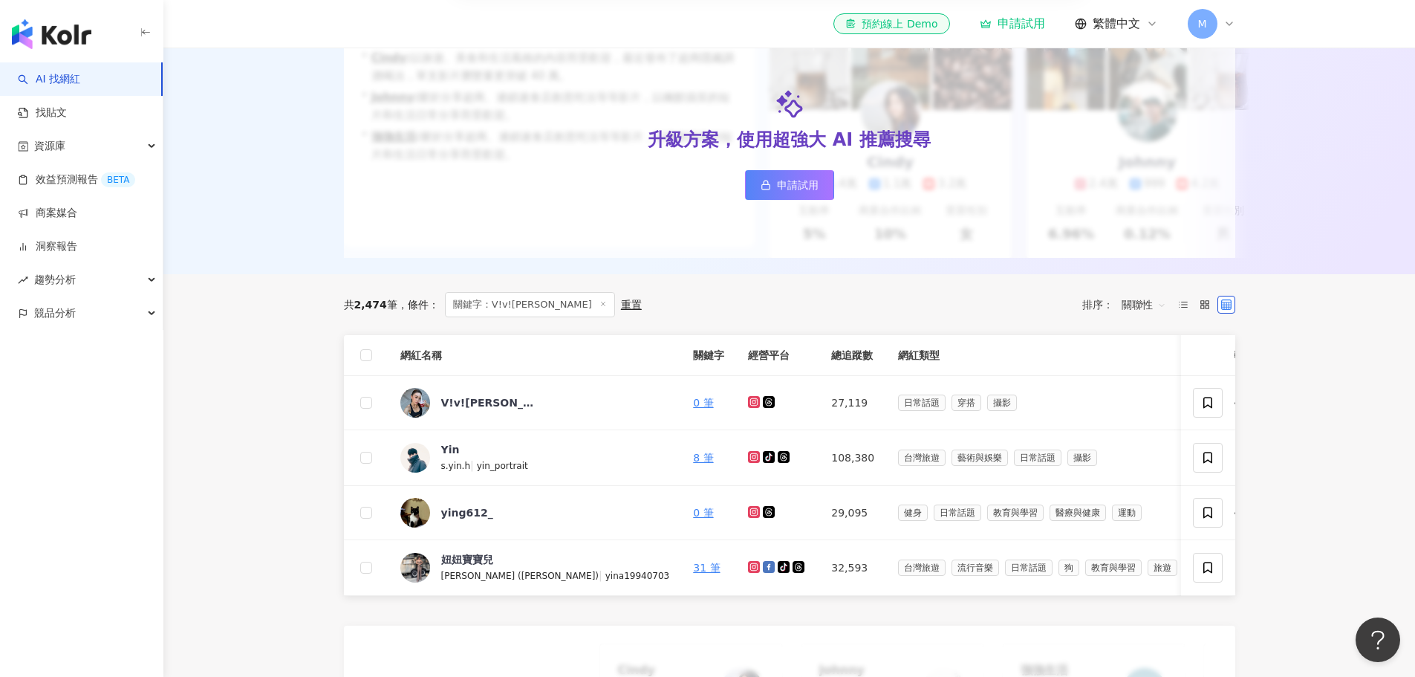
scroll to position [223, 0]
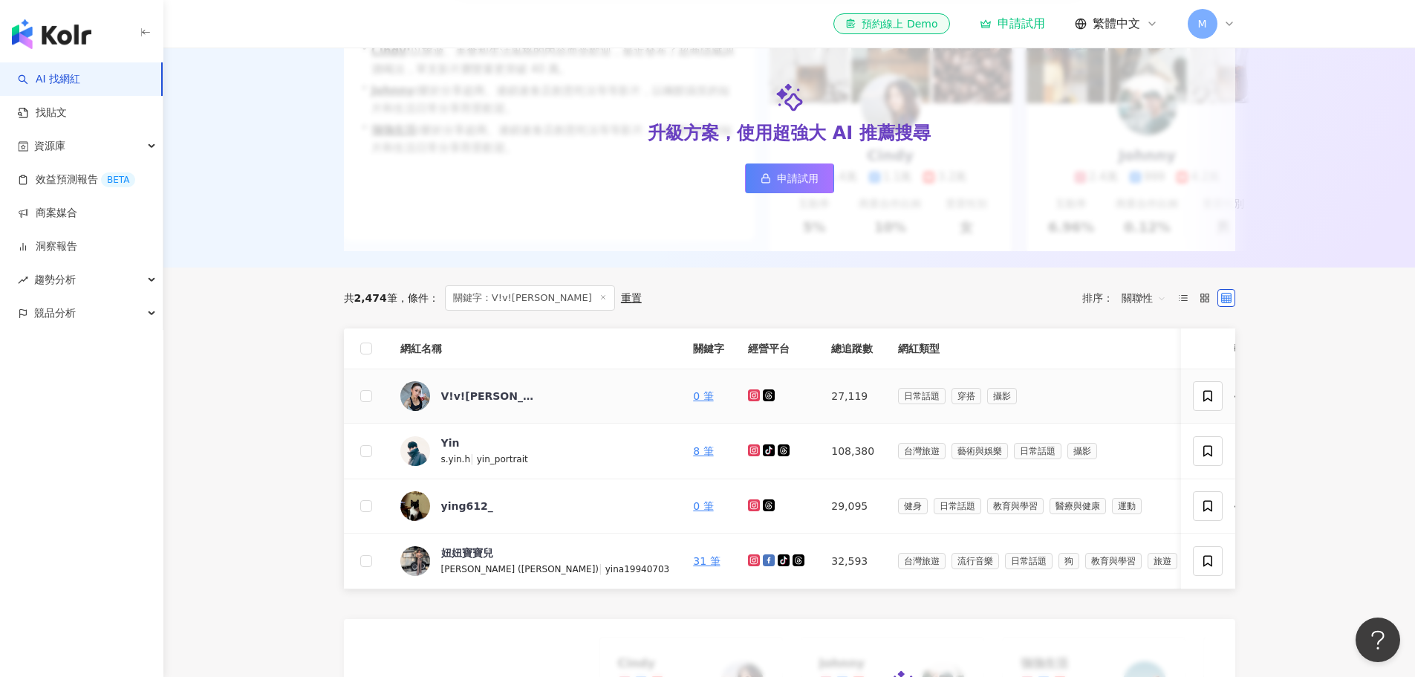
click at [753, 396] on icon at bounding box center [754, 395] width 2 height 2
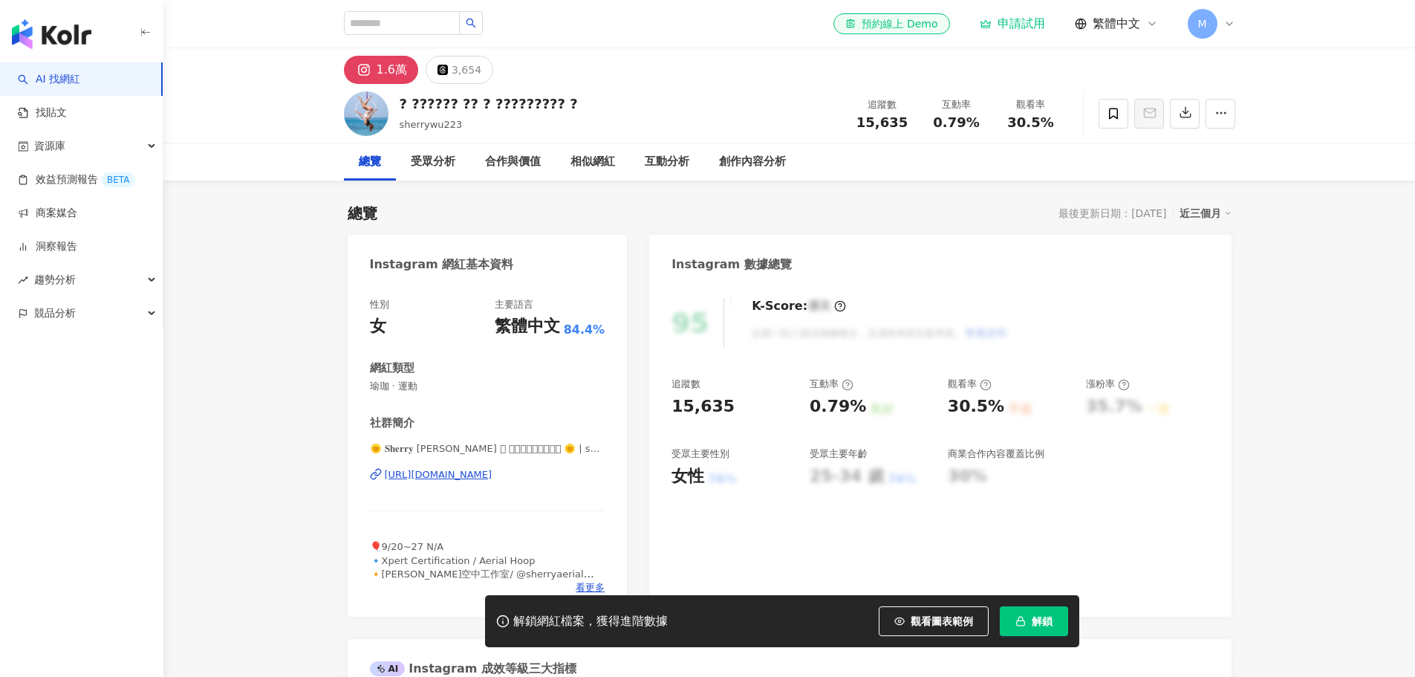
click at [452, 474] on div "https://www.instagram.com/sherrywu223/" at bounding box center [439, 474] width 108 height 13
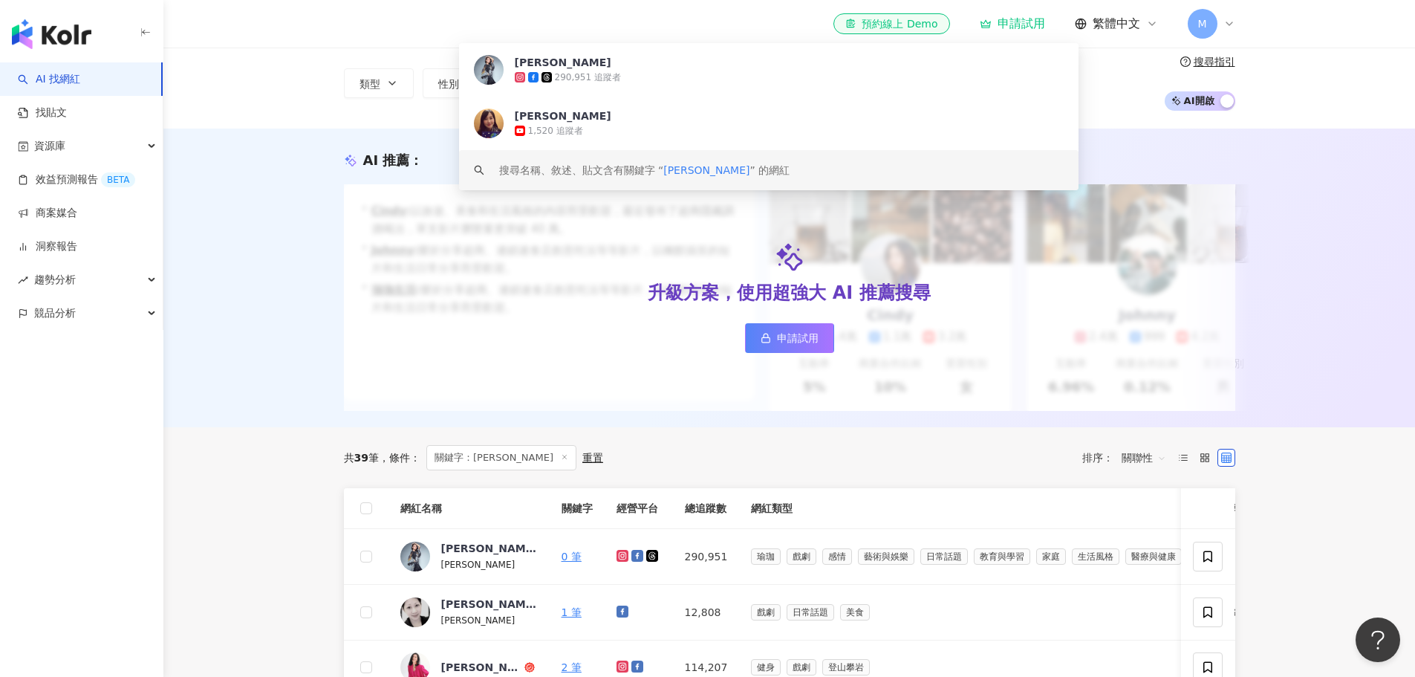
scroll to position [149, 0]
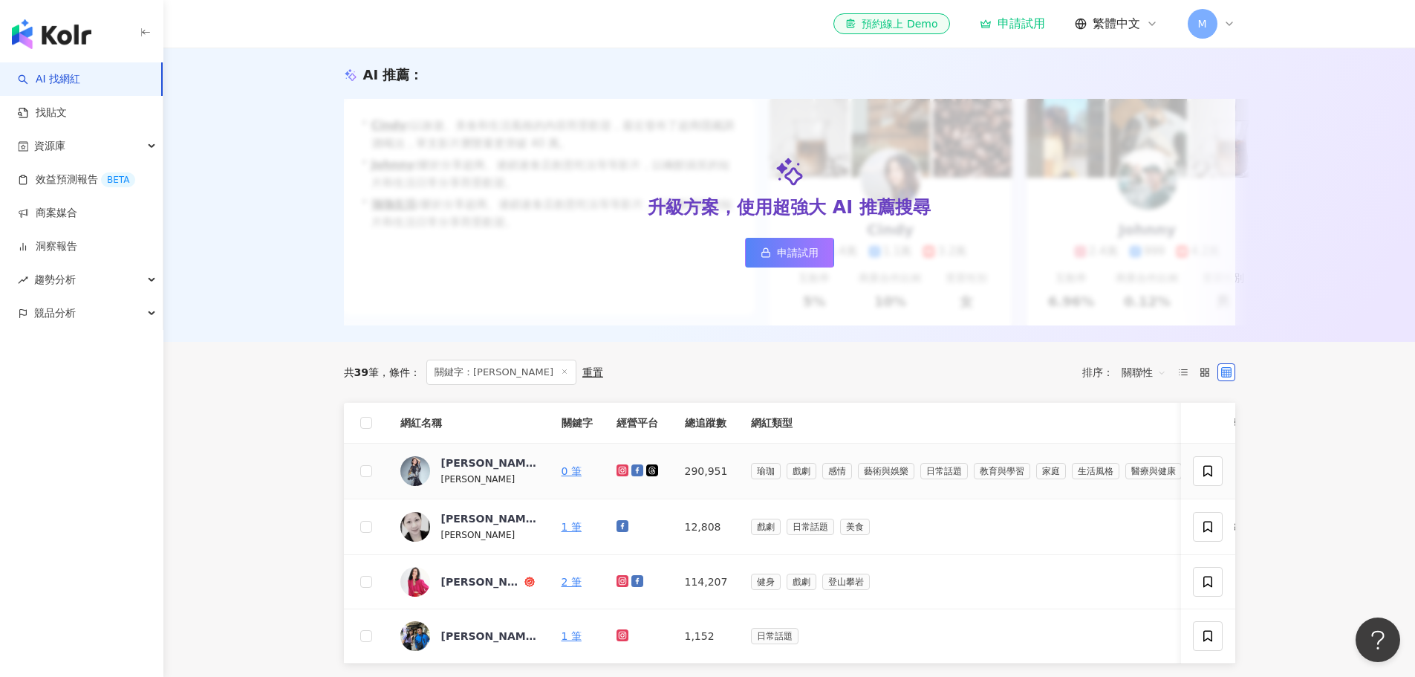
click at [623, 473] on icon at bounding box center [622, 470] width 6 height 6
